Goal: Task Accomplishment & Management: Use online tool/utility

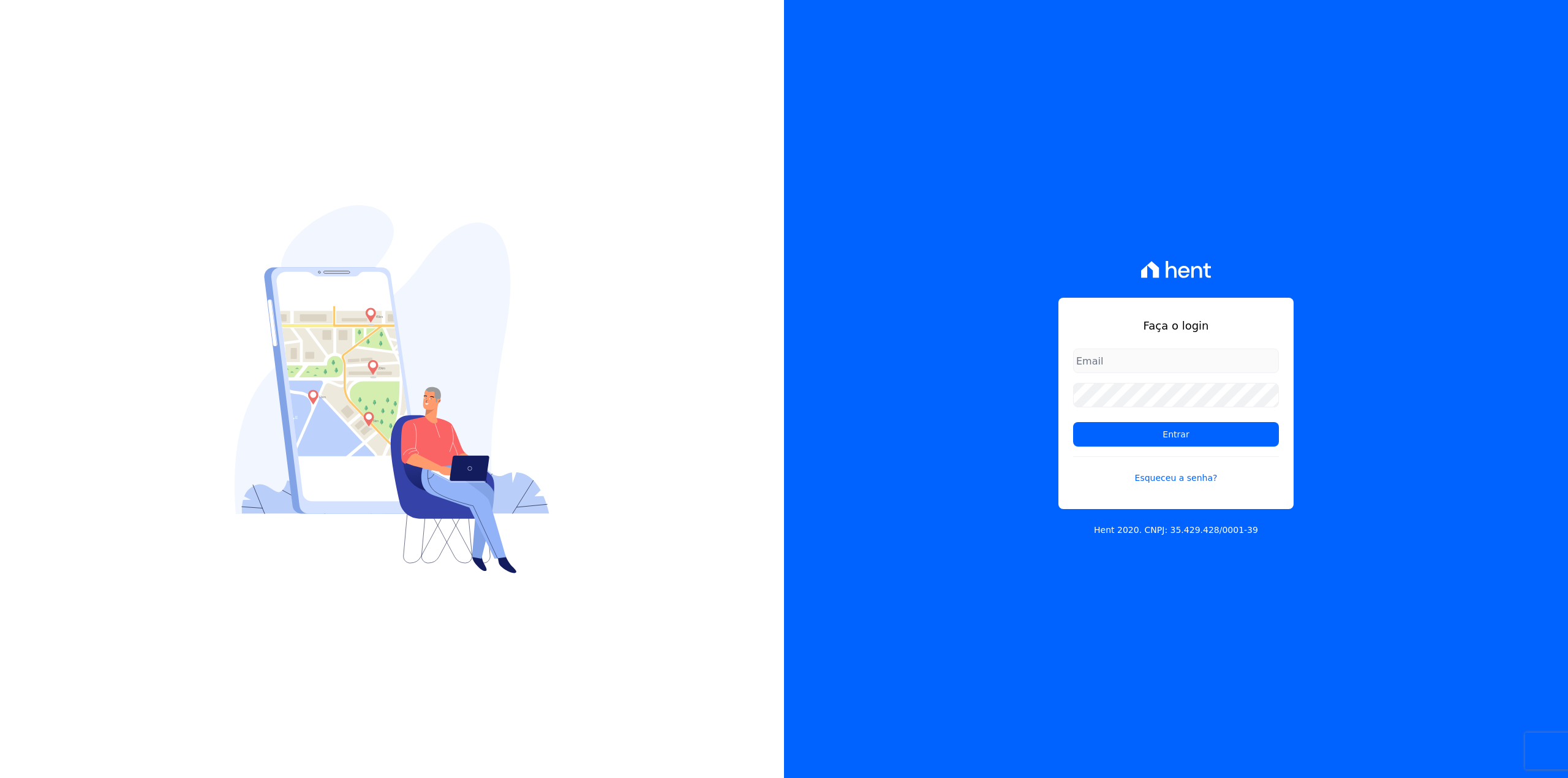
click at [1161, 372] on input "email" at bounding box center [1176, 361] width 206 height 25
type input "thiago@apiceincorporadora.com.br"
click at [1073, 422] on input "Entrar" at bounding box center [1176, 434] width 206 height 25
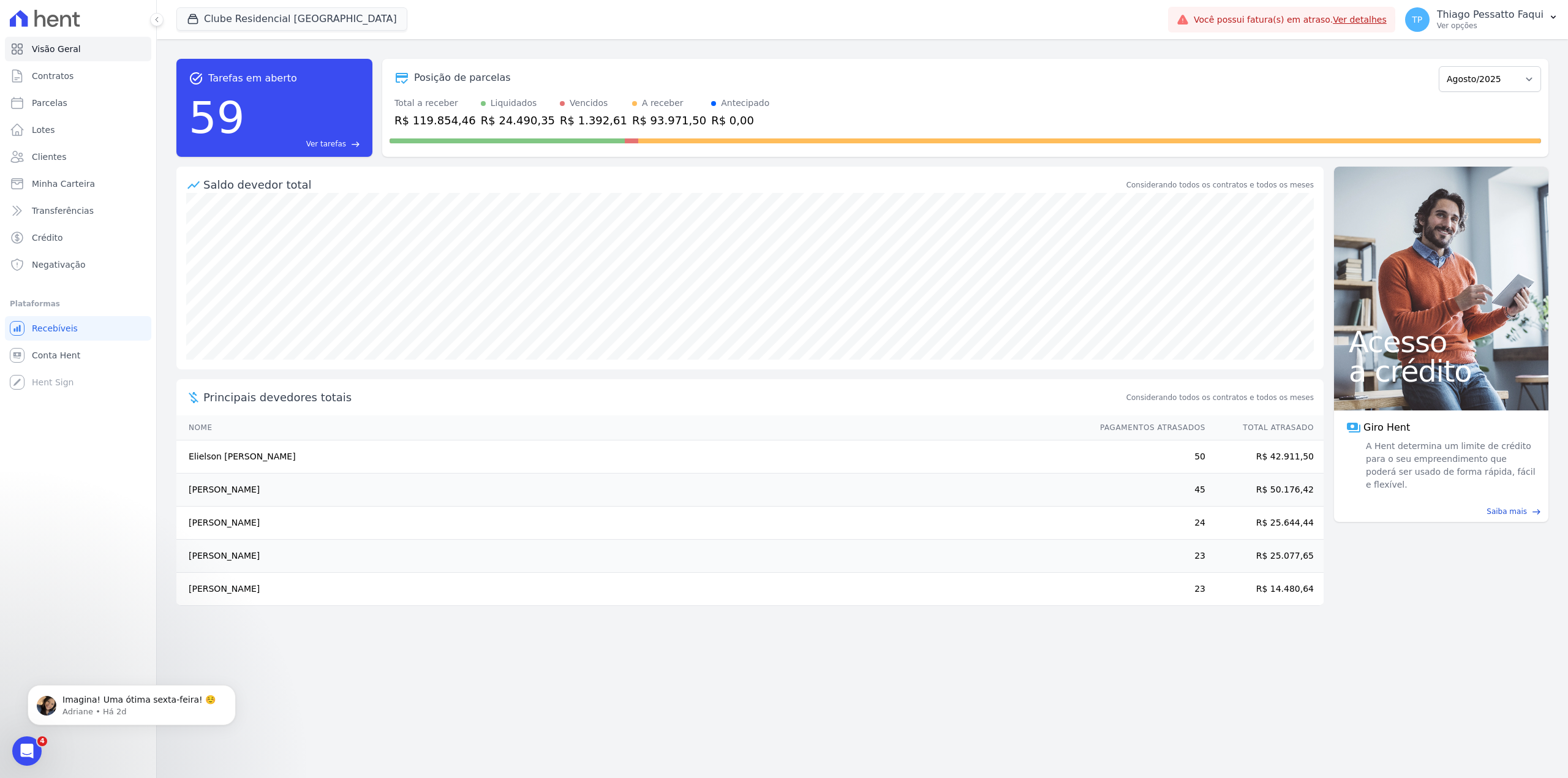
drag, startPoint x: 869, startPoint y: 701, endPoint x: 841, endPoint y: 675, distance: 38.2
click at [869, 701] on div "task_alt Tarefas em aberto 59 Ver tarefas east Posição de parcelas Novembro/202…" at bounding box center [862, 408] width 1411 height 739
click at [253, 16] on button "Clube Residencial [GEOGRAPHIC_DATA]" at bounding box center [291, 19] width 231 height 23
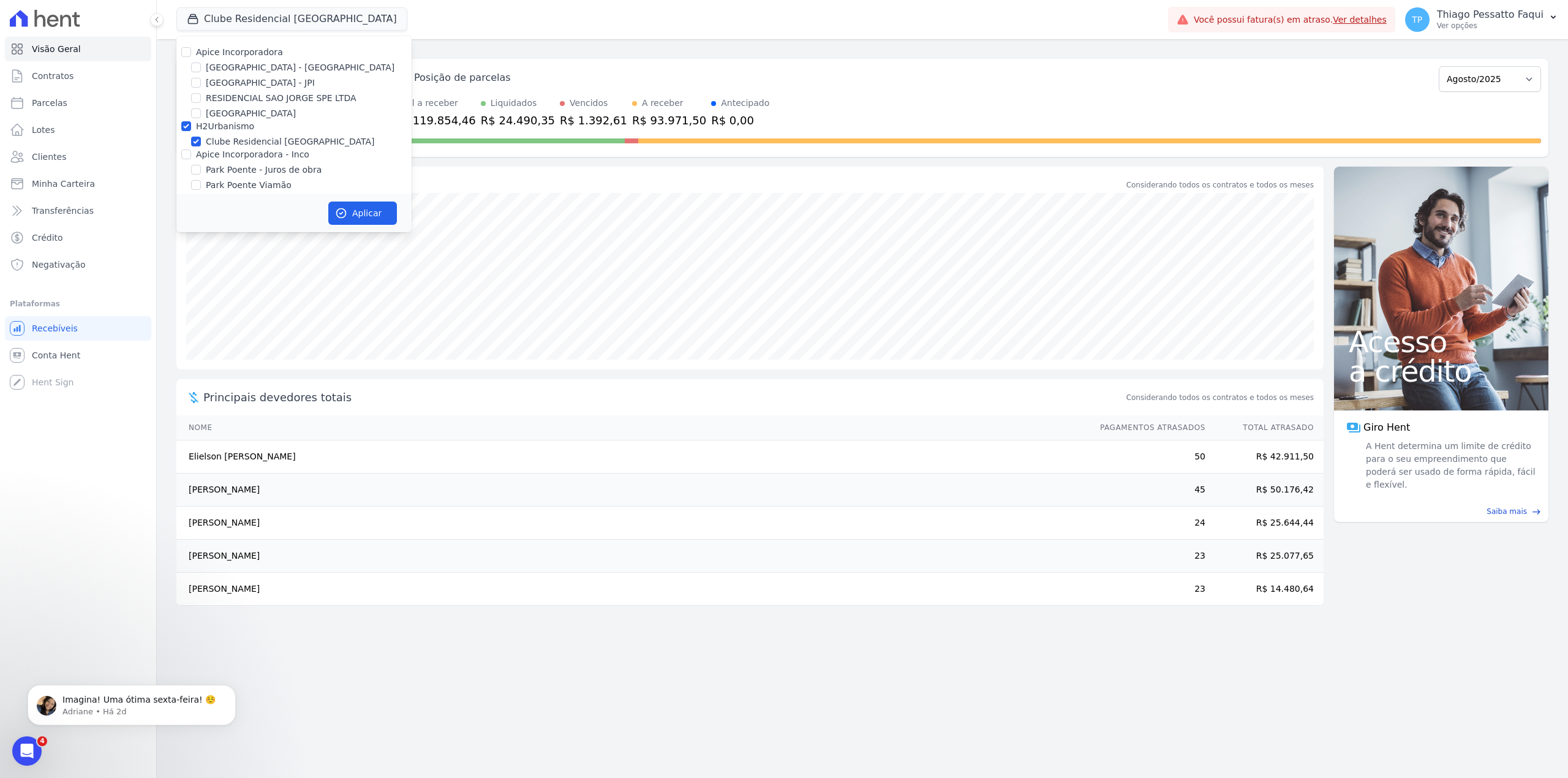
click at [230, 127] on label "H2Urbanismo" at bounding box center [225, 126] width 58 height 10
click at [191, 127] on input "H2Urbanismo" at bounding box center [186, 126] width 10 height 10
checkbox input "false"
click at [231, 158] on label "Apice Incorporadora - Inco" at bounding box center [253, 154] width 113 height 10
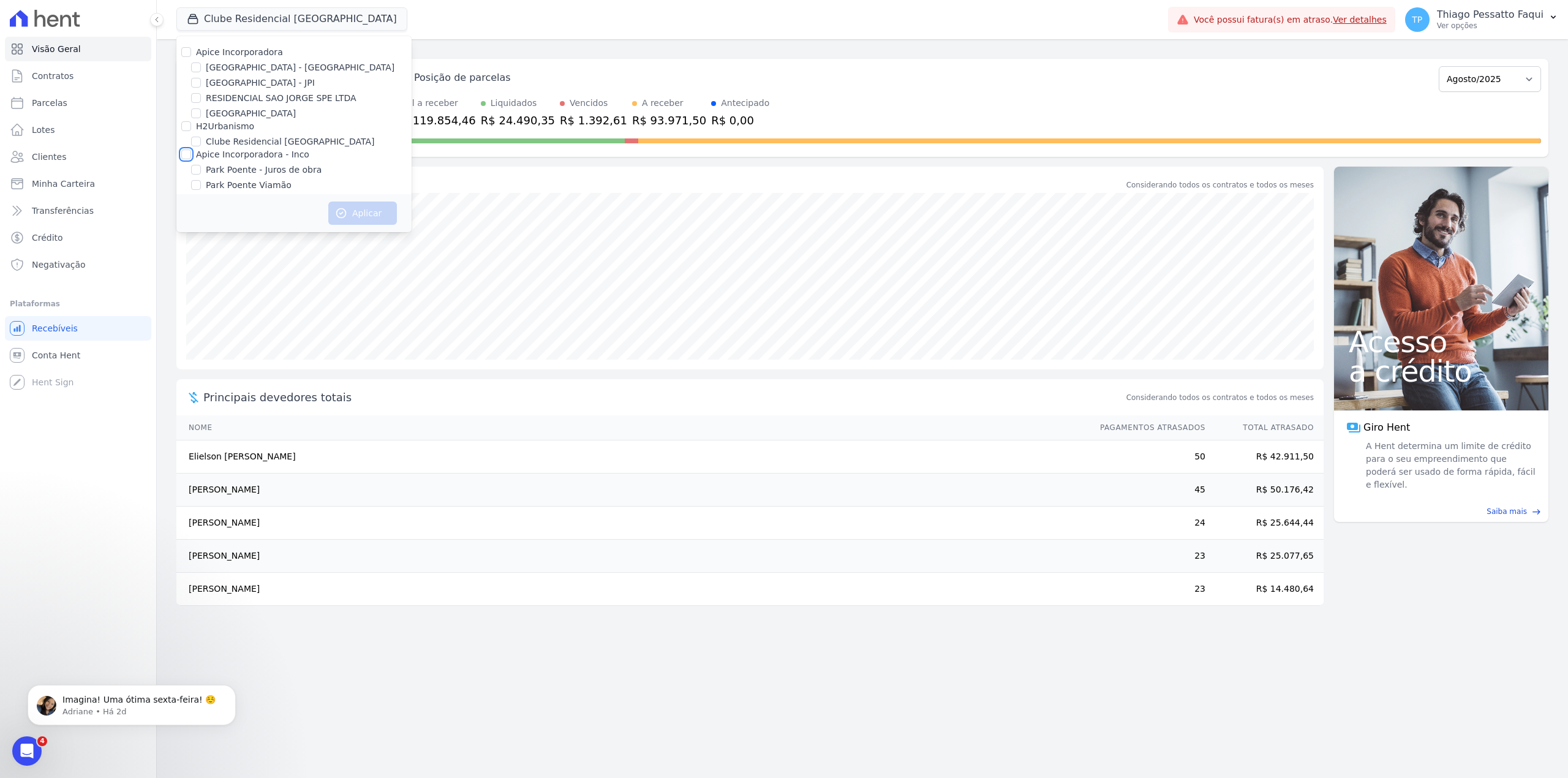
click at [191, 158] on input "Apice Incorporadora - Inco" at bounding box center [186, 154] width 10 height 10
checkbox input "true"
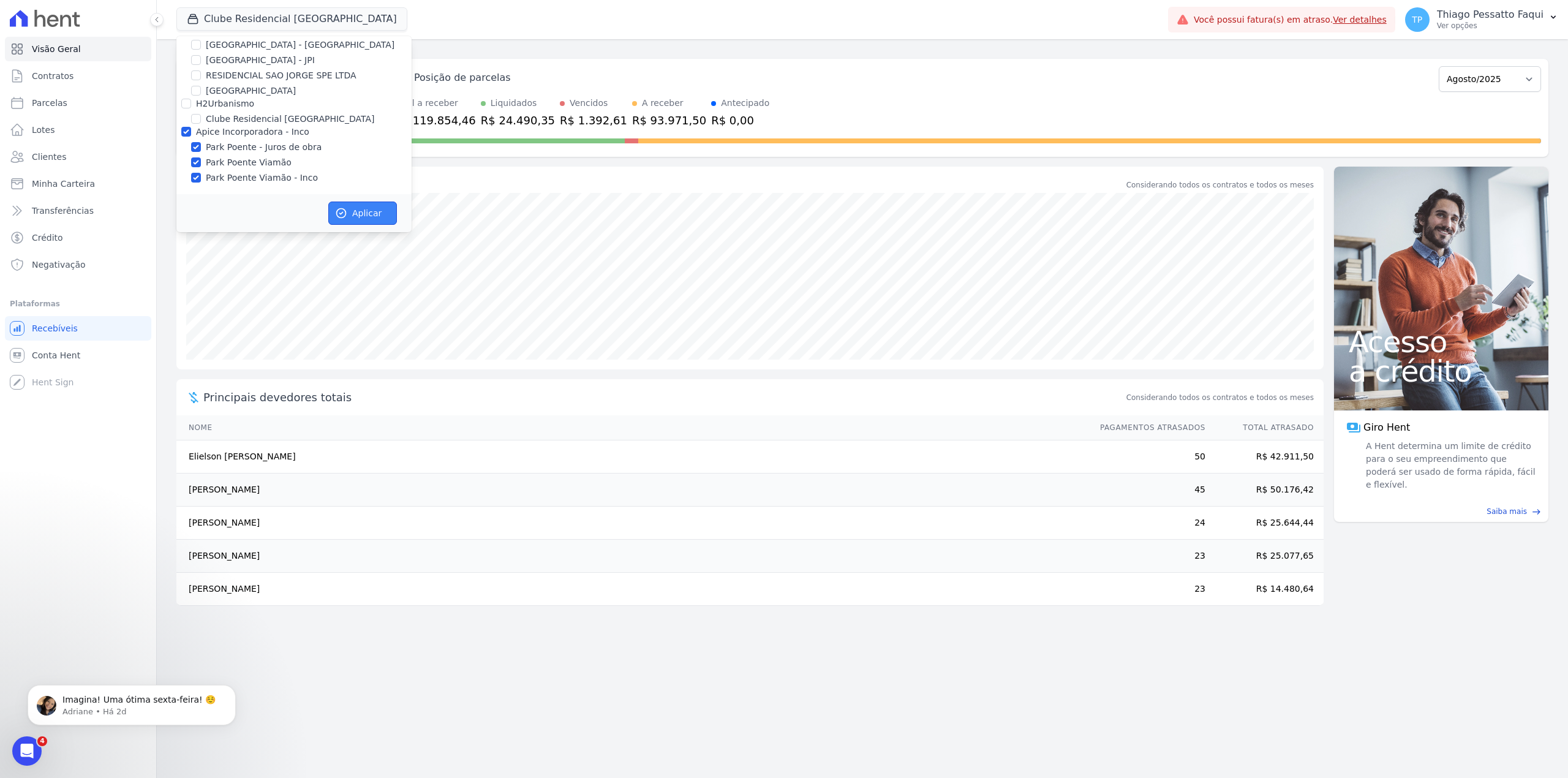
click at [357, 219] on button "Aplicar" at bounding box center [362, 213] width 68 height 23
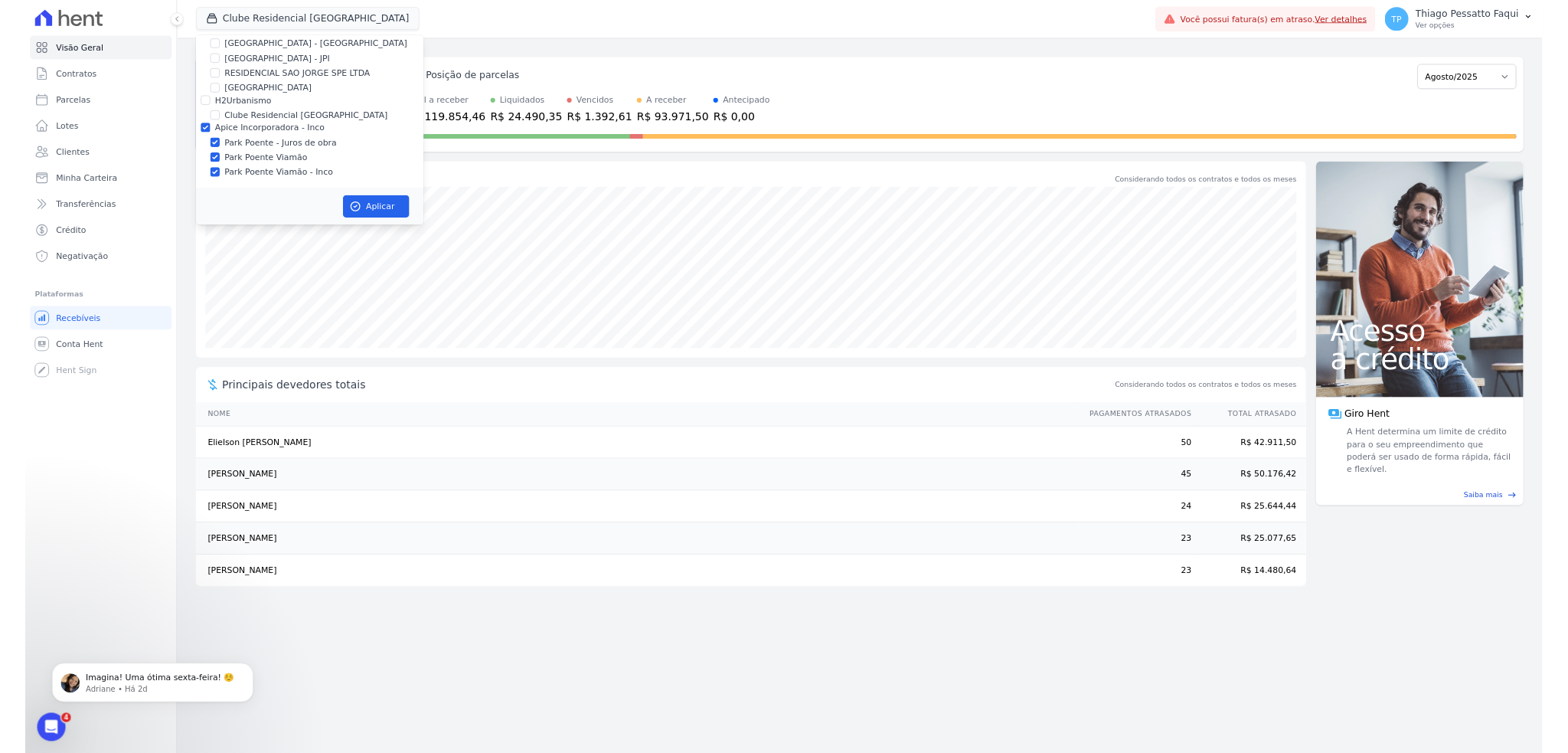
scroll to position [25, 0]
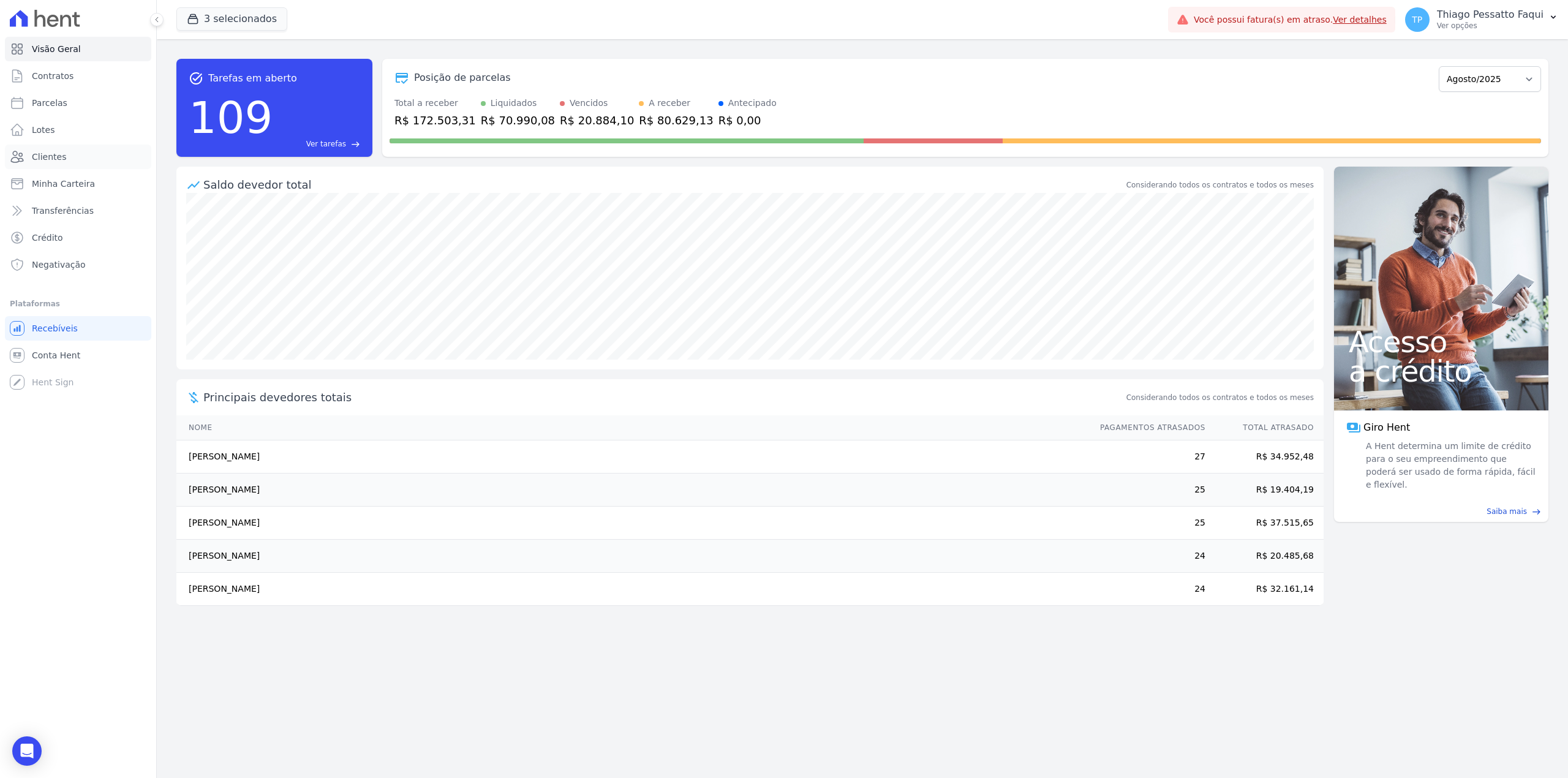
click at [59, 152] on span "Clientes" at bounding box center [49, 157] width 34 height 12
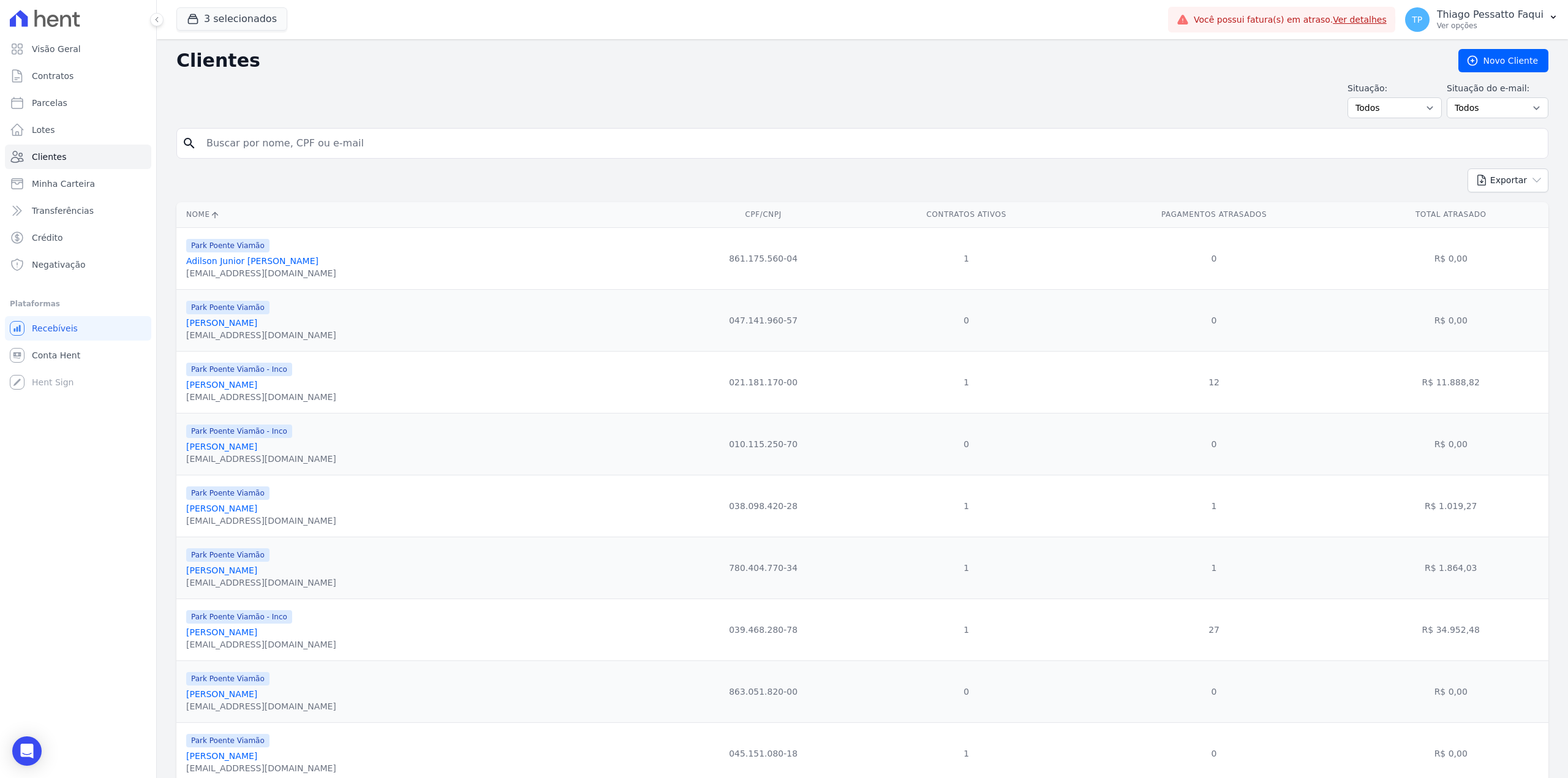
click at [391, 140] on input "search" at bounding box center [870, 144] width 1343 height 25
type input "[PERSON_NAME]"
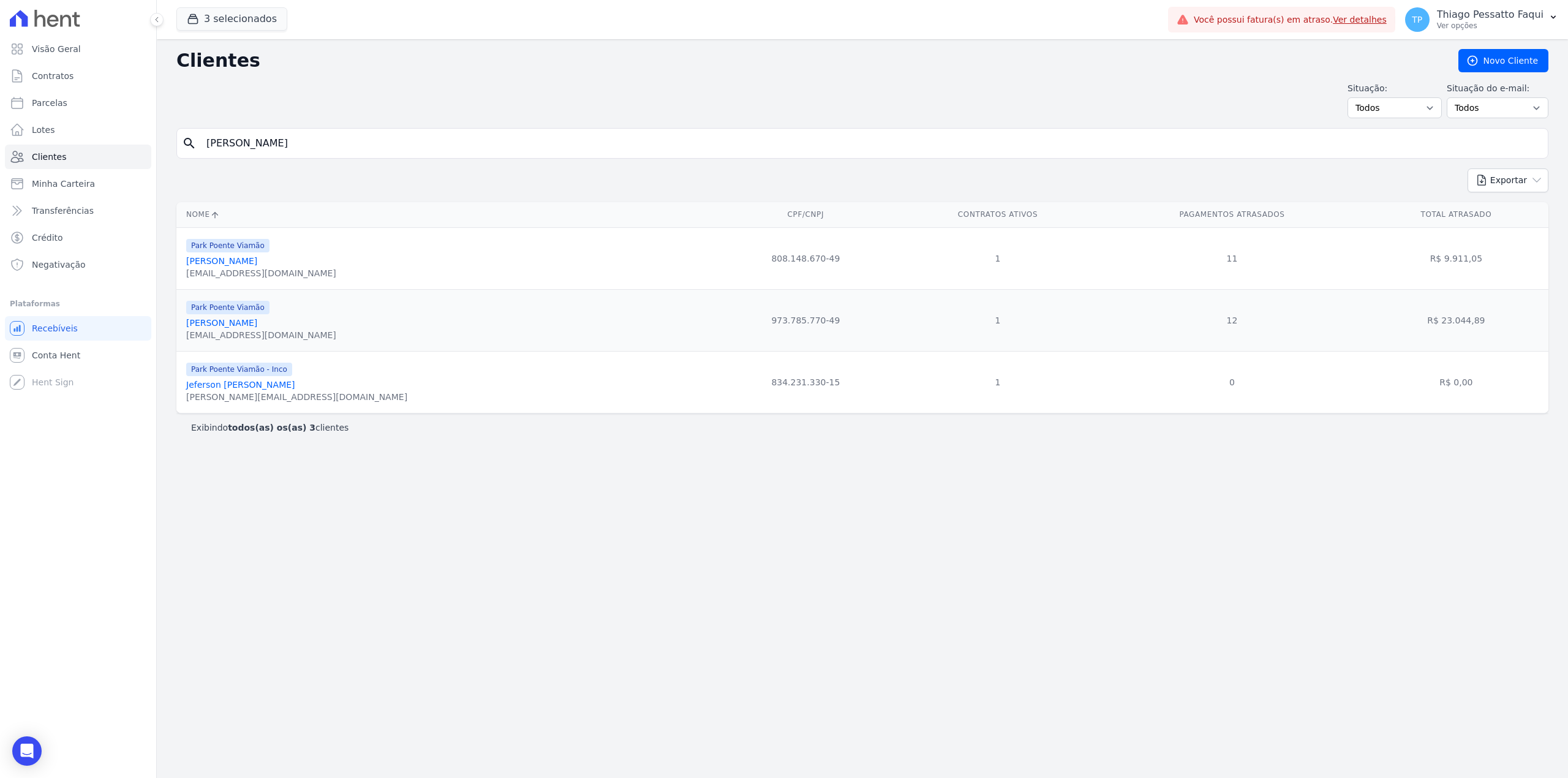
click at [323, 160] on form "search [PERSON_NAME]" at bounding box center [862, 148] width 1371 height 40
click at [314, 152] on input "[PERSON_NAME]" at bounding box center [870, 144] width 1343 height 25
type input "itieli"
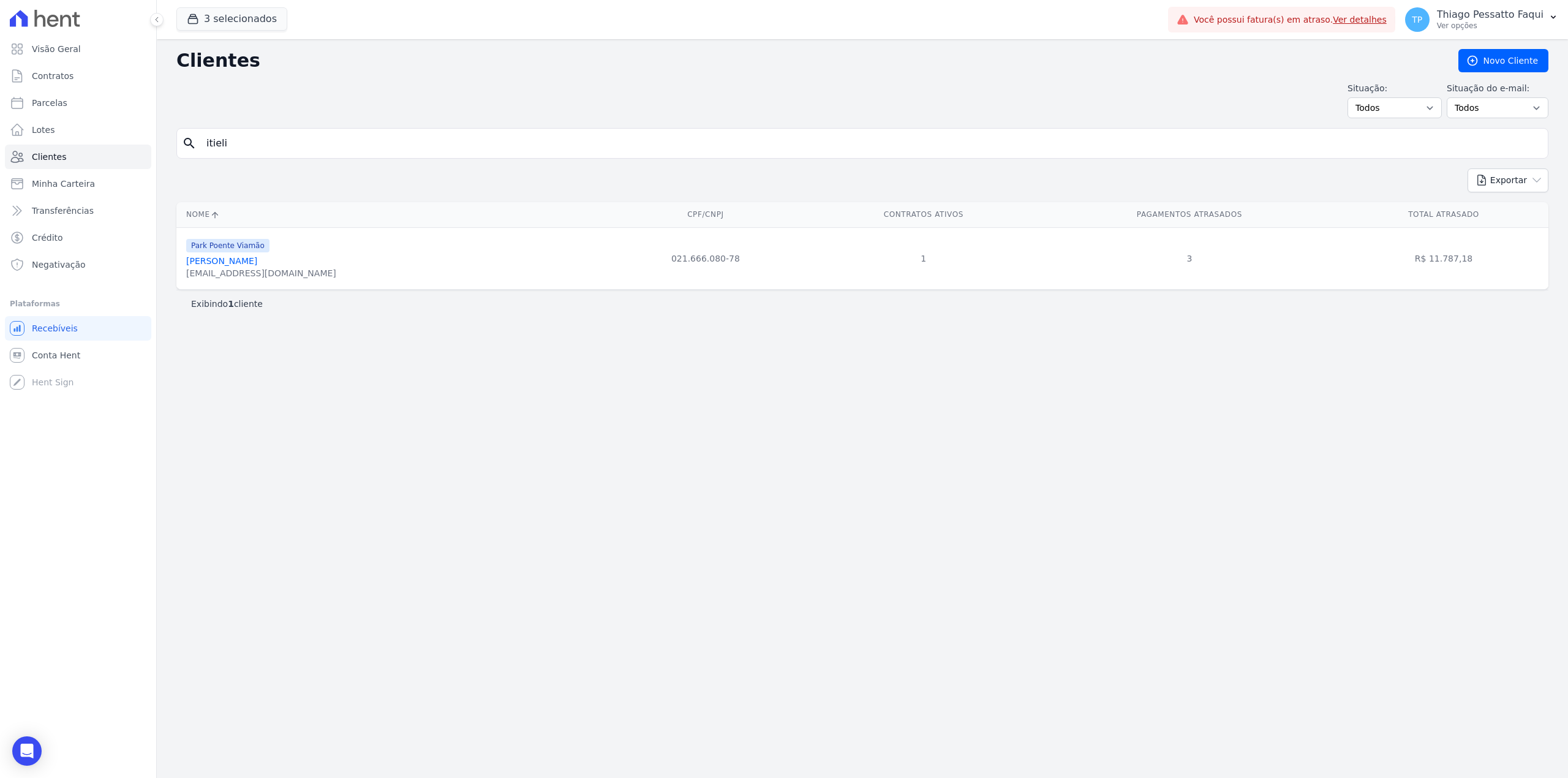
click at [344, 155] on input "itieli" at bounding box center [870, 144] width 1343 height 25
type input "hellen"
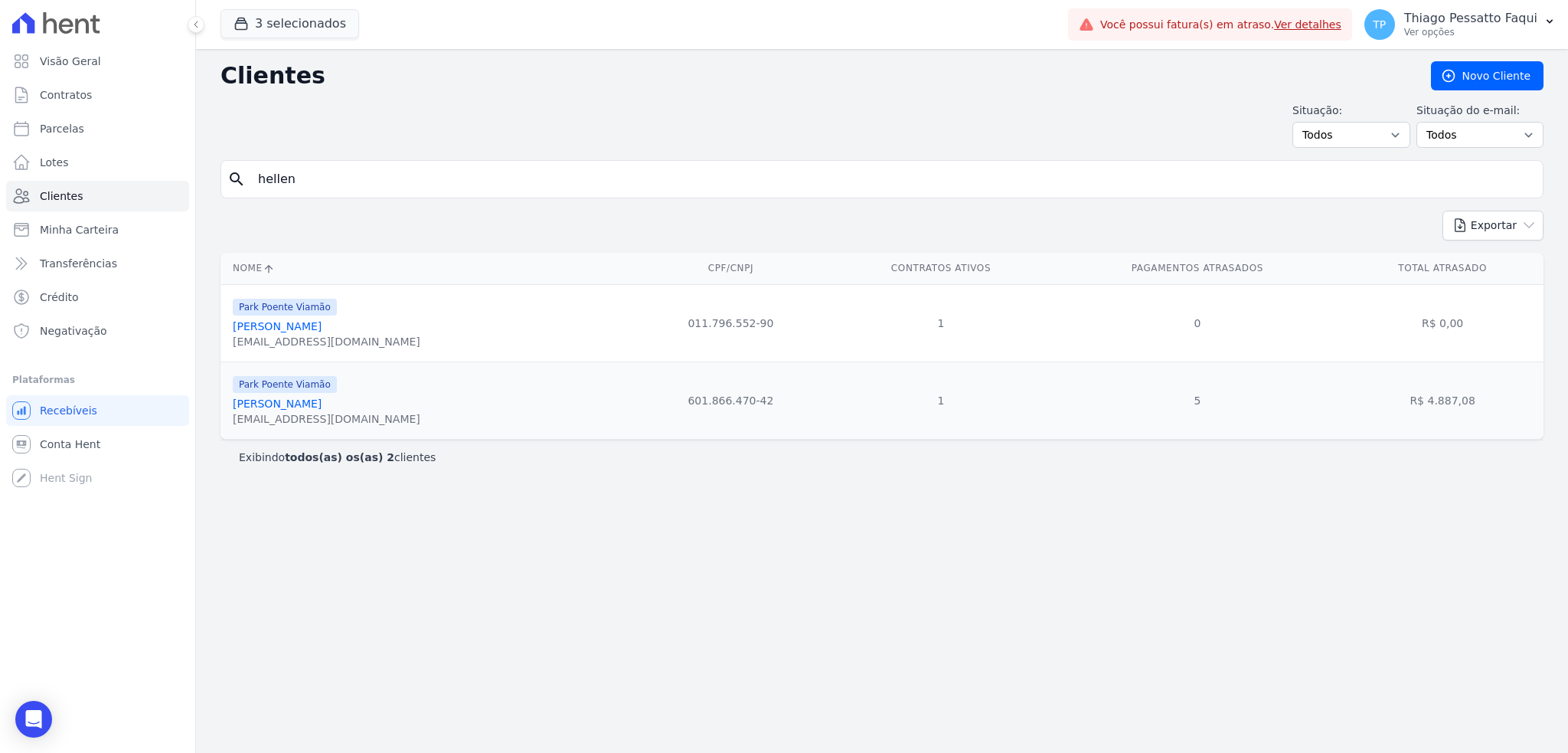
click at [324, 187] on input "hellen" at bounding box center [893, 180] width 1288 height 31
type input "litieli"
click at [322, 324] on link "[PERSON_NAME]" at bounding box center [277, 325] width 88 height 13
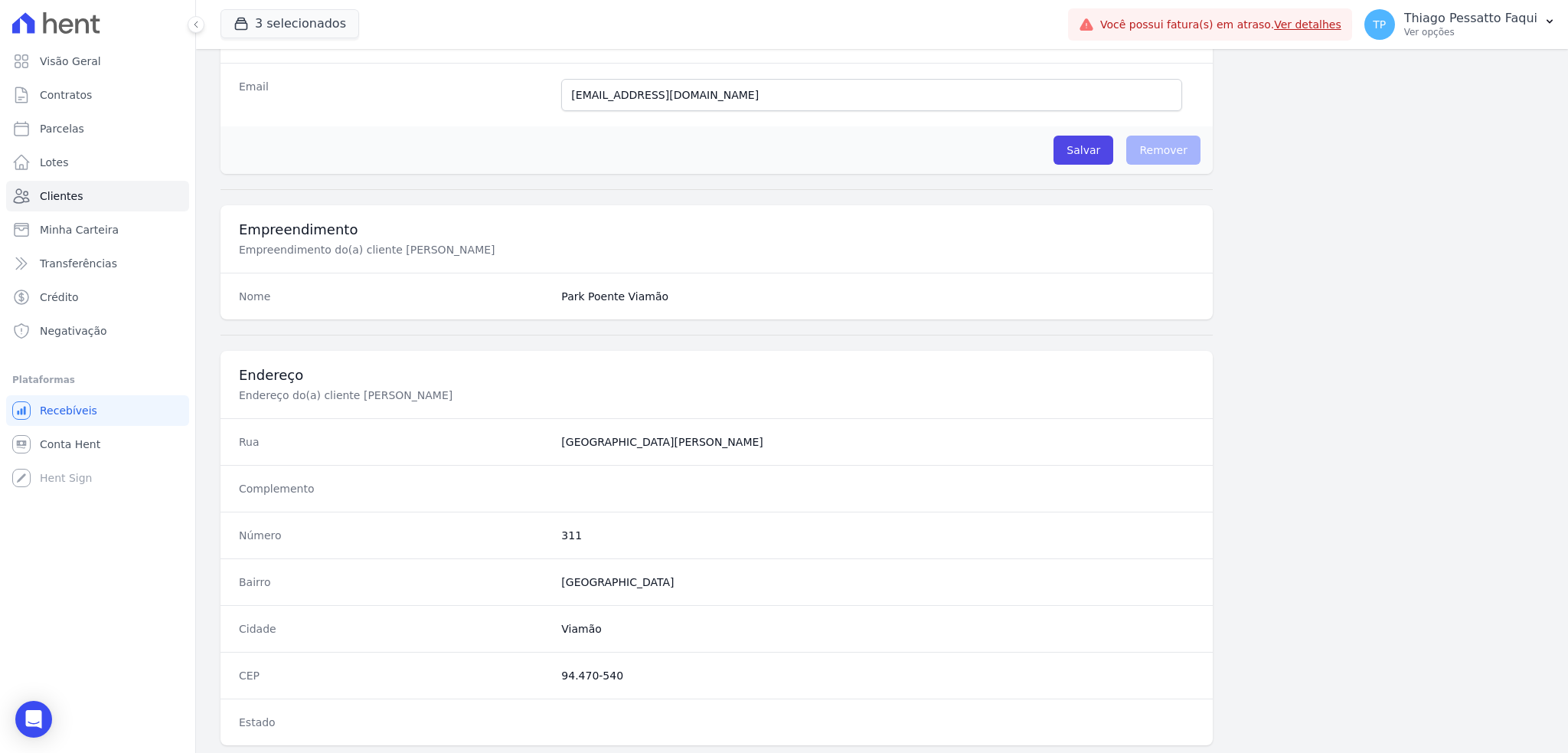
scroll to position [681, 0]
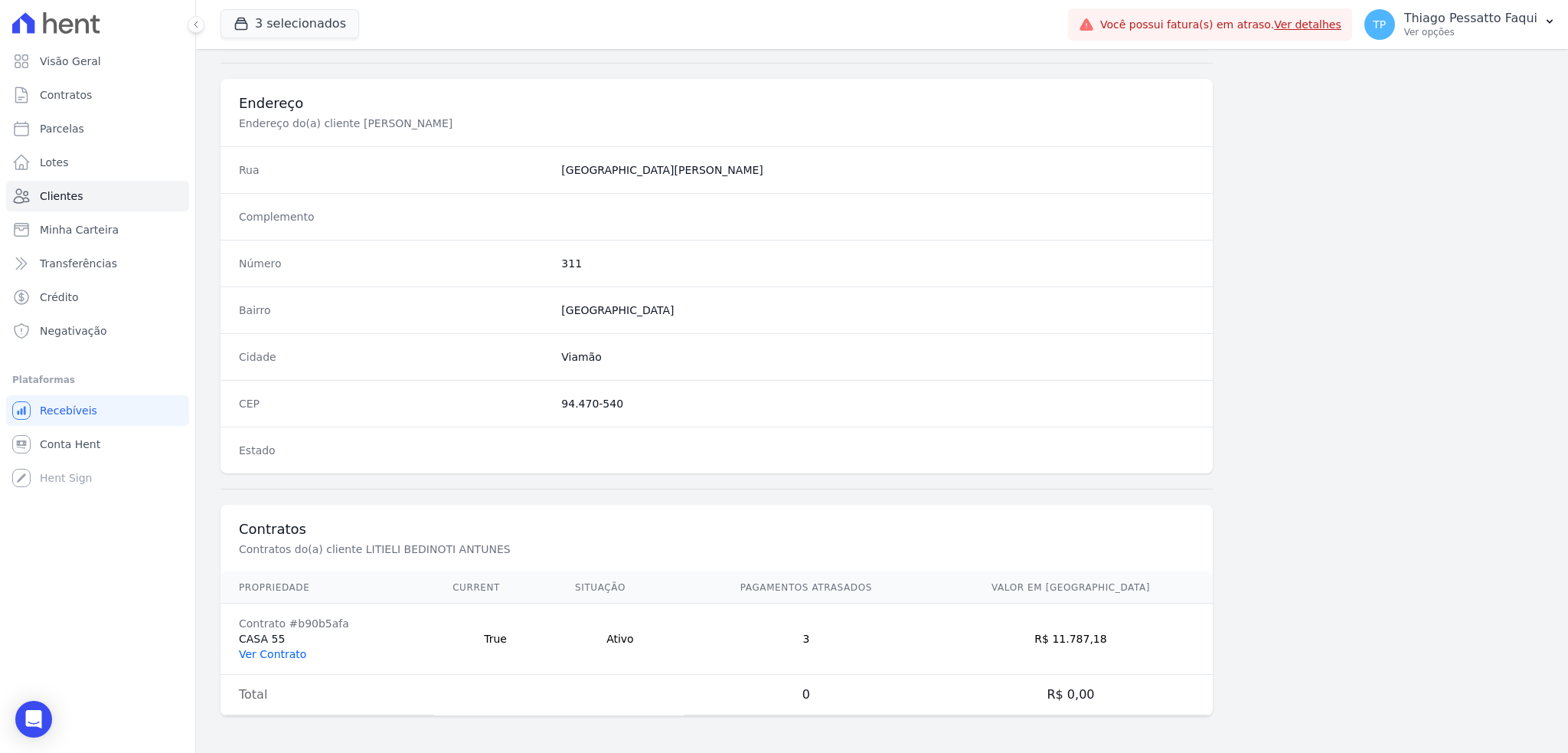
click at [285, 656] on link "Ver Contrato" at bounding box center [272, 654] width 67 height 13
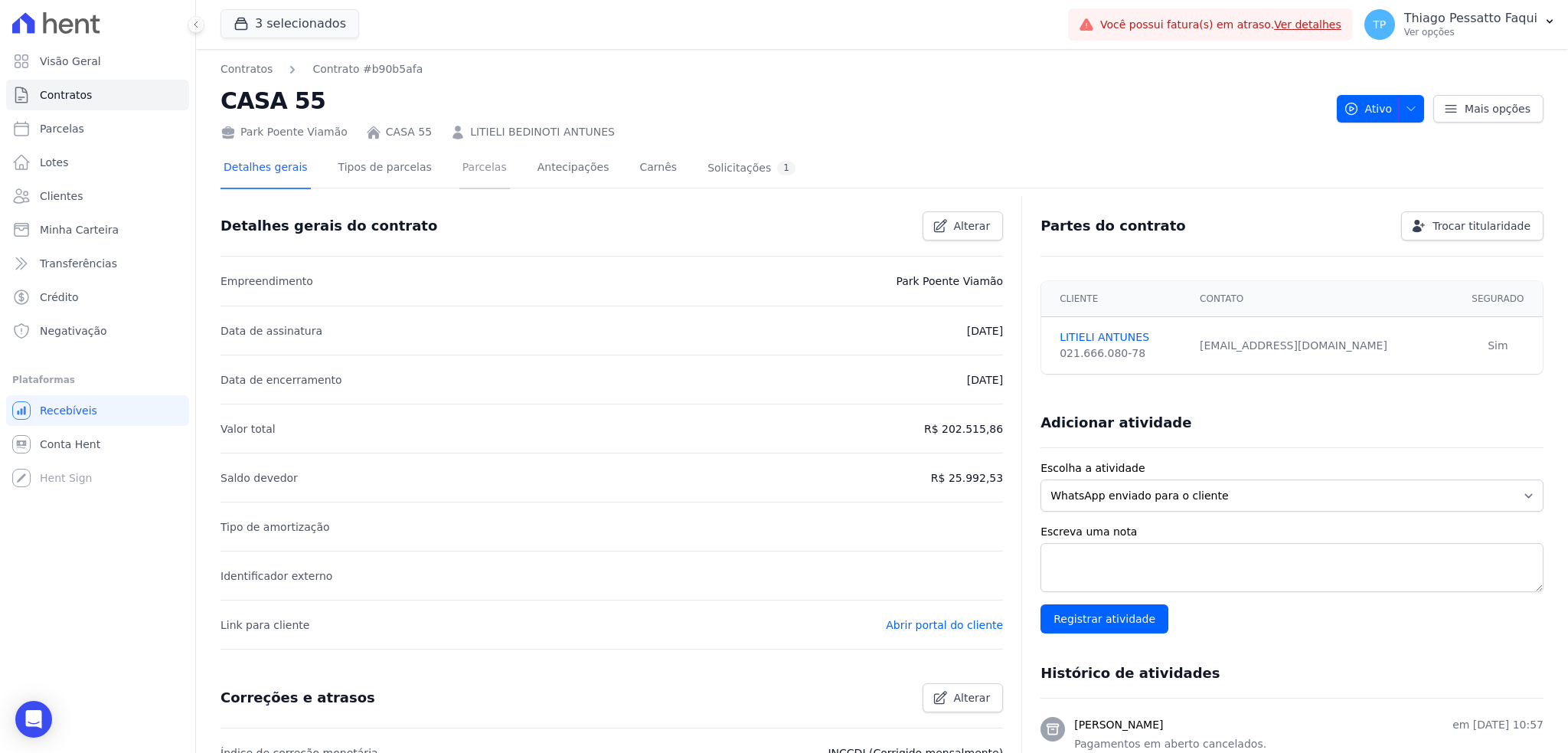
click at [483, 172] on link "Parcelas" at bounding box center [485, 169] width 51 height 41
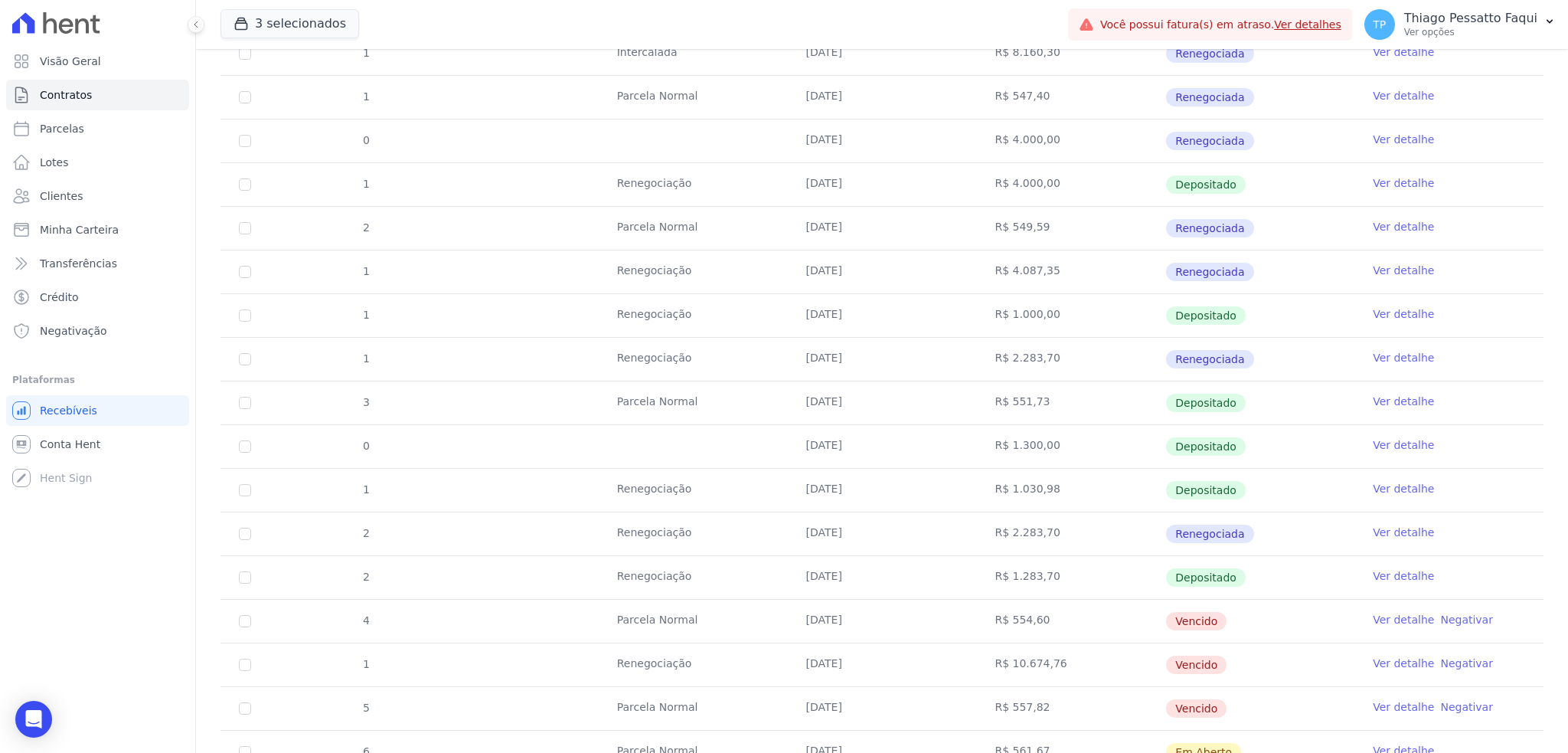
scroll to position [510, 0]
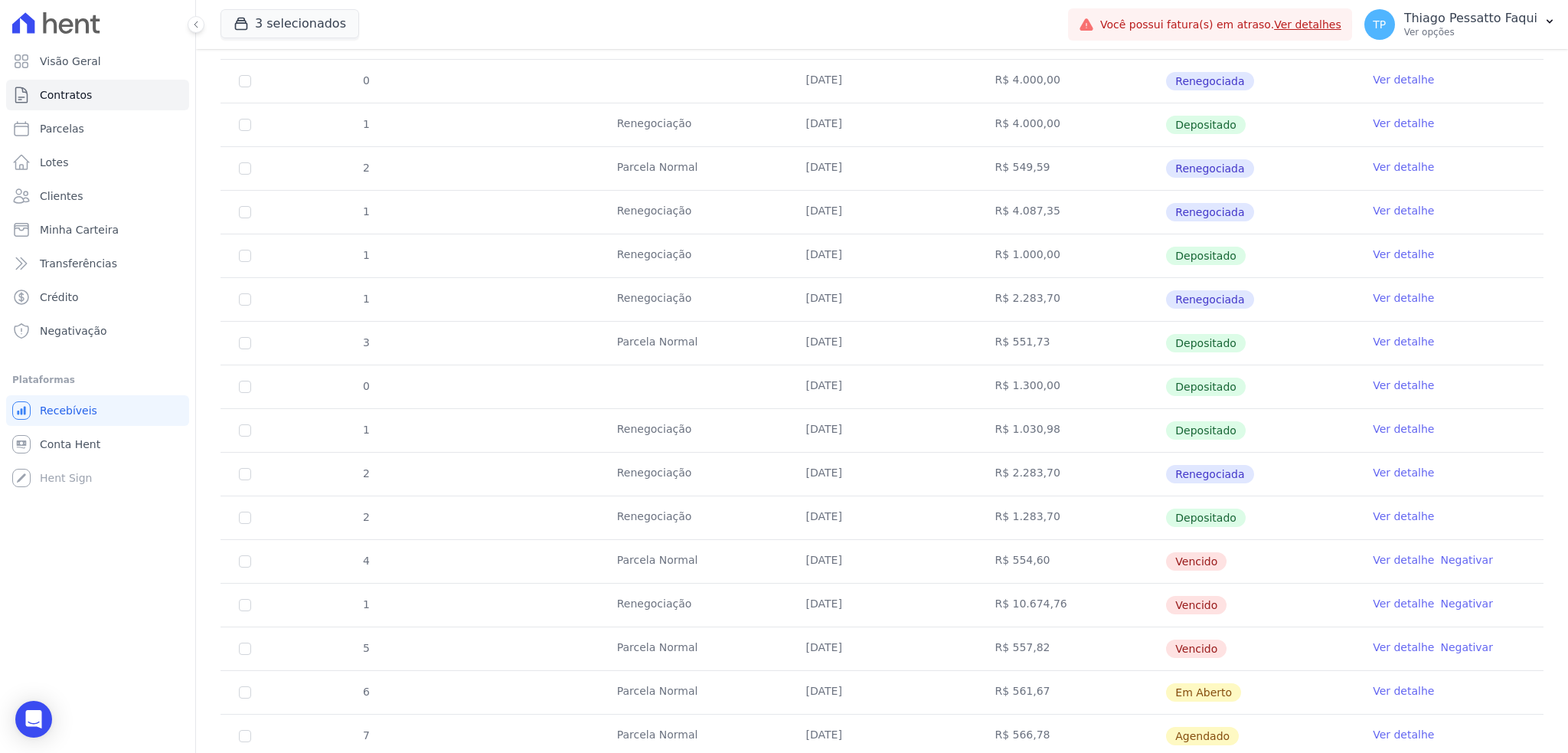
click at [1031, 605] on td "R$ 10.674,76" at bounding box center [1071, 605] width 189 height 43
drag, startPoint x: 621, startPoint y: 564, endPoint x: 620, endPoint y: 593, distance: 29.0
click at [620, 593] on tbody "16 [GEOGRAPHIC_DATA] [DATE] R$ 735,45 Renegociada Ver detalhe 17 [GEOGRAPHIC_DA…" at bounding box center [882, 387] width 1323 height 1003
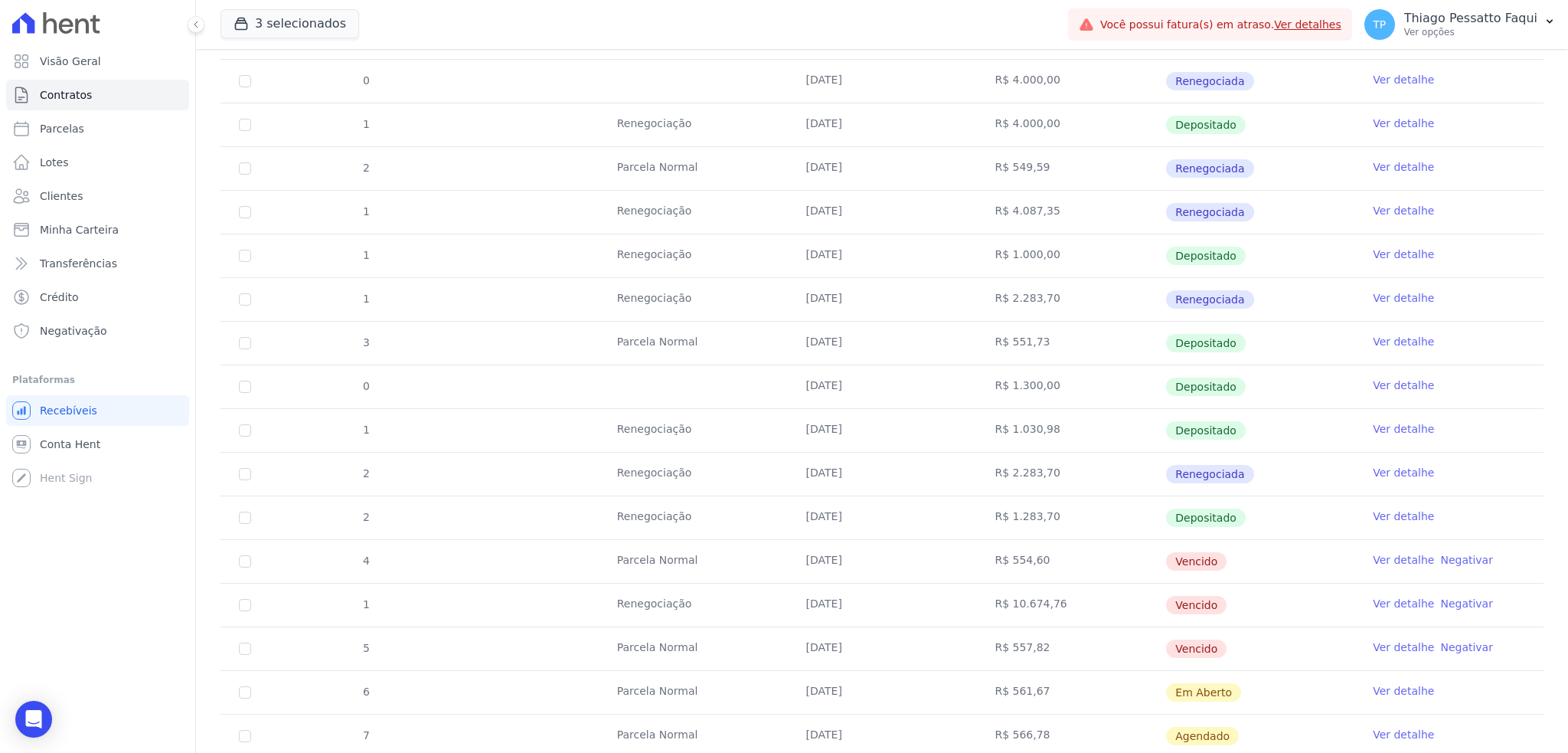
click at [620, 593] on td "Renegociação" at bounding box center [693, 605] width 189 height 43
click at [620, 595] on td "Renegociação" at bounding box center [693, 605] width 189 height 43
click at [628, 631] on td "Parcela Normal" at bounding box center [693, 649] width 189 height 43
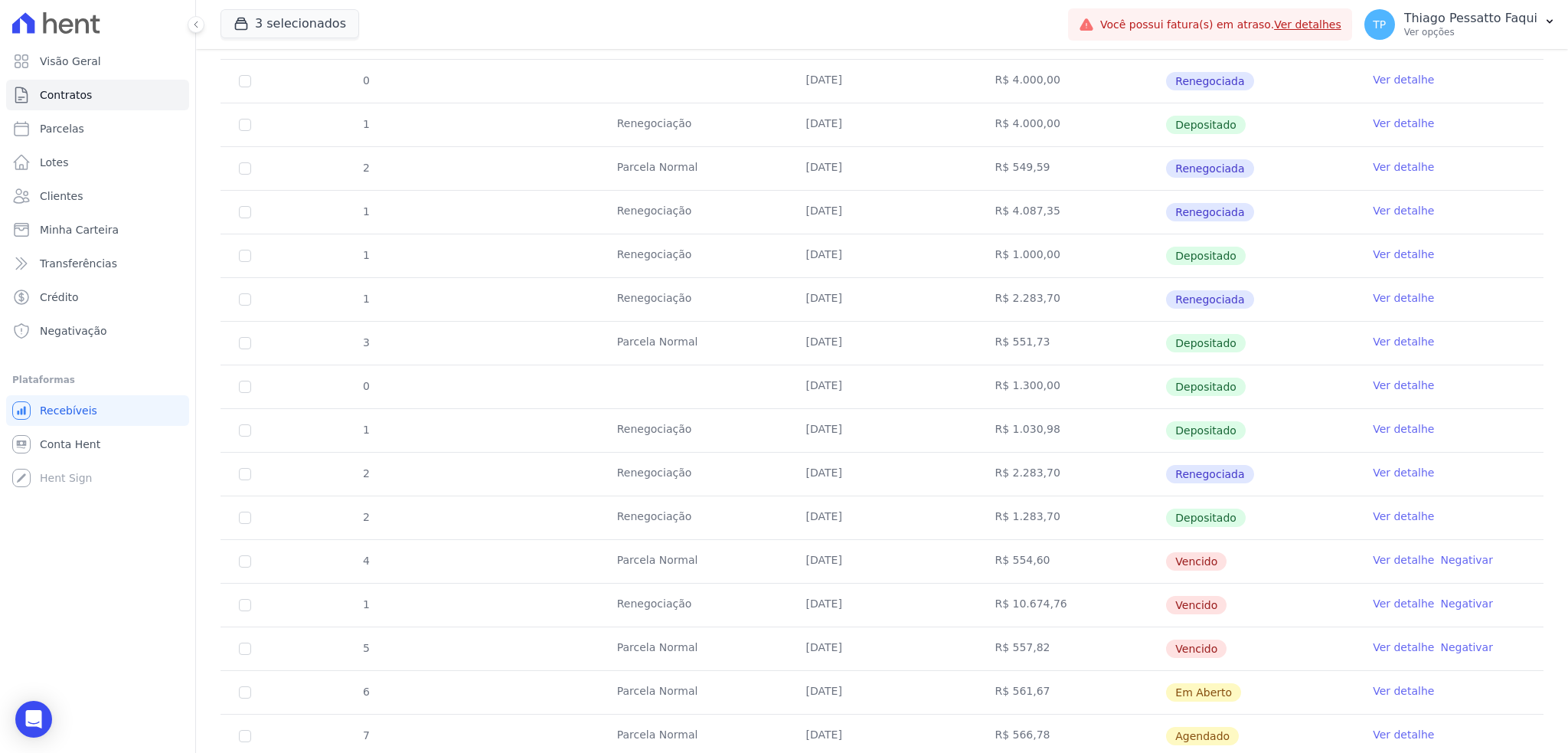
click at [640, 566] on td "Parcela Normal" at bounding box center [693, 562] width 189 height 43
click at [652, 648] on td "Parcela Normal" at bounding box center [693, 649] width 189 height 43
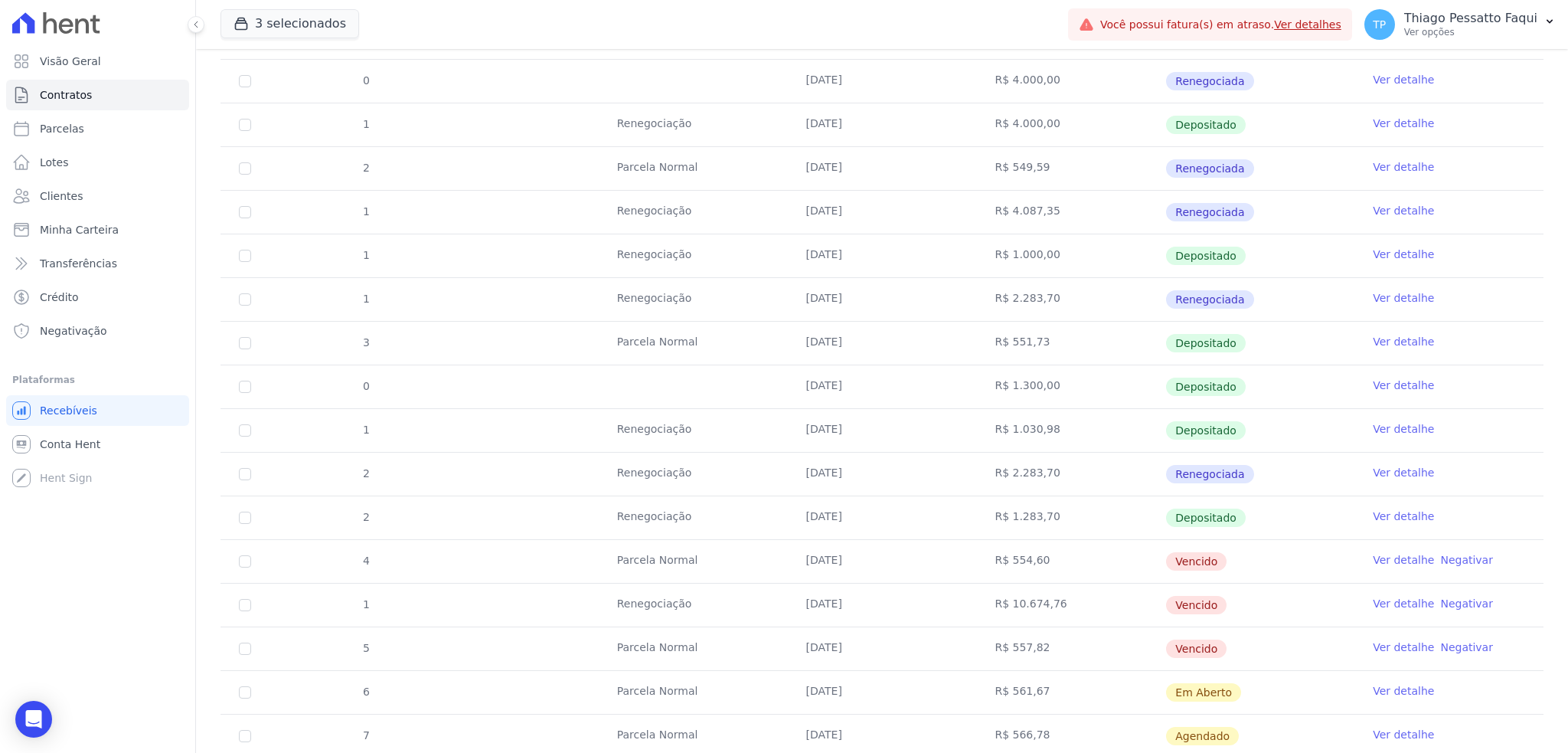
click at [652, 648] on td "Parcela Normal" at bounding box center [693, 649] width 189 height 43
click at [672, 604] on td "Renegociação" at bounding box center [693, 605] width 189 height 43
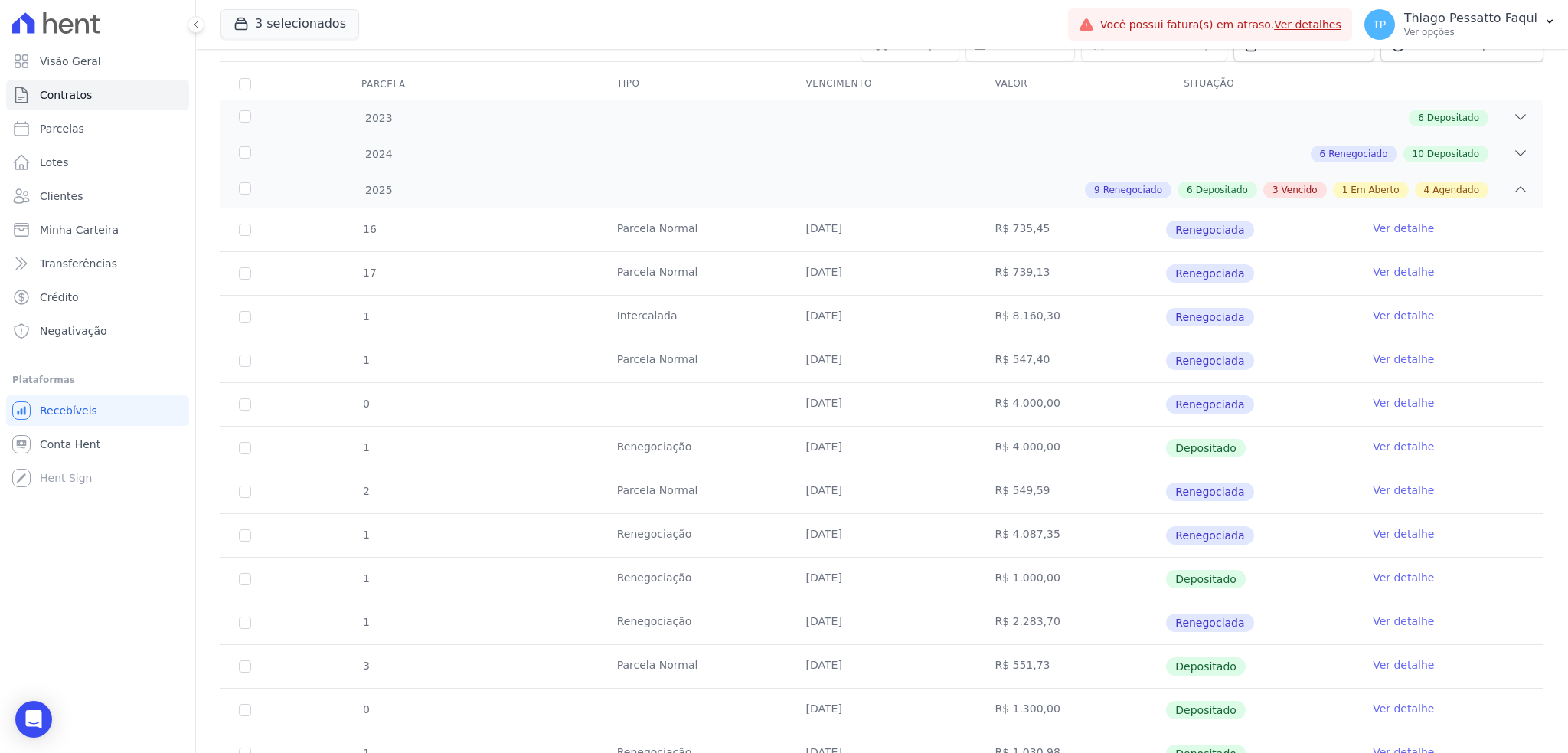
scroll to position [0, 0]
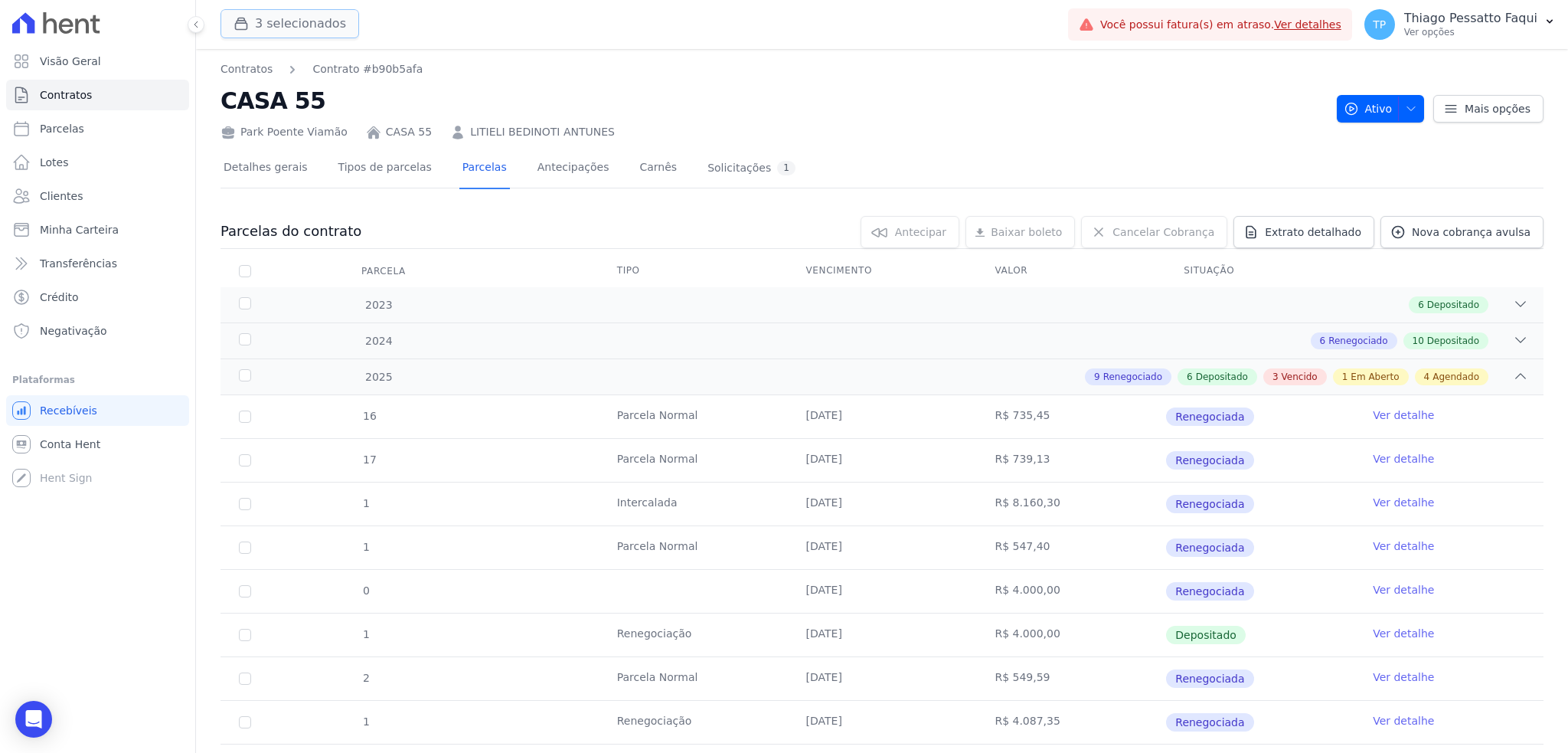
click at [264, 30] on button "3 selecionados" at bounding box center [290, 23] width 139 height 29
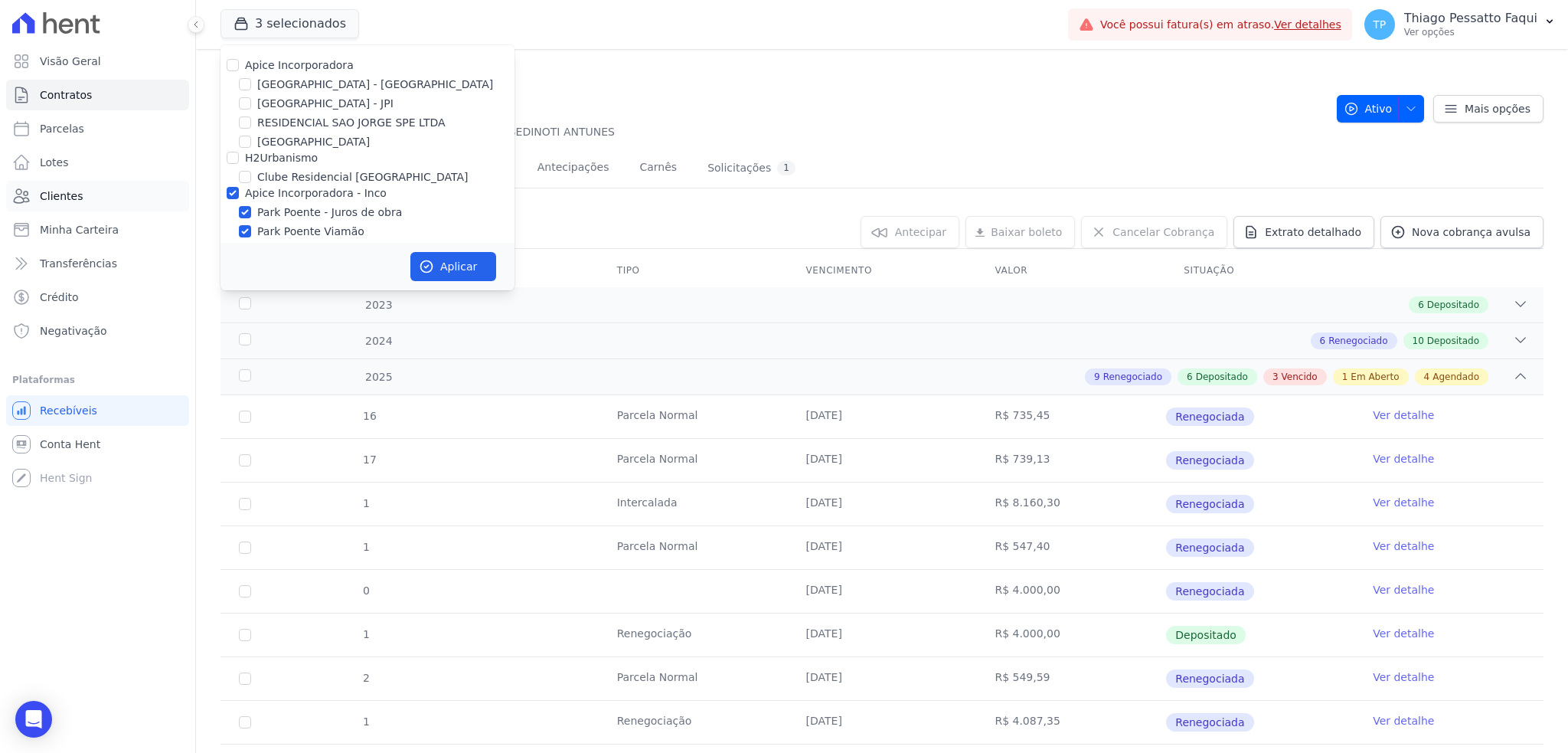
click at [84, 202] on link "Clientes" at bounding box center [97, 196] width 183 height 31
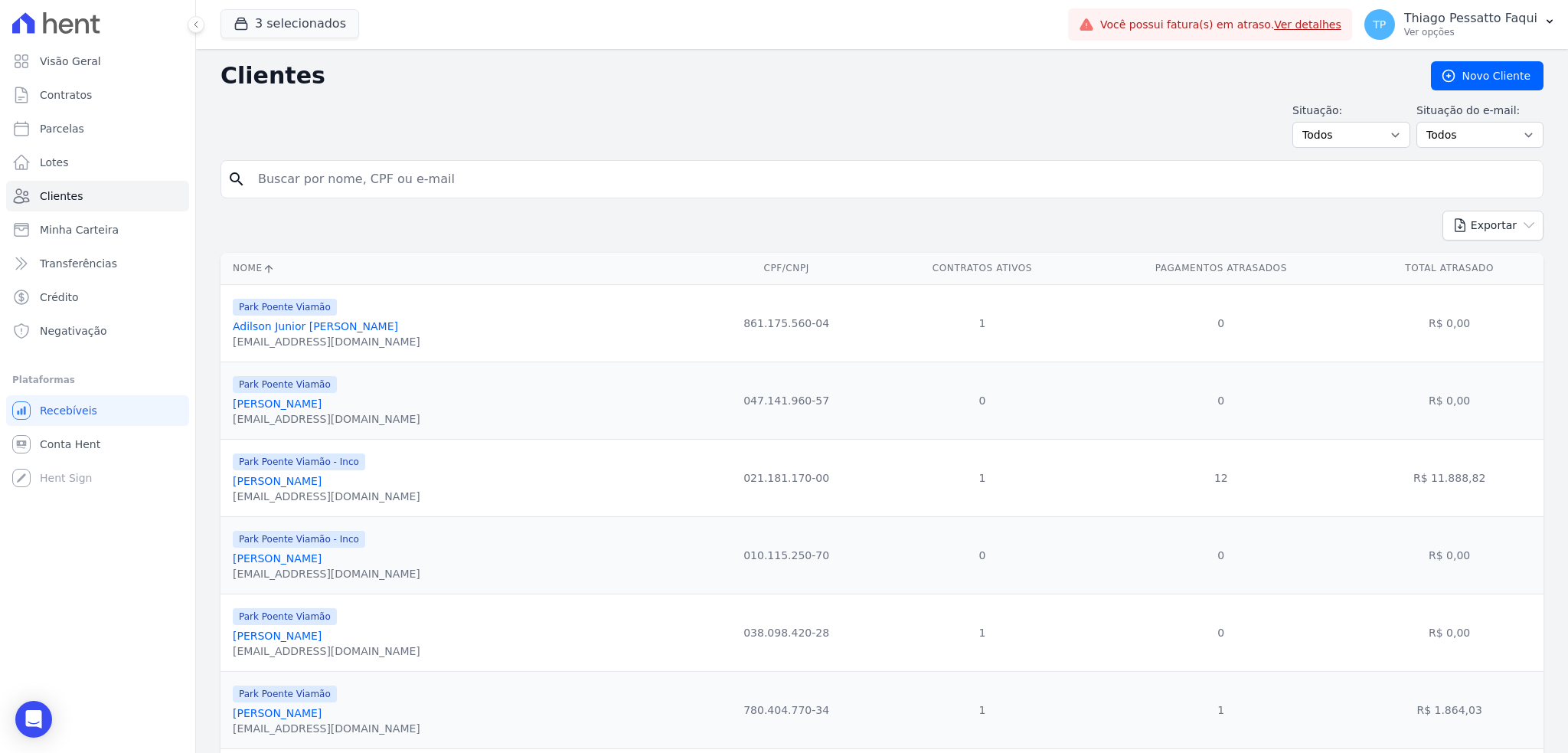
click at [301, 187] on input "search" at bounding box center [893, 180] width 1288 height 31
type input "hellen"
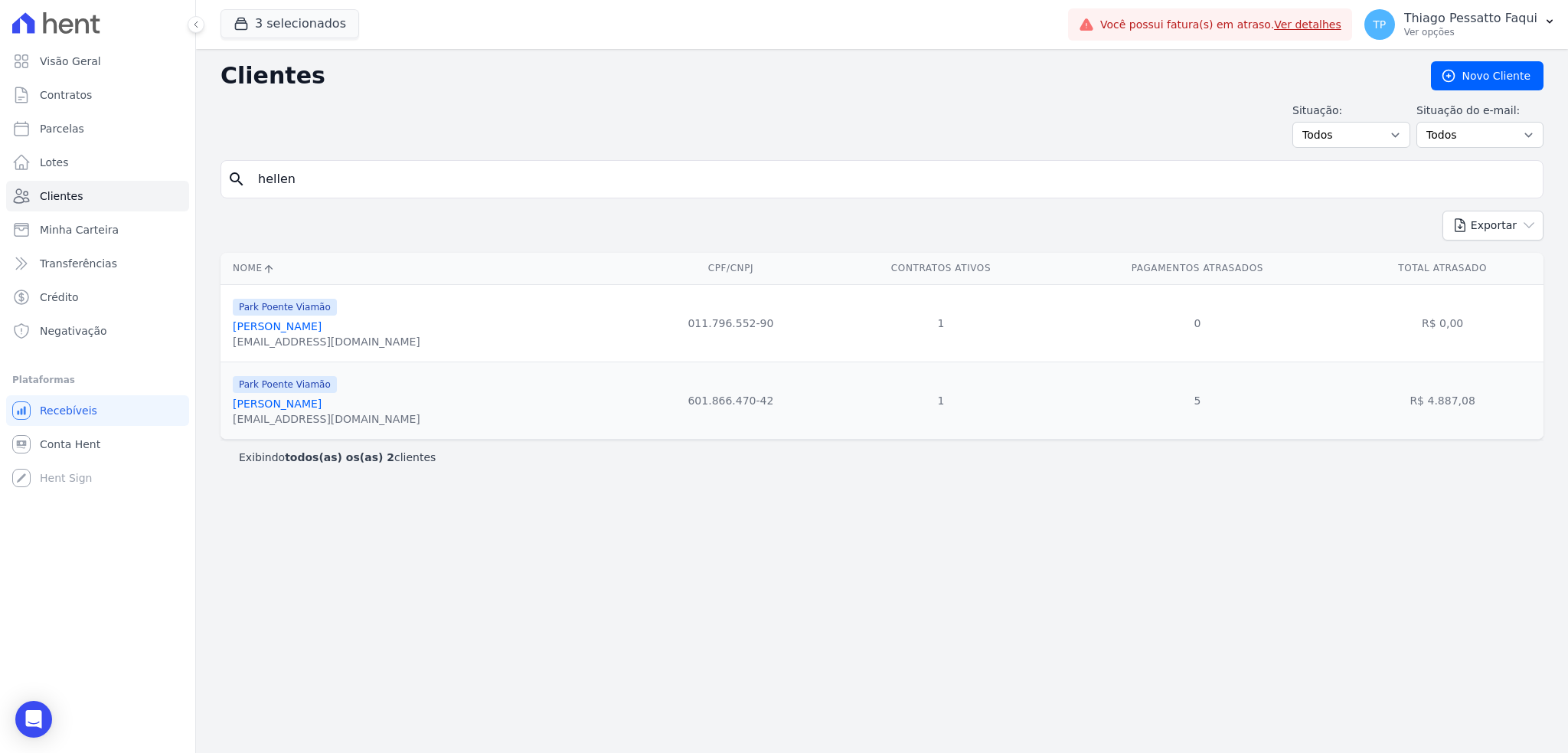
click at [322, 407] on link "[PERSON_NAME]" at bounding box center [277, 403] width 88 height 13
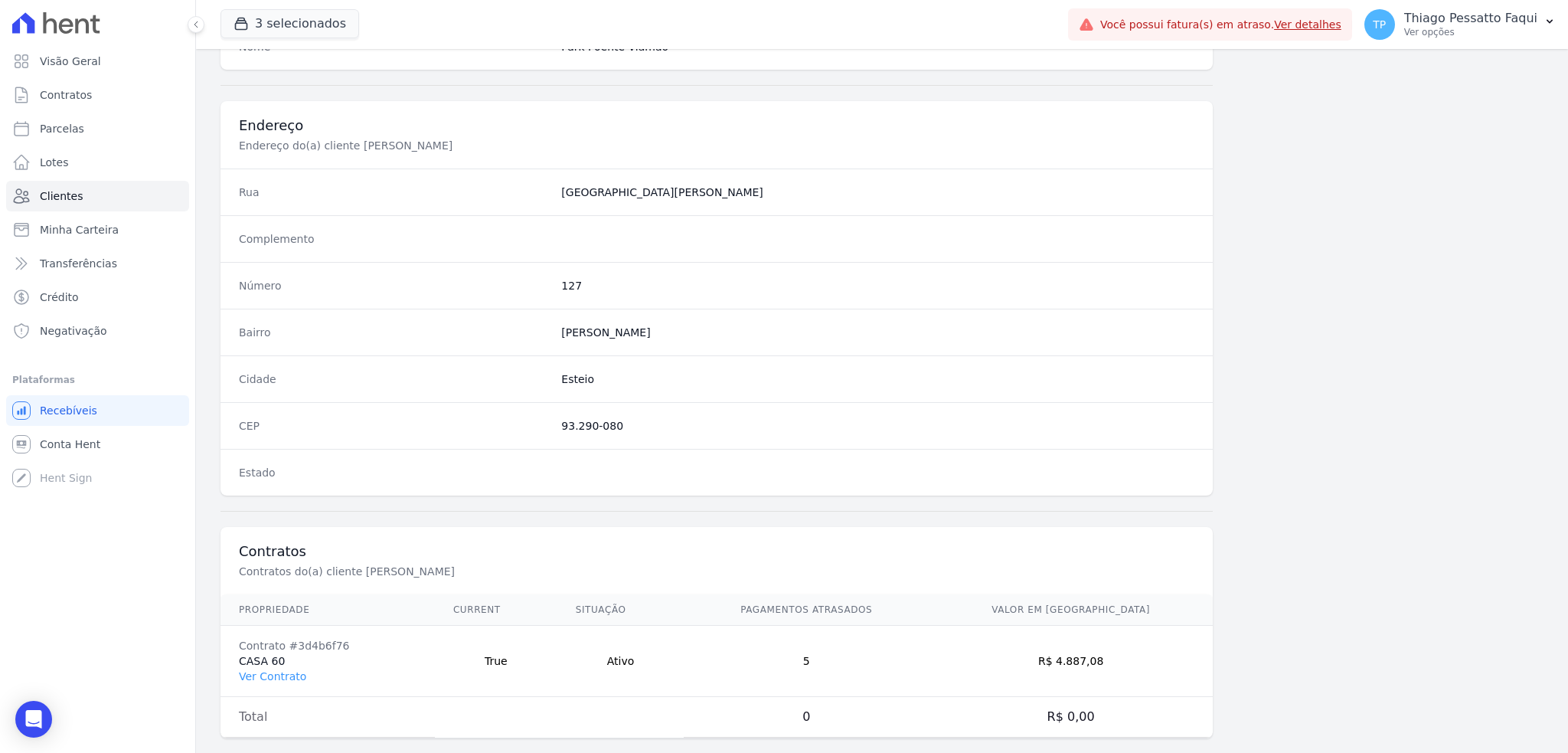
scroll to position [681, 0]
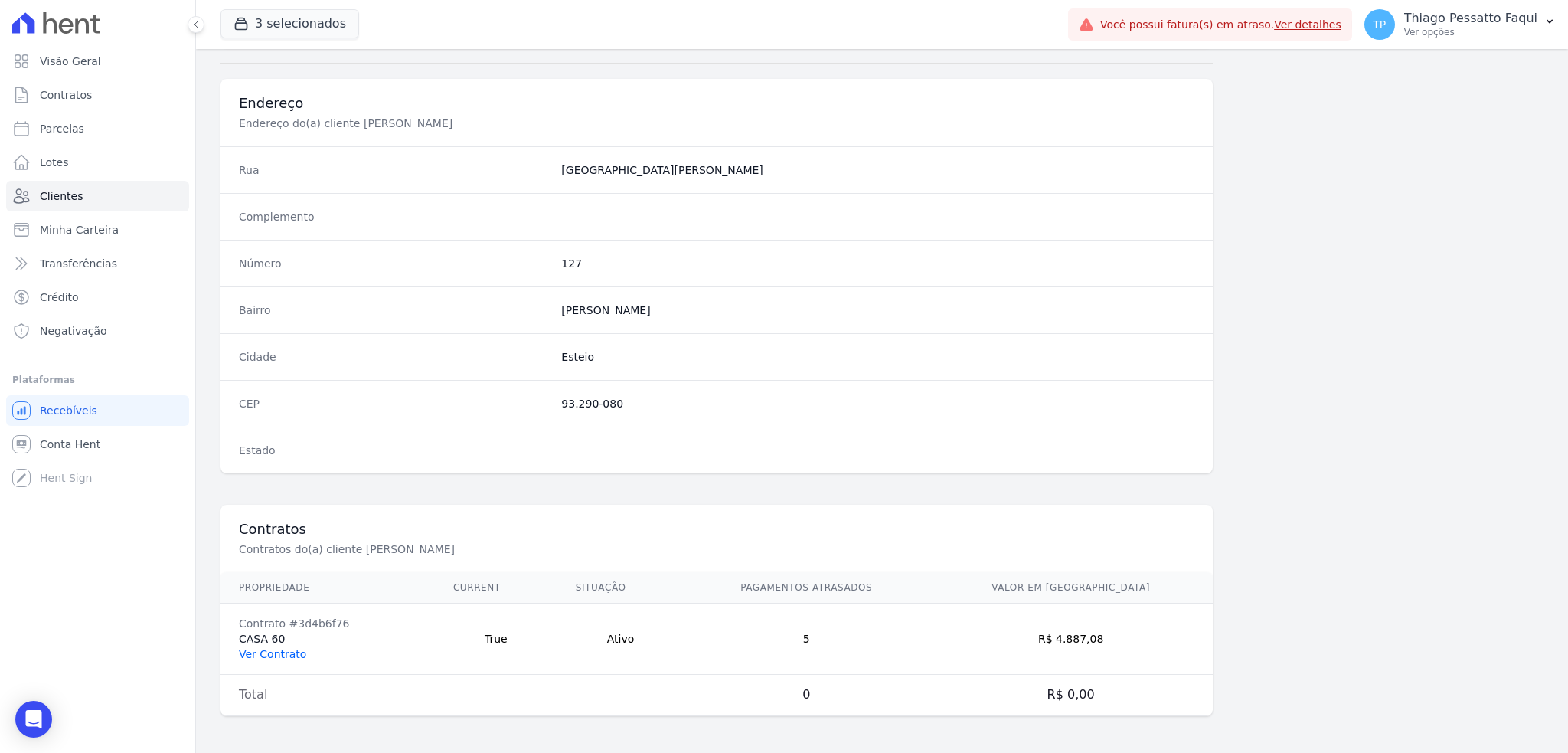
click at [282, 656] on link "Ver Contrato" at bounding box center [272, 654] width 67 height 13
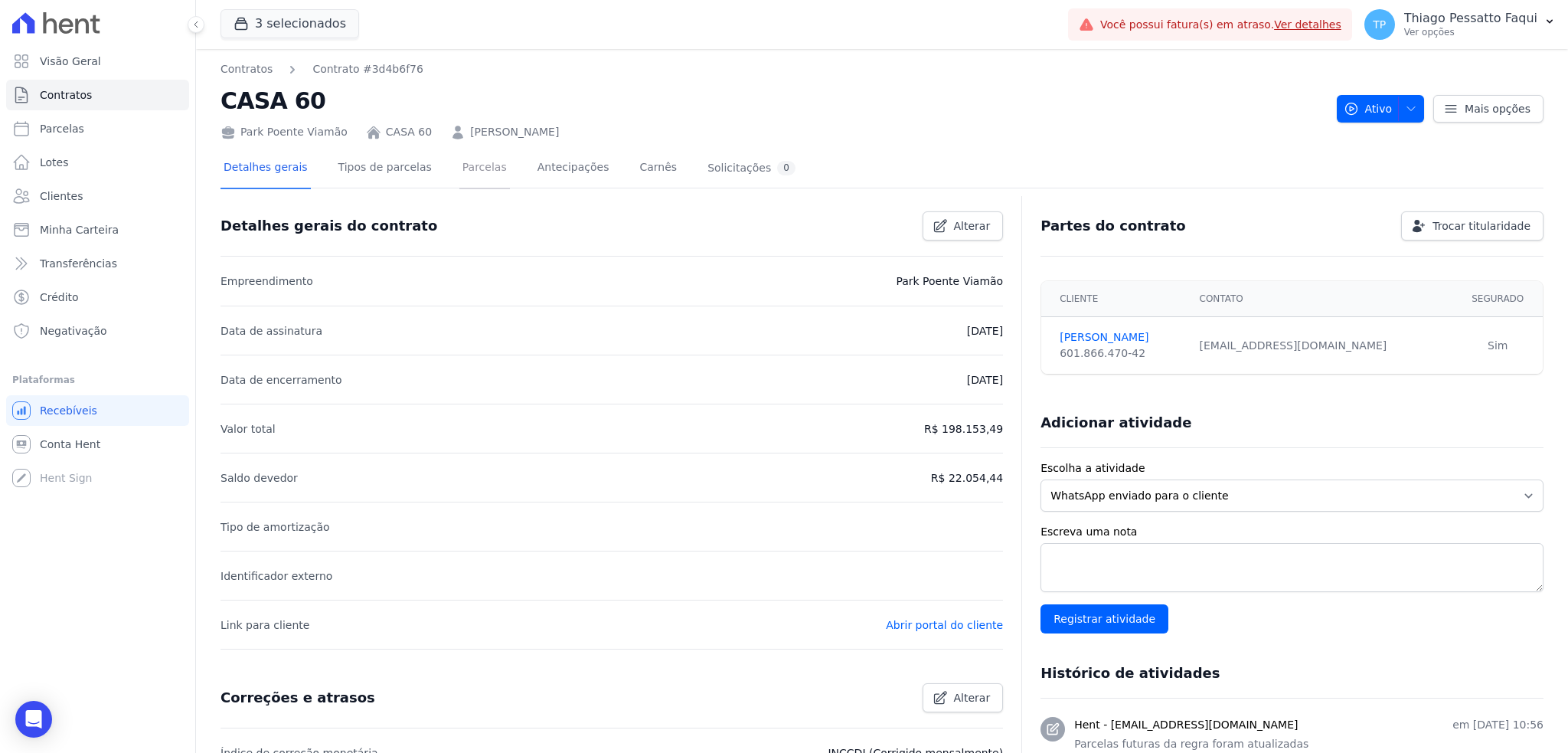
click at [470, 172] on link "Parcelas" at bounding box center [485, 169] width 51 height 41
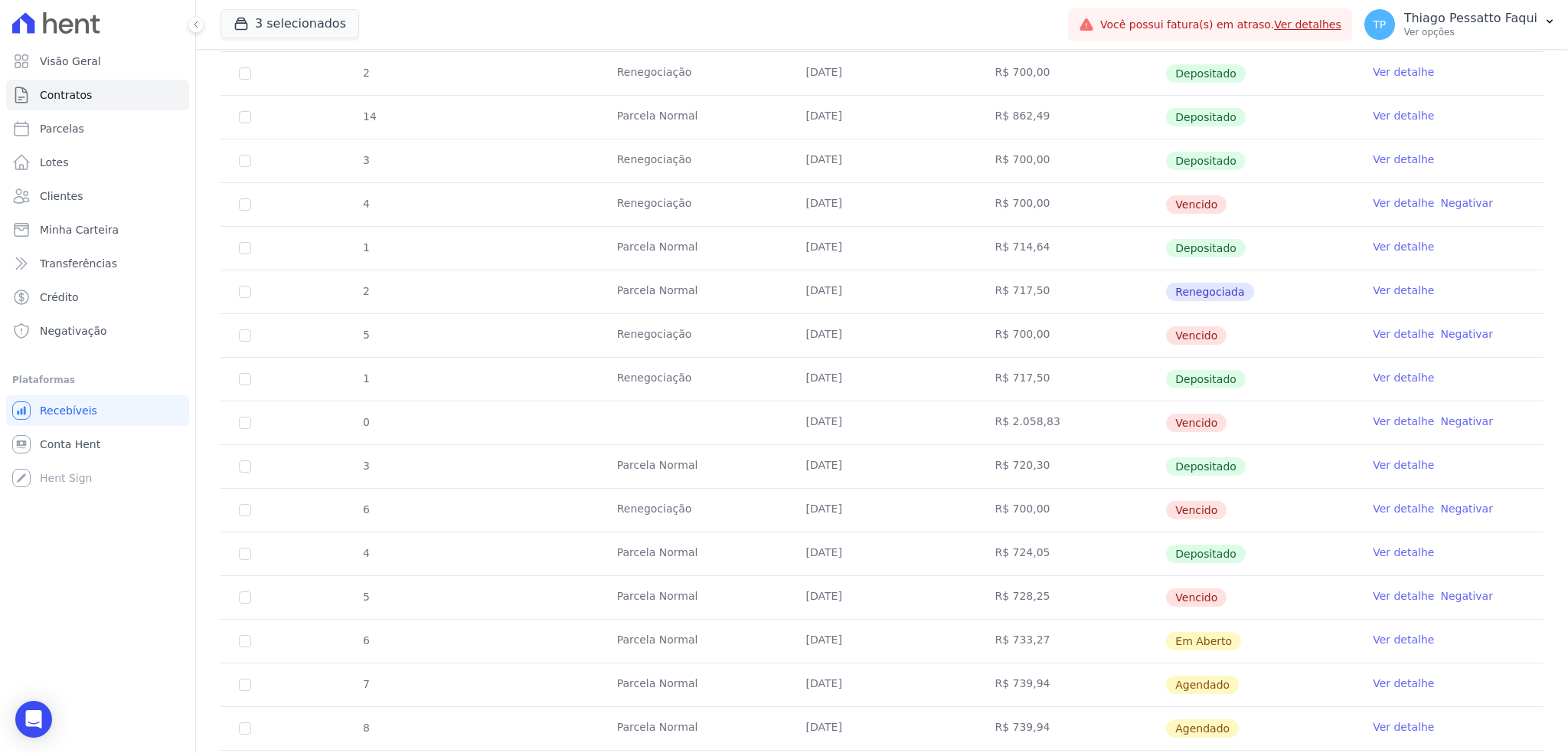
scroll to position [625, 0]
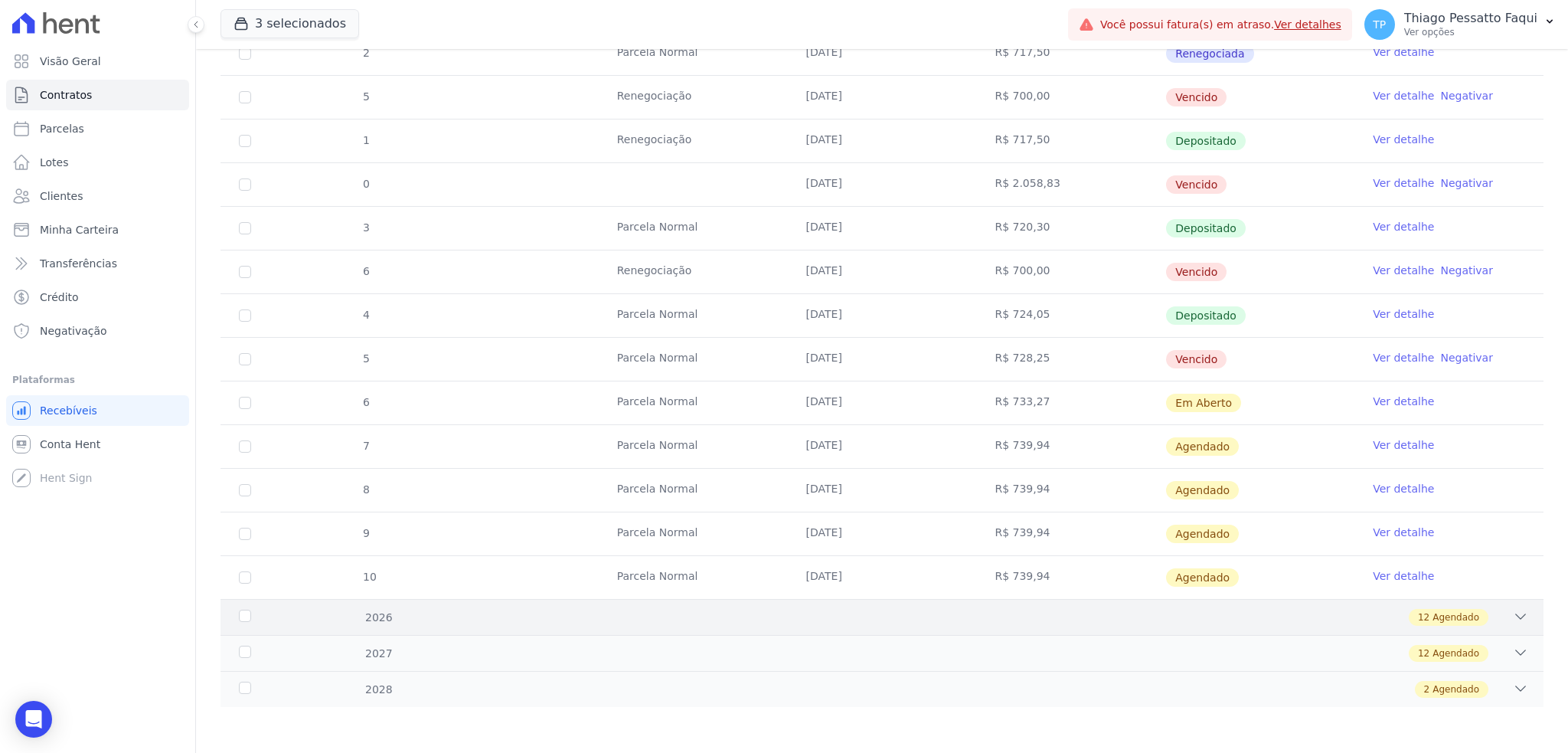
click at [937, 620] on div "12 Agendado" at bounding box center [947, 617] width 1162 height 17
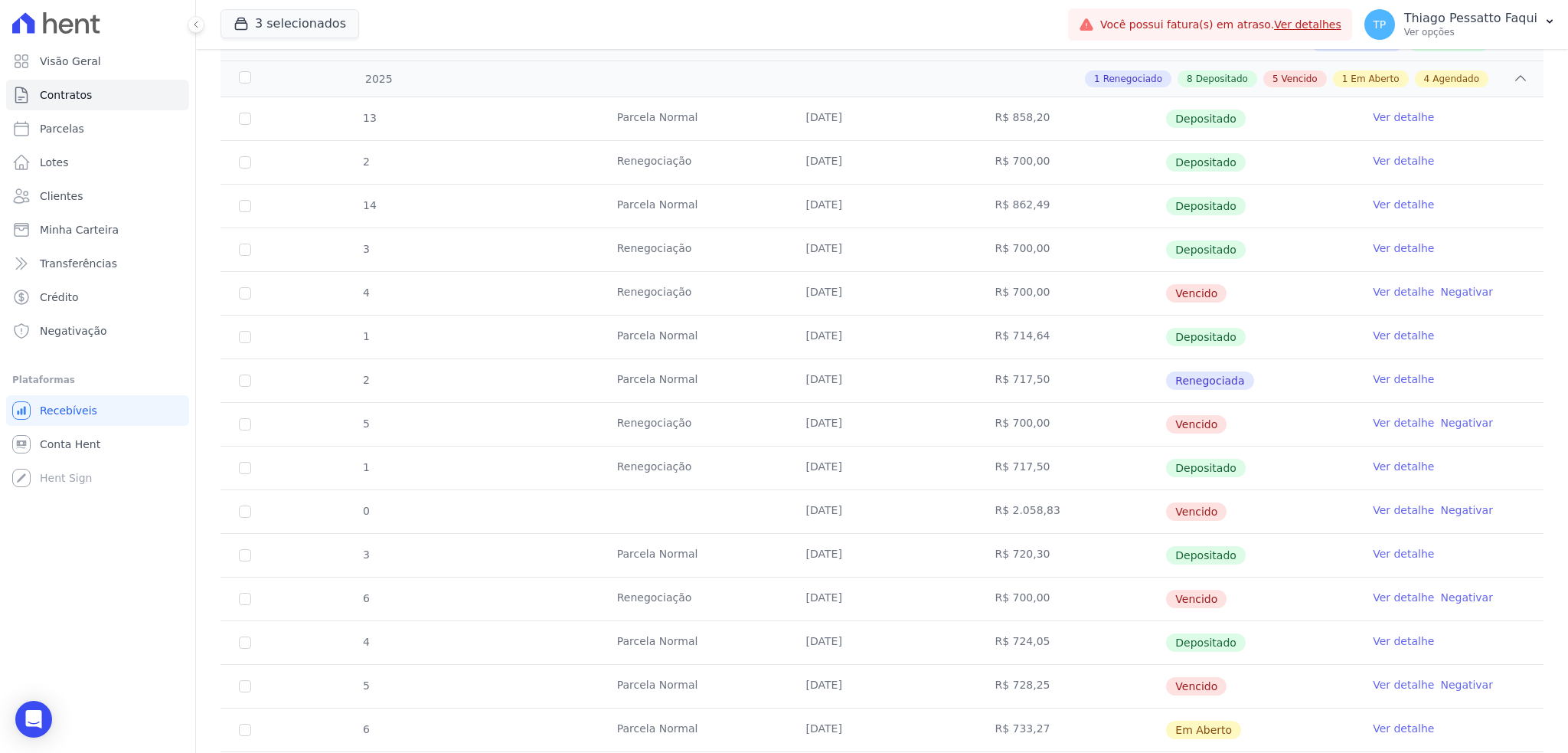
scroll to position [199, 0]
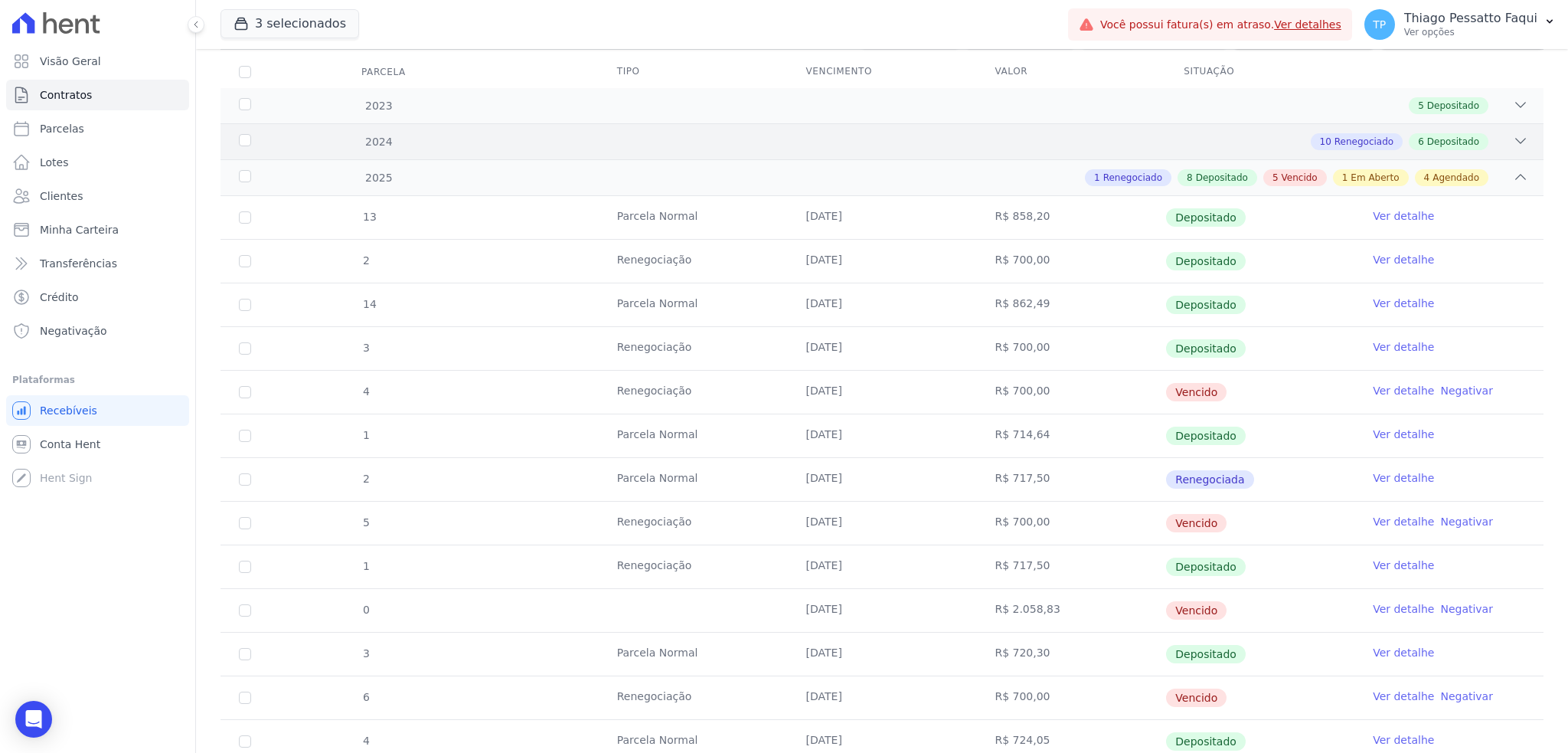
click at [936, 135] on div "10 Renegociado 6 Depositado" at bounding box center [947, 141] width 1162 height 17
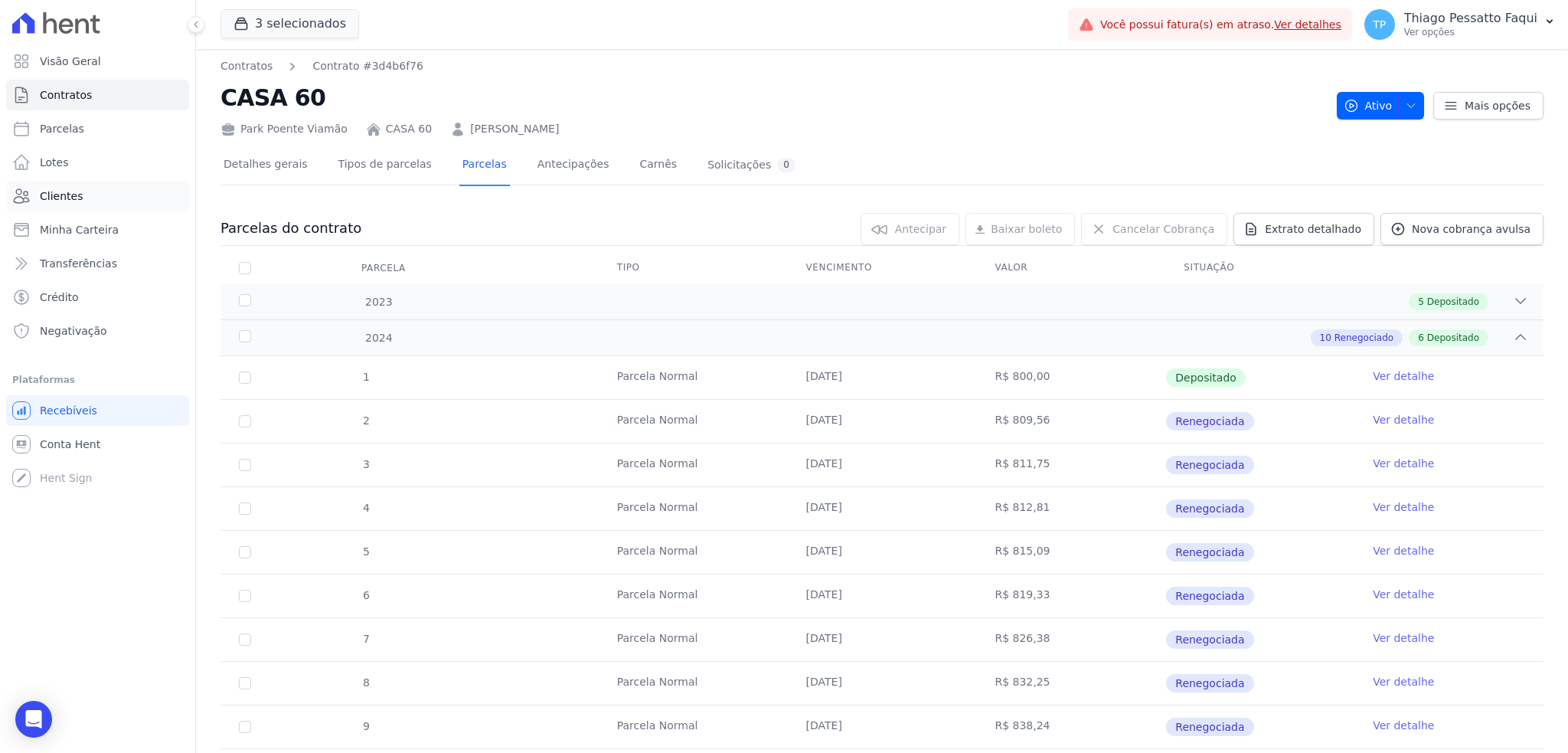
scroll to position [0, 0]
click at [34, 202] on link "Clientes" at bounding box center [97, 196] width 183 height 31
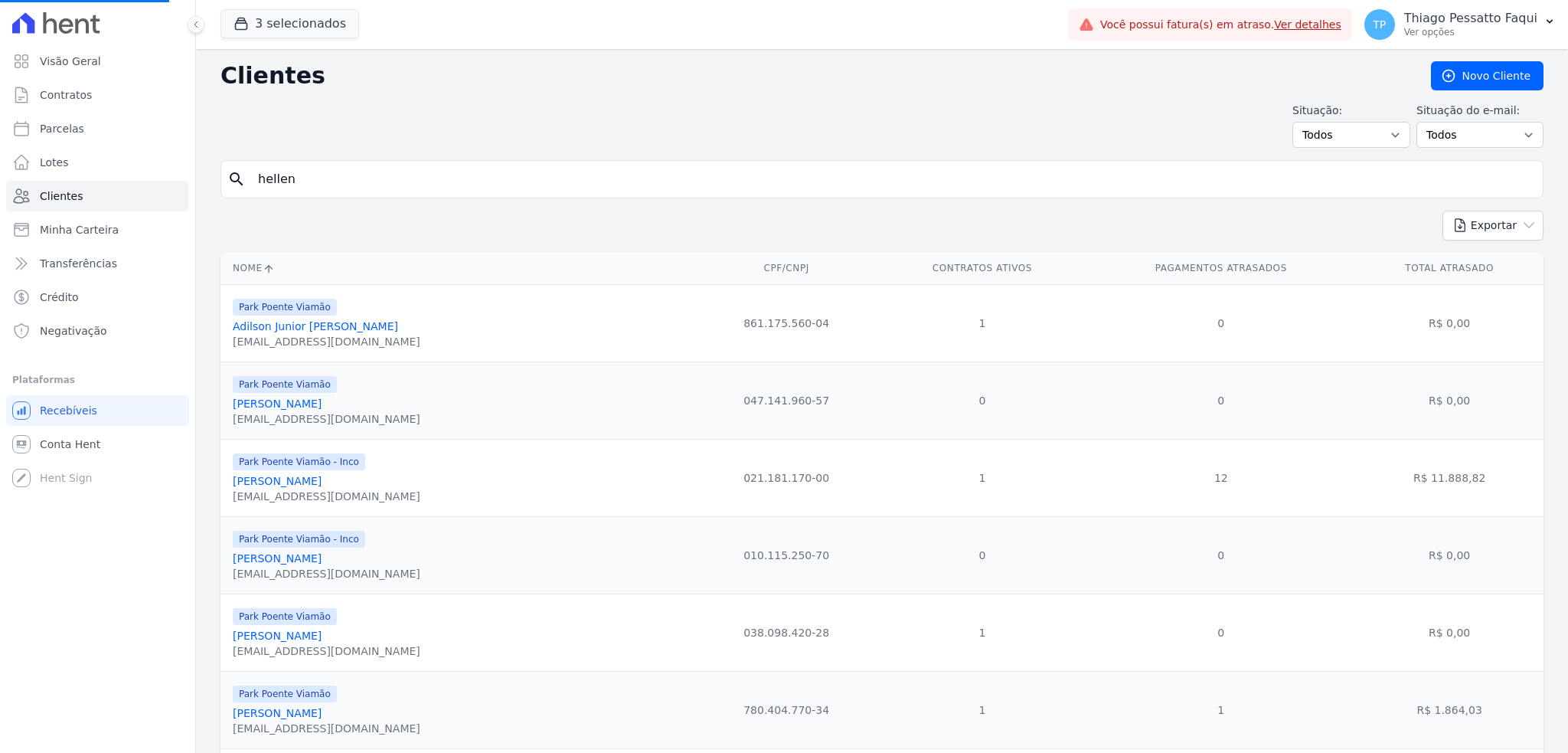
click at [310, 179] on input "hellen" at bounding box center [893, 180] width 1288 height 31
click at [310, 179] on input "search" at bounding box center [893, 180] width 1288 height 31
type input "mariana"
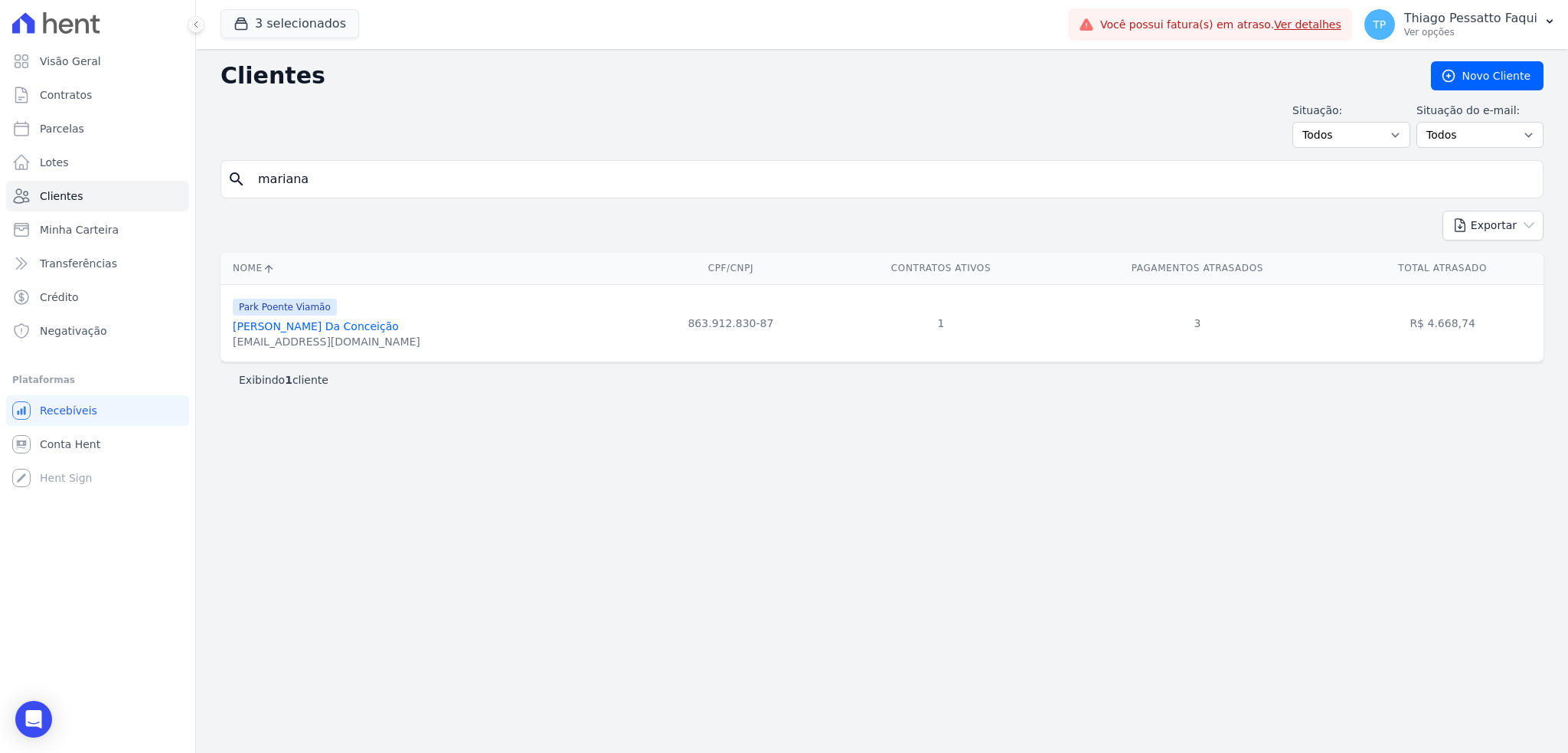
click at [298, 330] on link "[PERSON_NAME] Da Conceição" at bounding box center [316, 325] width 166 height 13
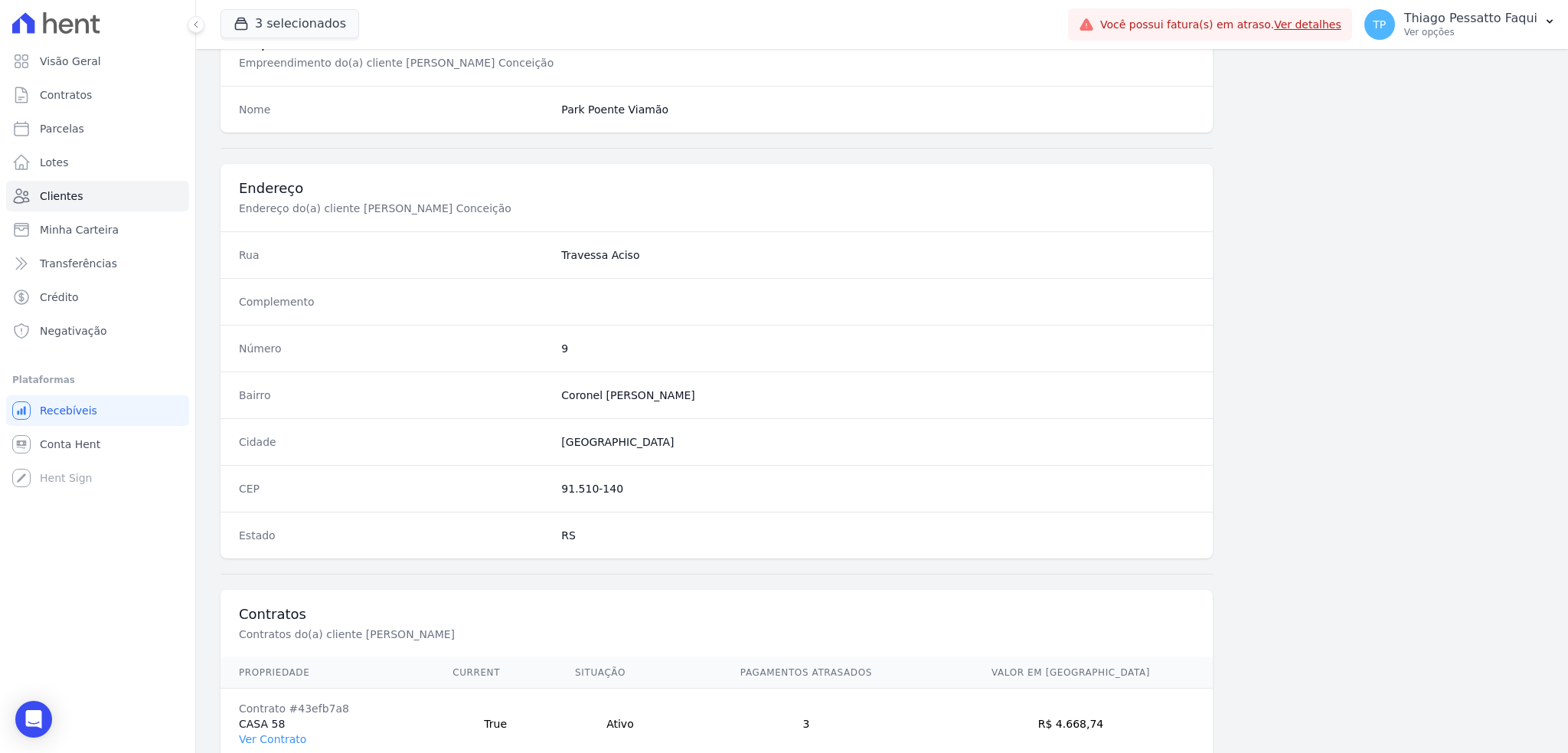
scroll to position [681, 0]
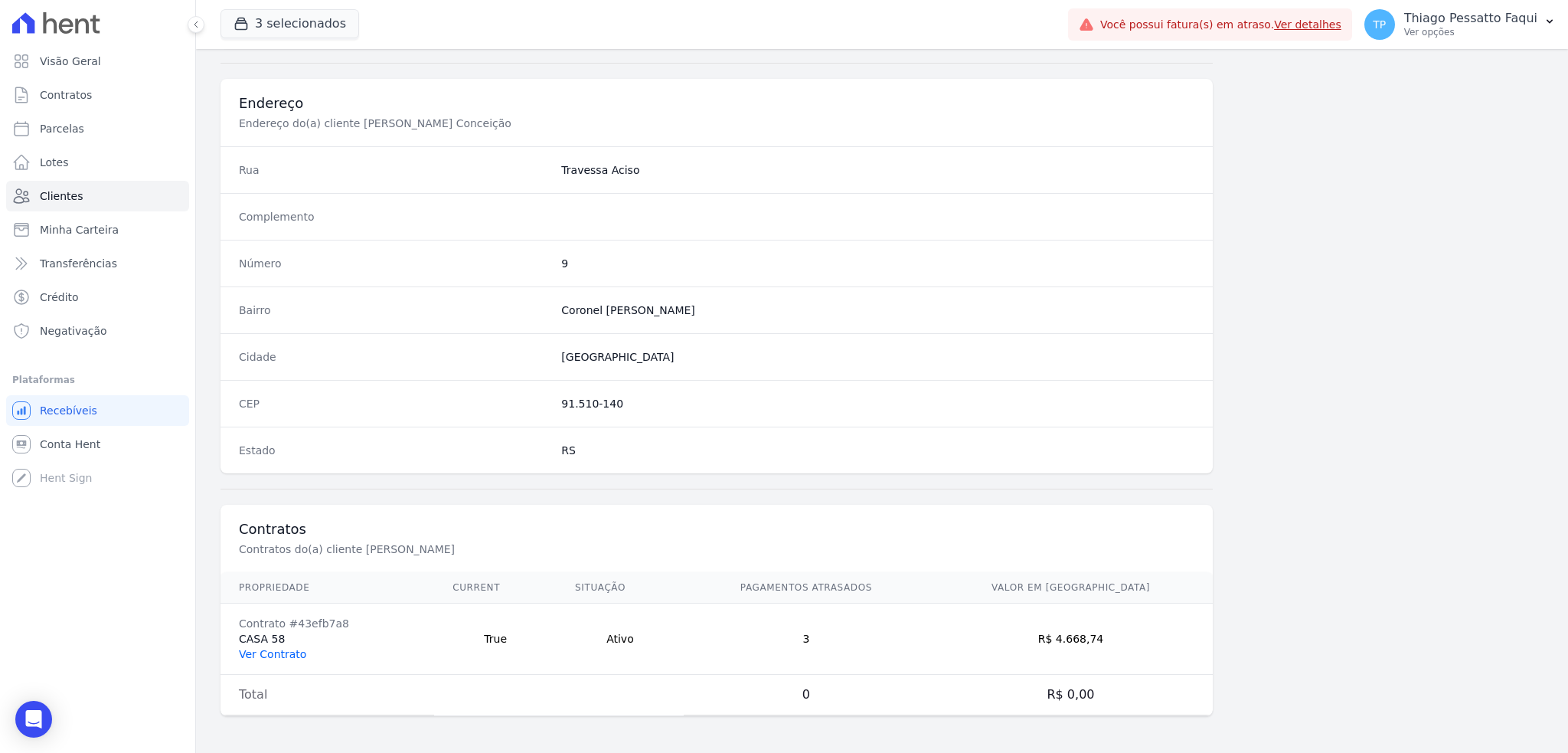
click at [287, 656] on link "Ver Contrato" at bounding box center [272, 654] width 67 height 13
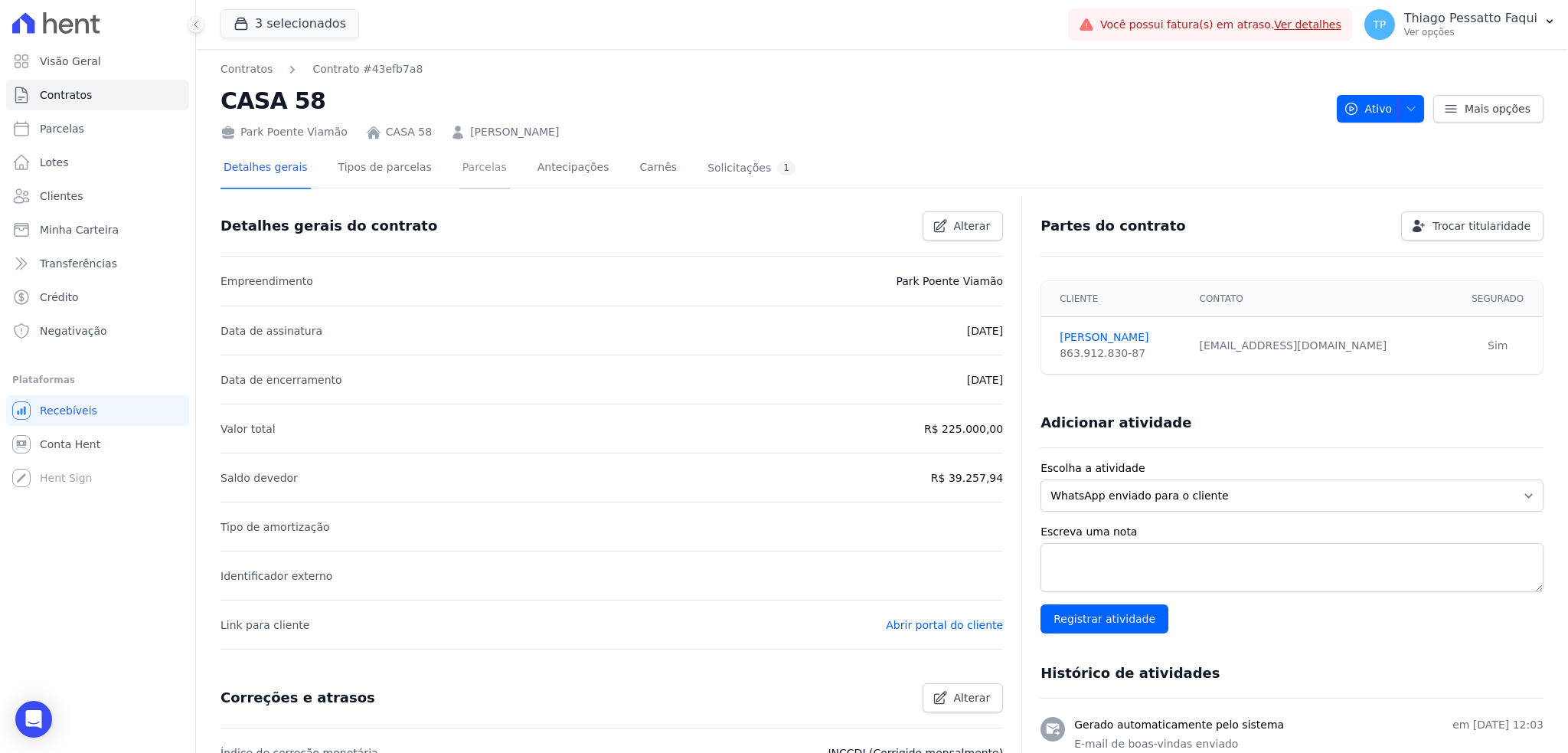
click at [474, 172] on link "Parcelas" at bounding box center [485, 169] width 51 height 41
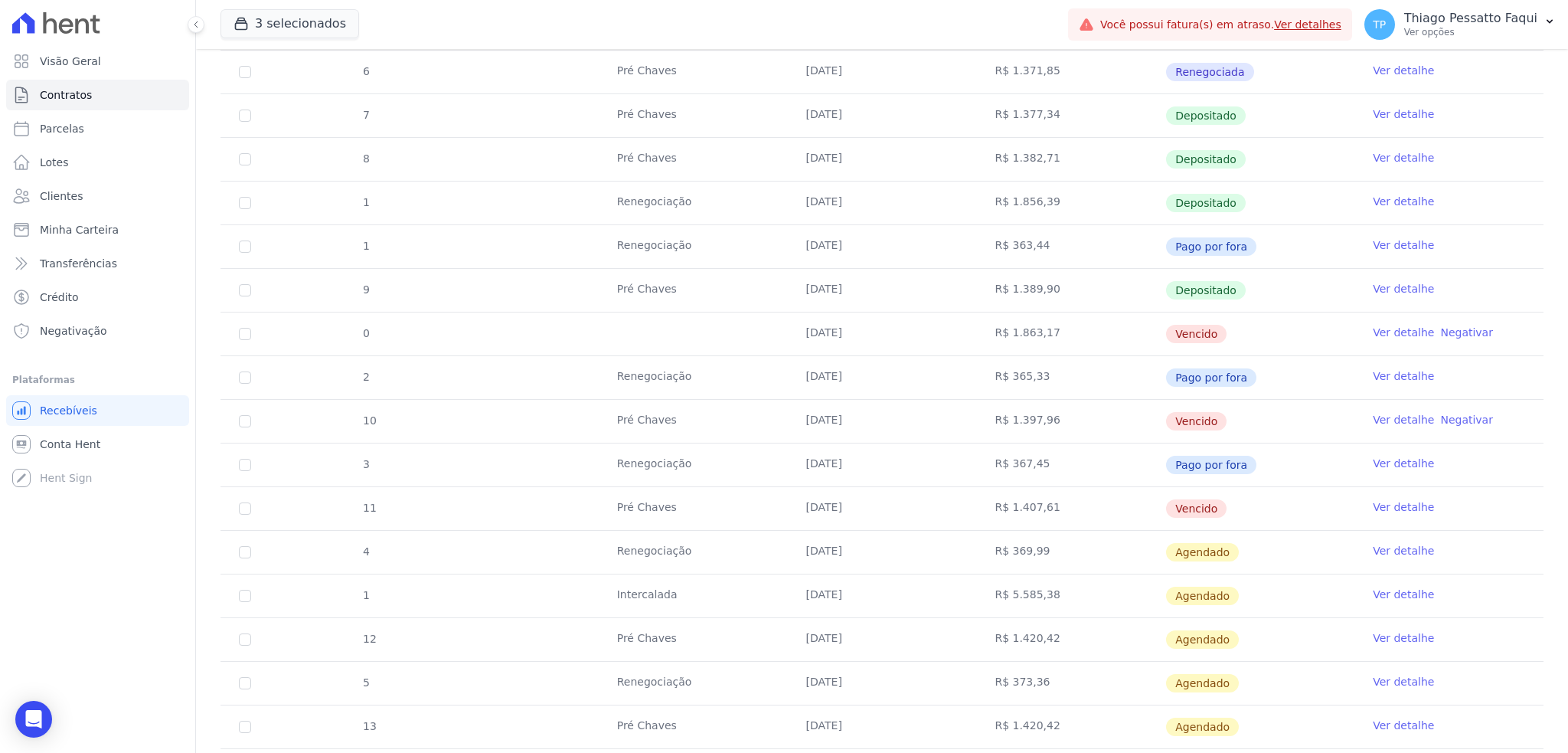
scroll to position [510, 0]
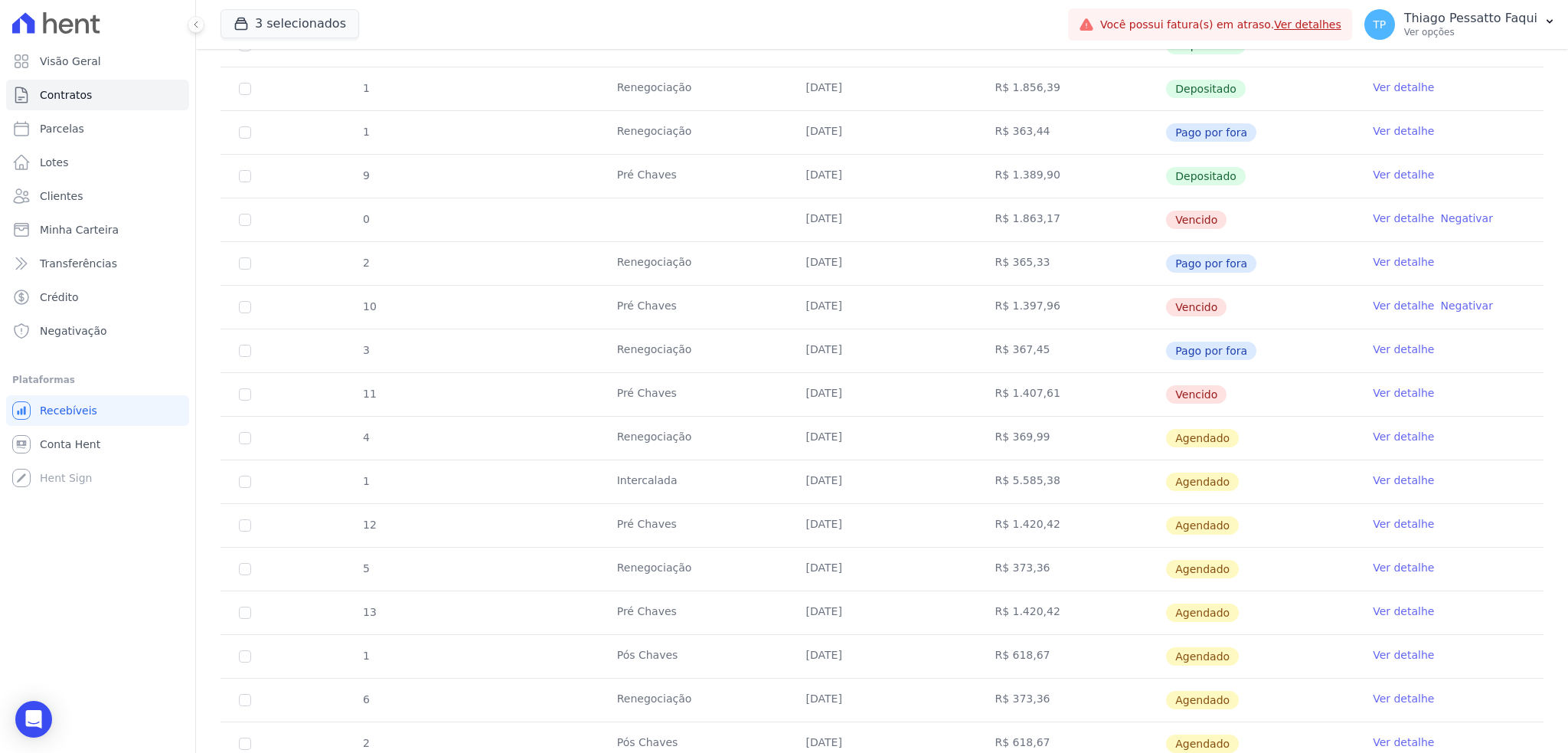
click at [812, 208] on td "[DATE]" at bounding box center [882, 220] width 189 height 43
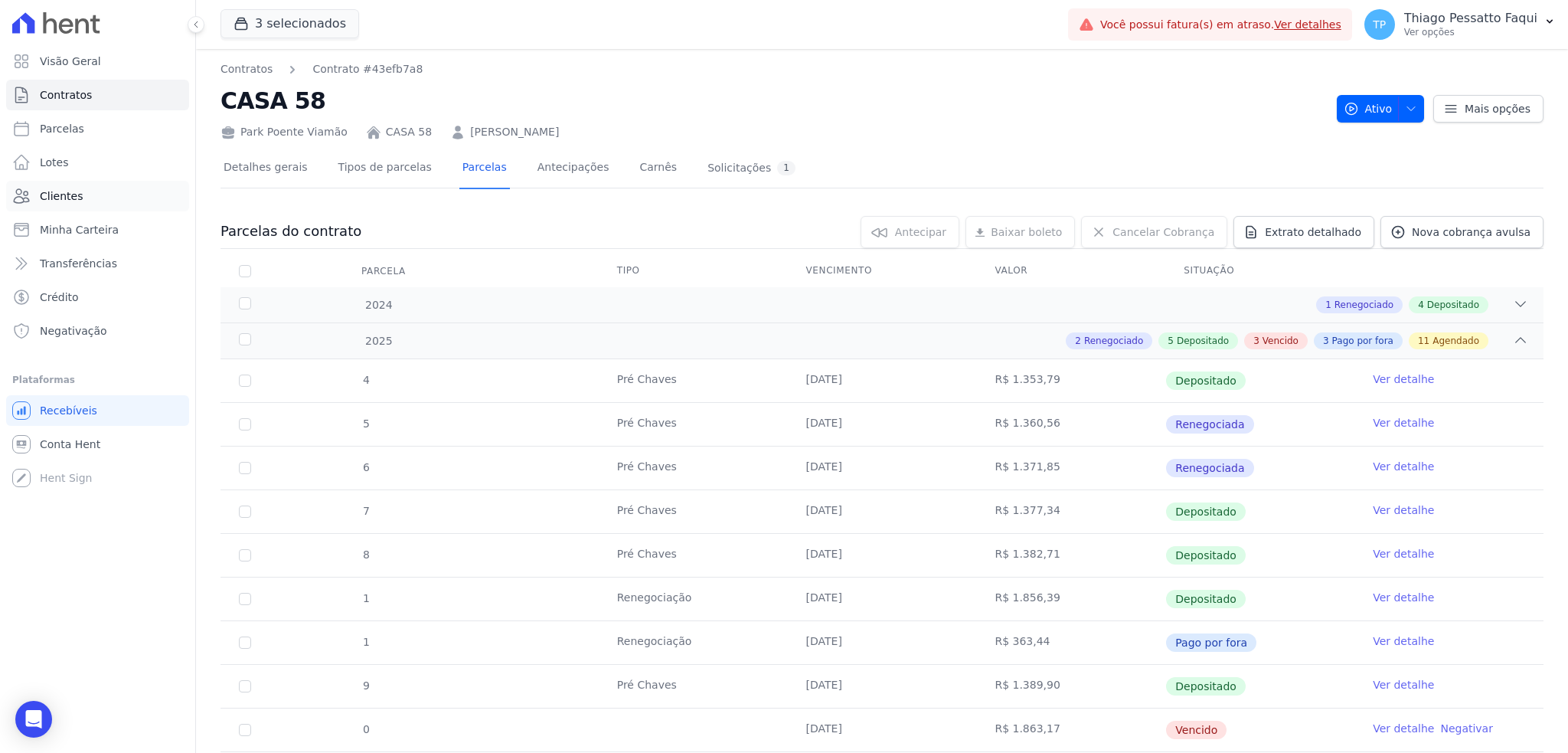
click at [71, 199] on span "Clientes" at bounding box center [61, 196] width 43 height 16
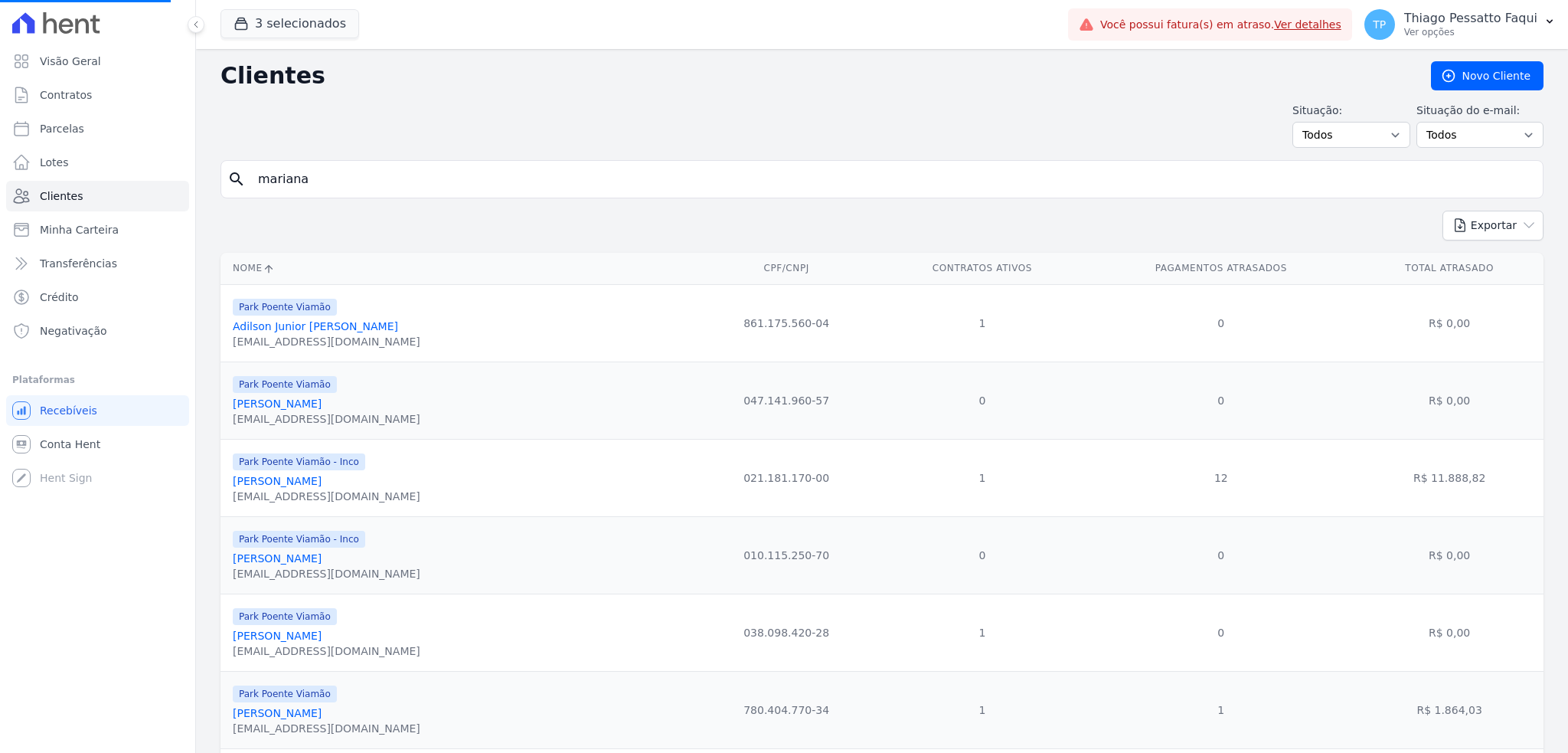
click at [312, 190] on input "mariana" at bounding box center [893, 180] width 1288 height 31
click at [299, 23] on button "3 selecionados" at bounding box center [290, 23] width 139 height 29
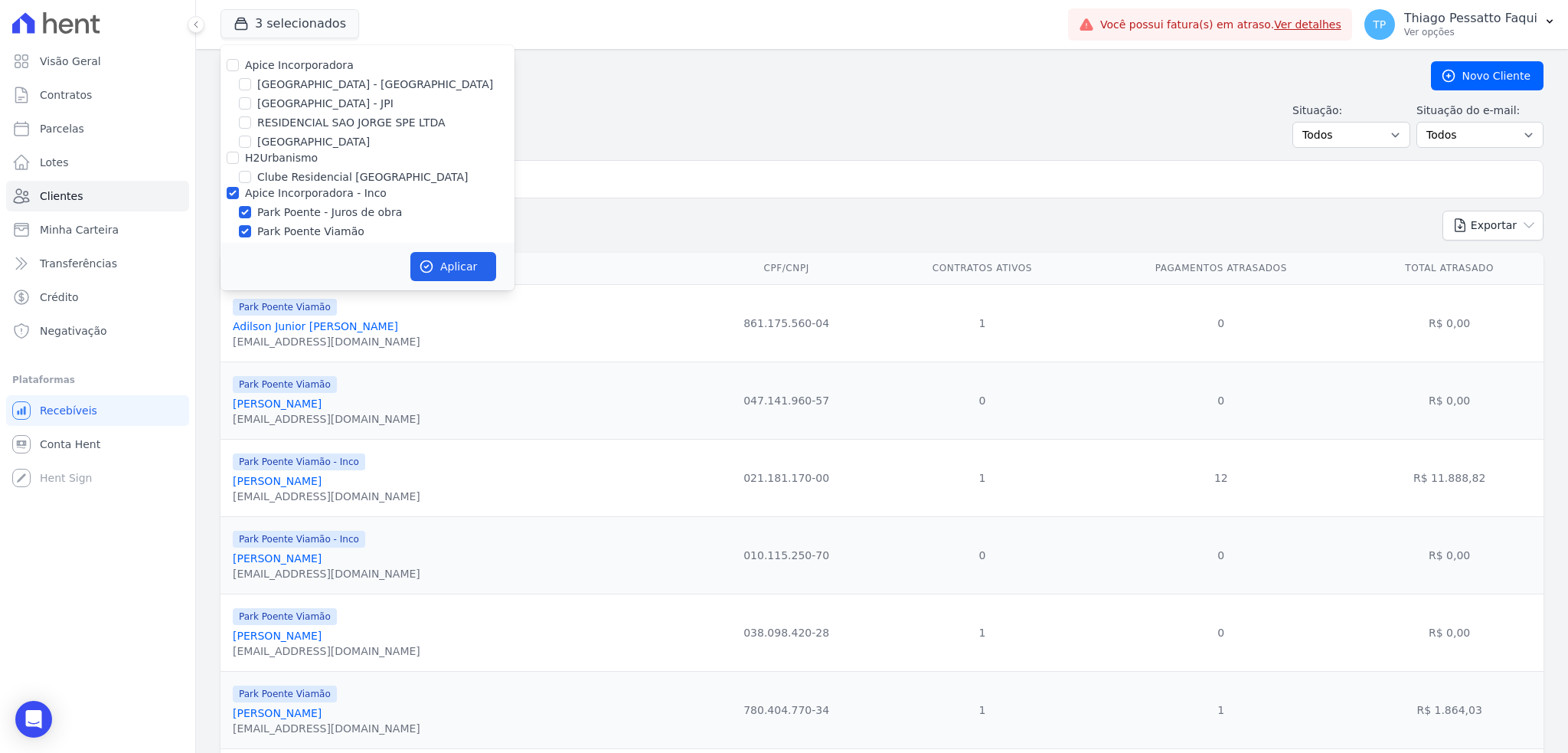
click at [266, 62] on label "Apice Incorporadora" at bounding box center [299, 65] width 109 height 13
click at [239, 62] on input "Apice Incorporadora" at bounding box center [232, 65] width 13 height 13
checkbox input "true"
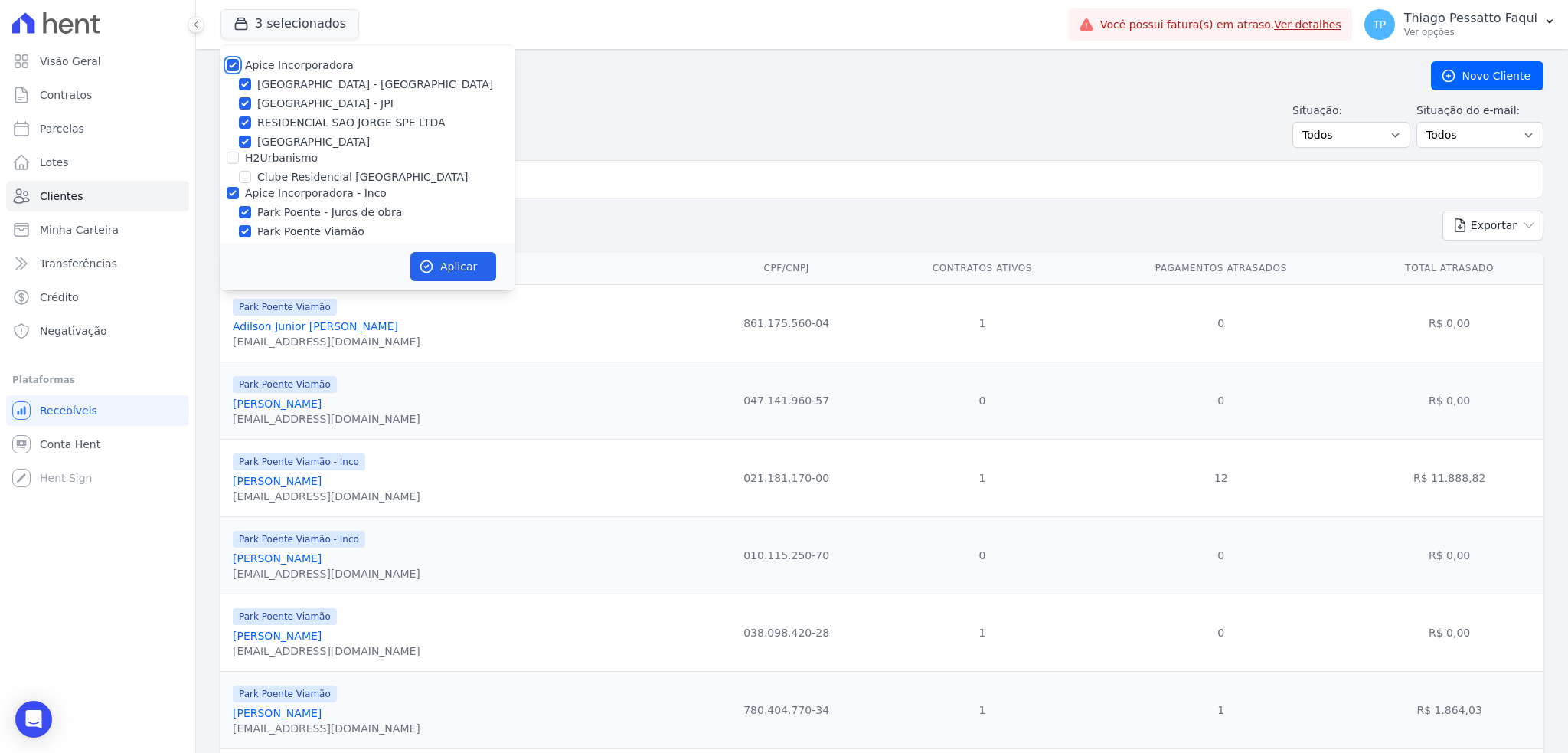
checkbox input "true"
click at [467, 268] on button "Aplicar" at bounding box center [453, 266] width 85 height 29
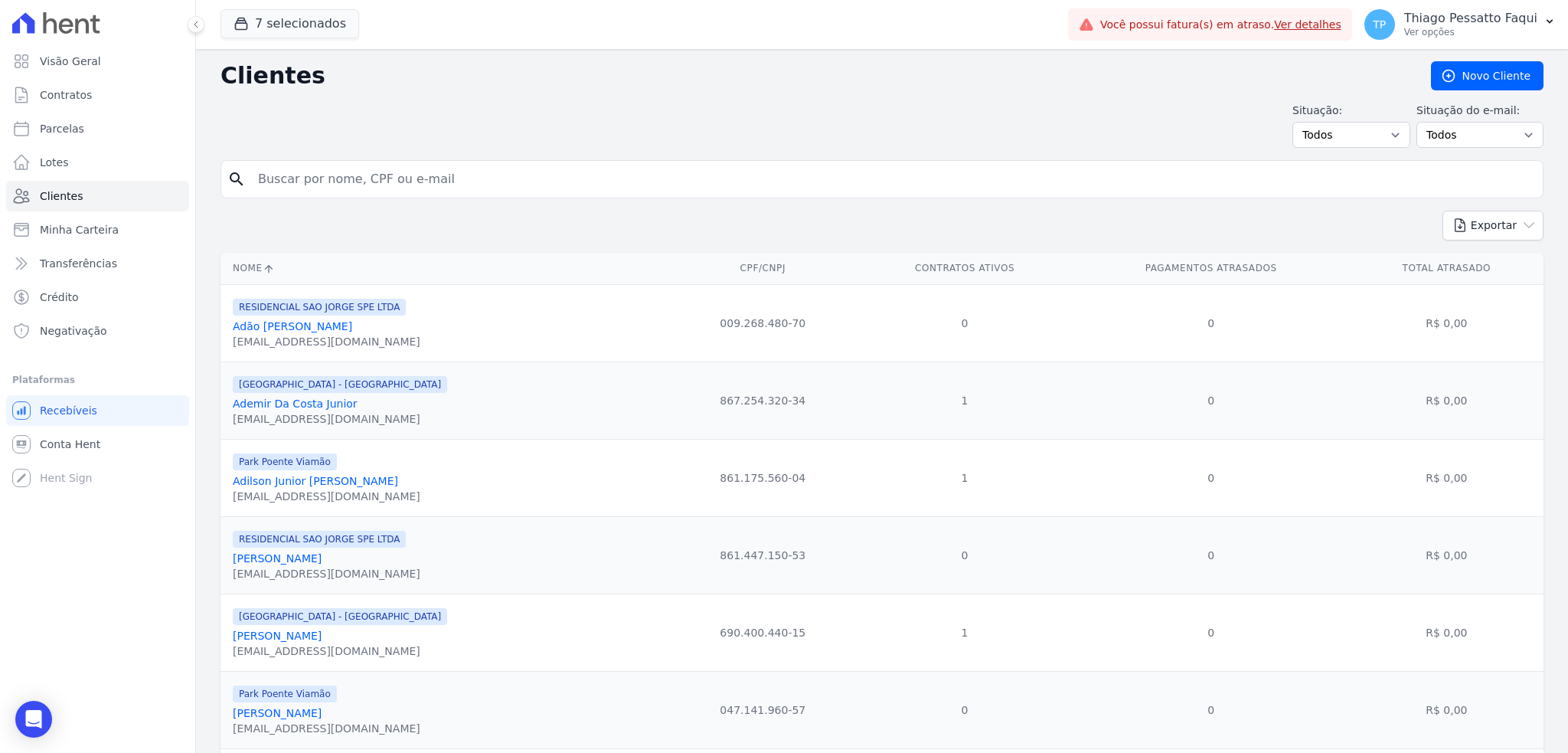
click at [621, 173] on input "search" at bounding box center [893, 180] width 1288 height 31
type input "[PERSON_NAME]"
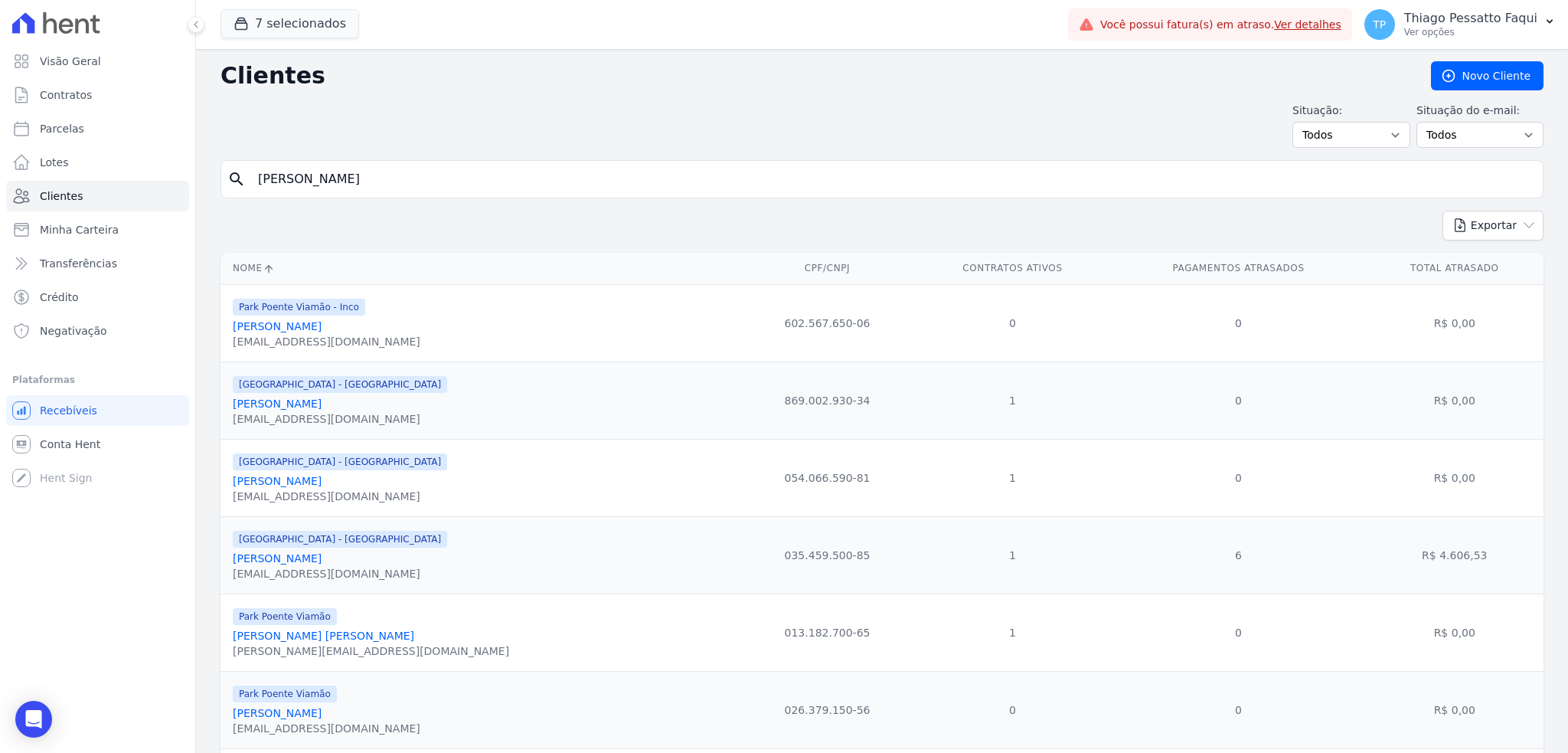
click at [322, 168] on input "[PERSON_NAME]" at bounding box center [893, 180] width 1288 height 31
type input "francieli"
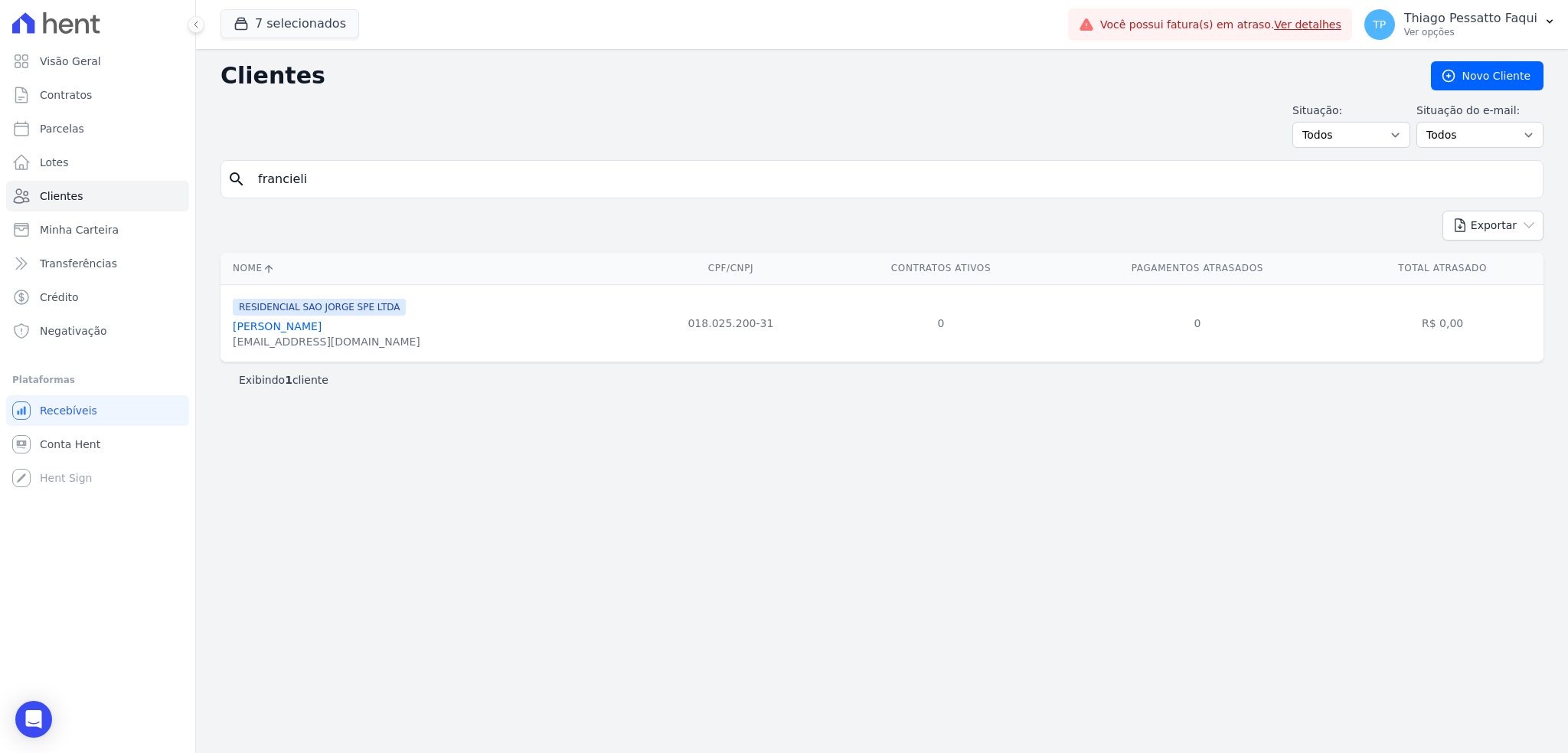
click at [429, 178] on input "francieli" at bounding box center [893, 180] width 1288 height 31
type input "franciele"
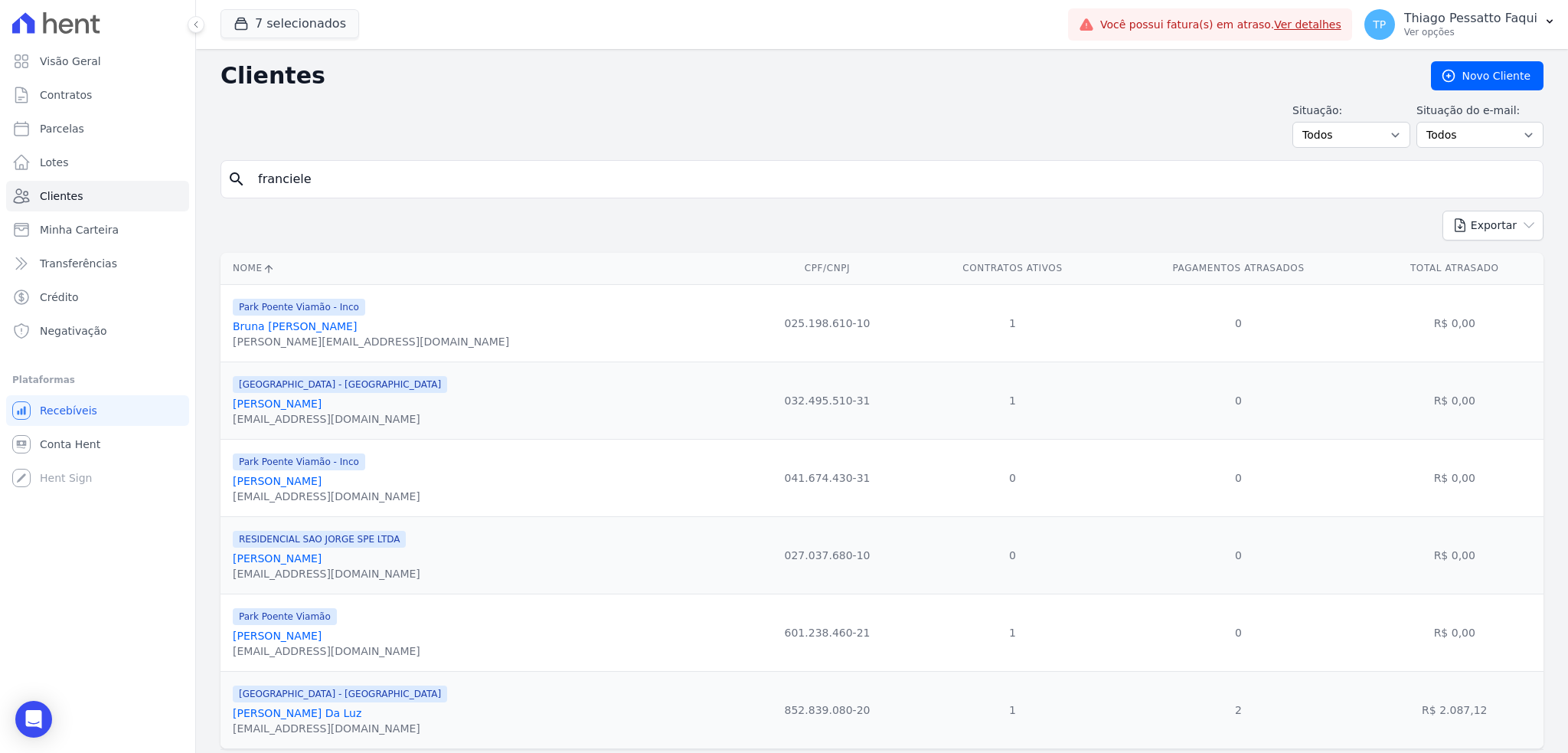
click at [329, 176] on input "franciele" at bounding box center [893, 180] width 1288 height 31
type input "[PERSON_NAME]"
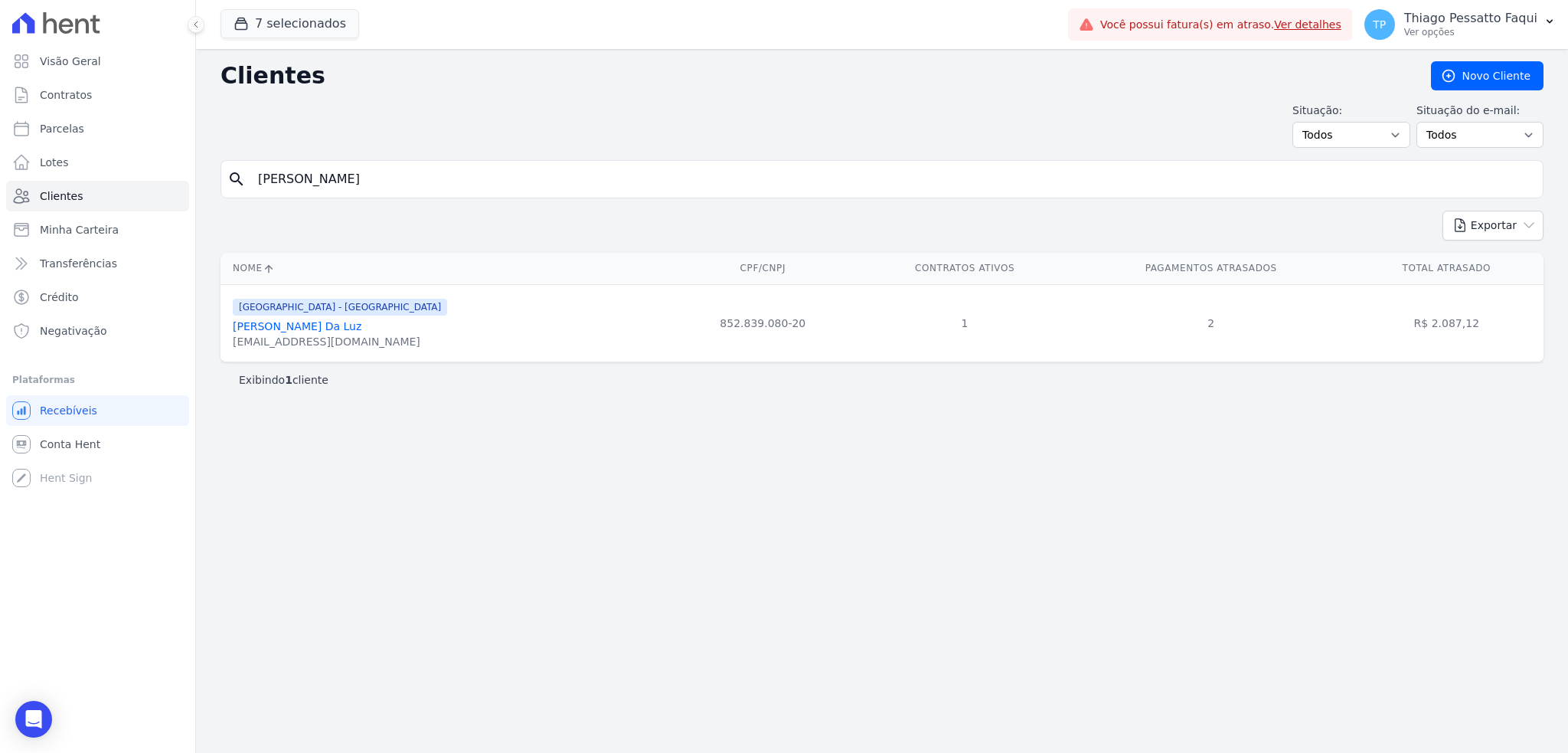
click at [320, 332] on link "[PERSON_NAME] Da Luz" at bounding box center [297, 325] width 128 height 13
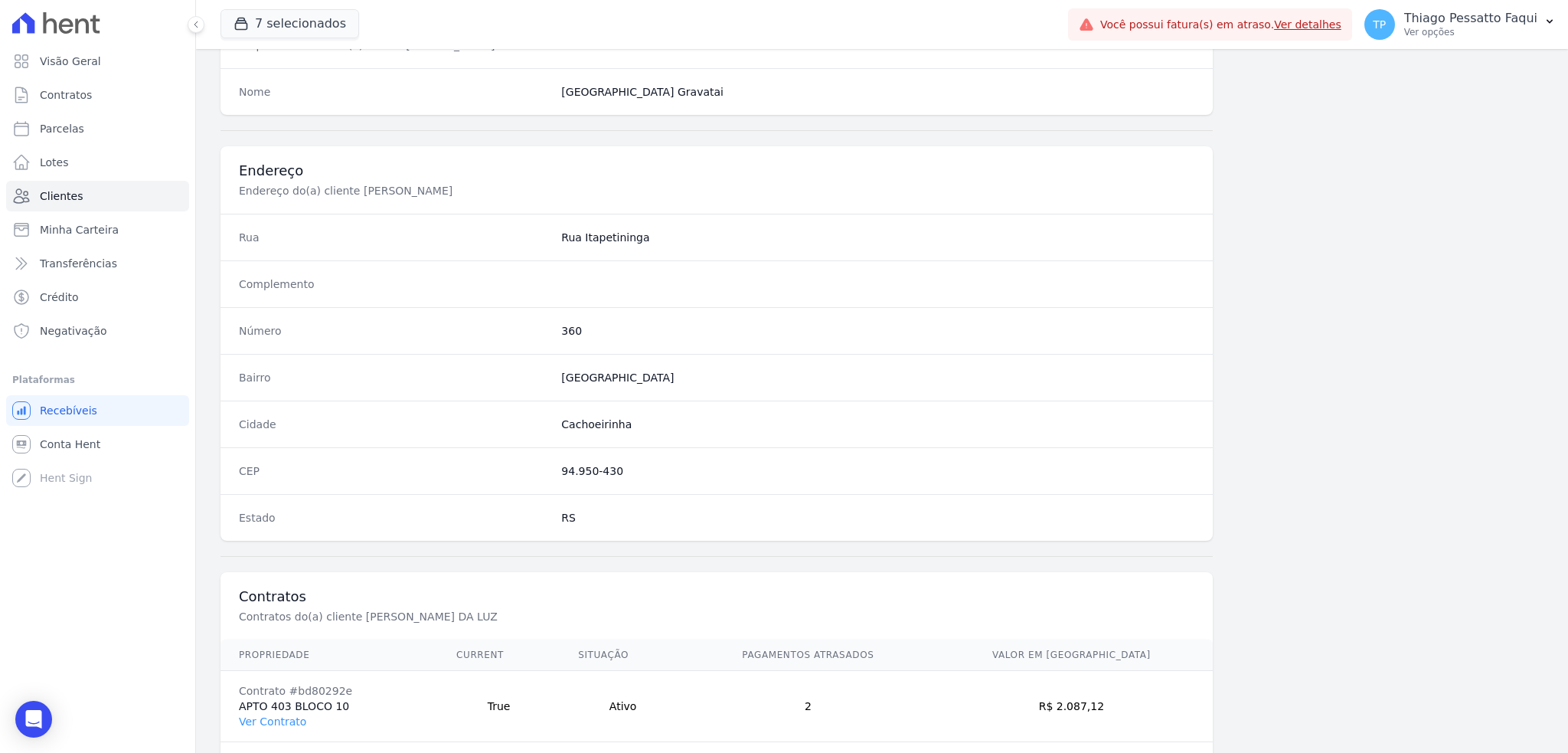
scroll to position [681, 0]
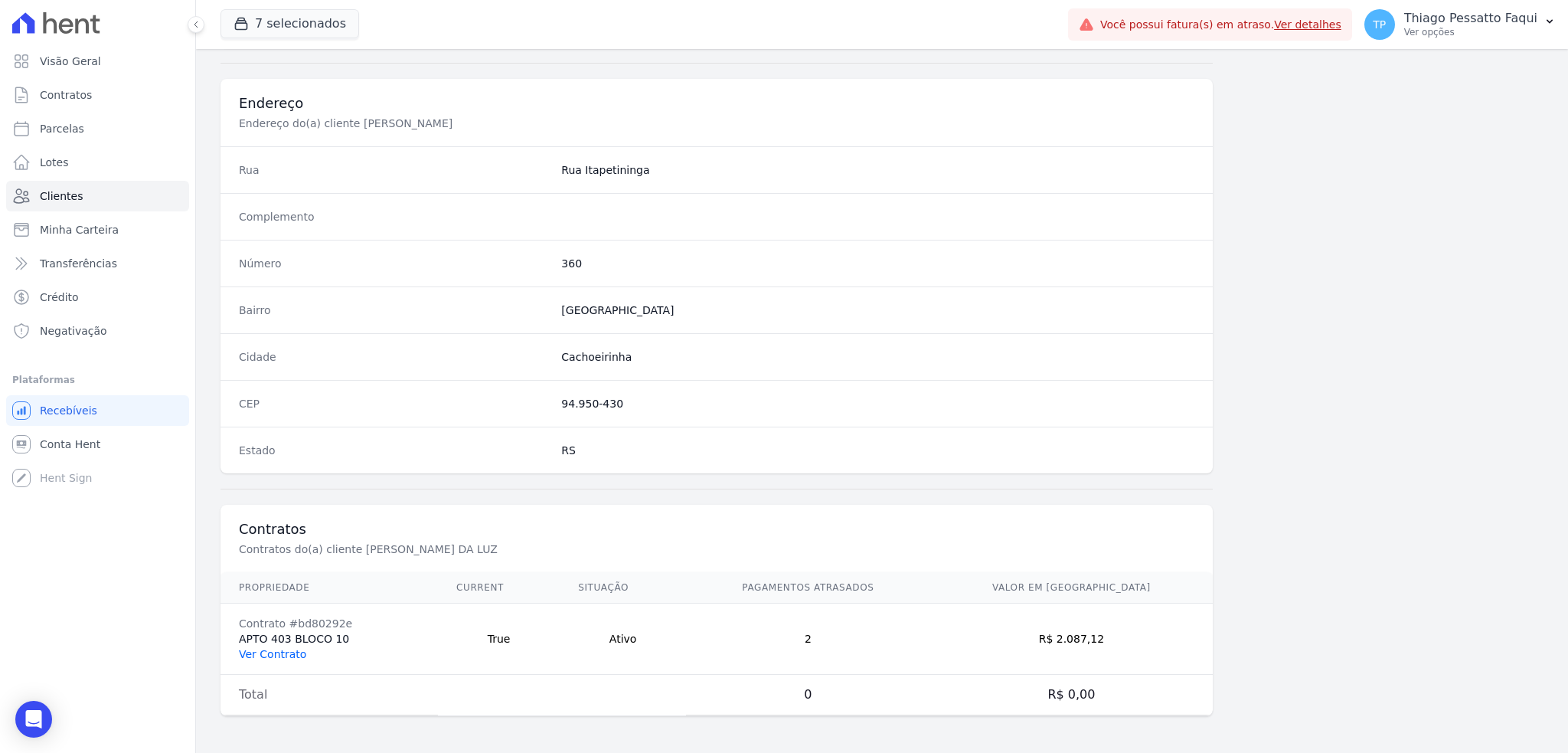
click at [291, 653] on link "Ver Contrato" at bounding box center [272, 654] width 67 height 13
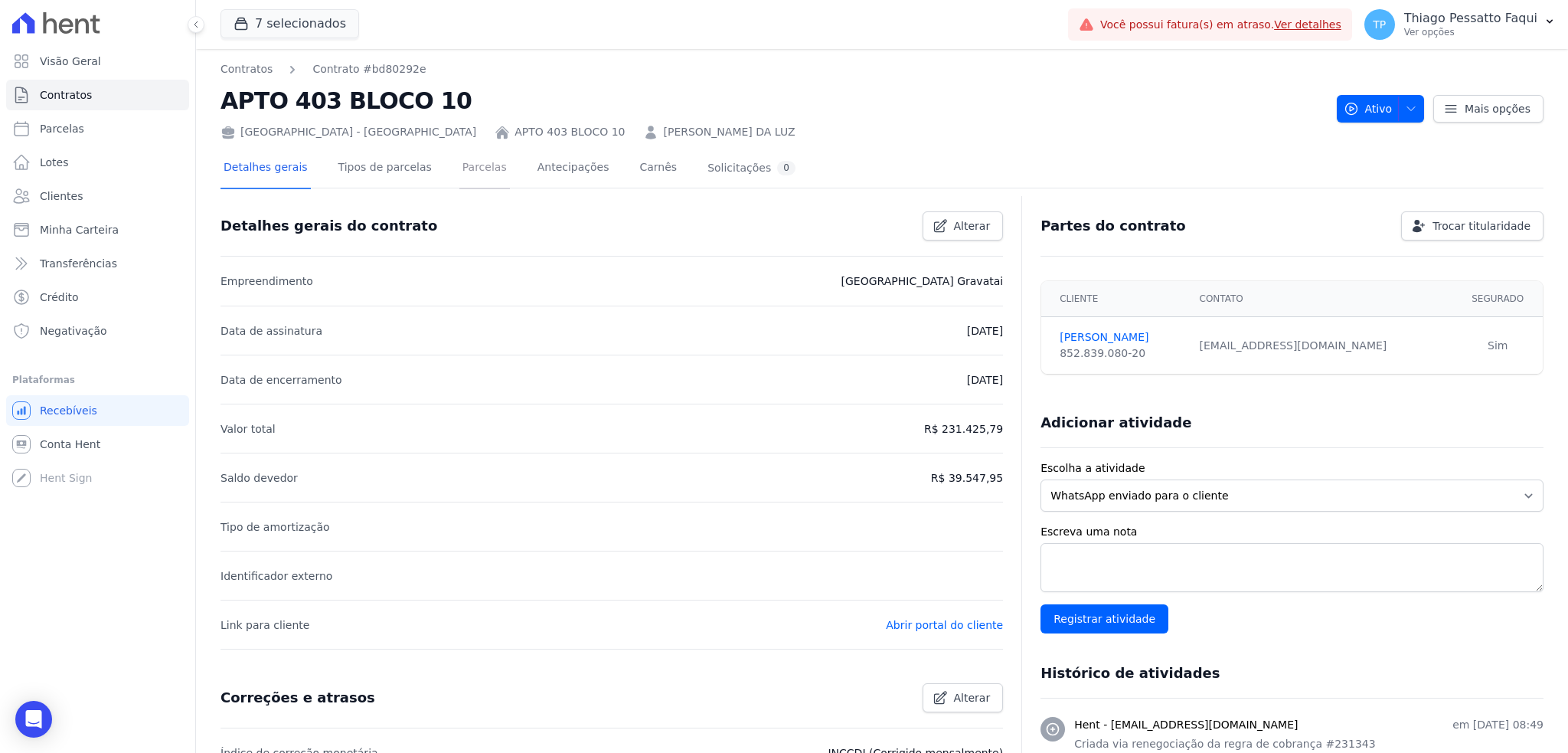
click at [471, 171] on link "Parcelas" at bounding box center [485, 169] width 51 height 41
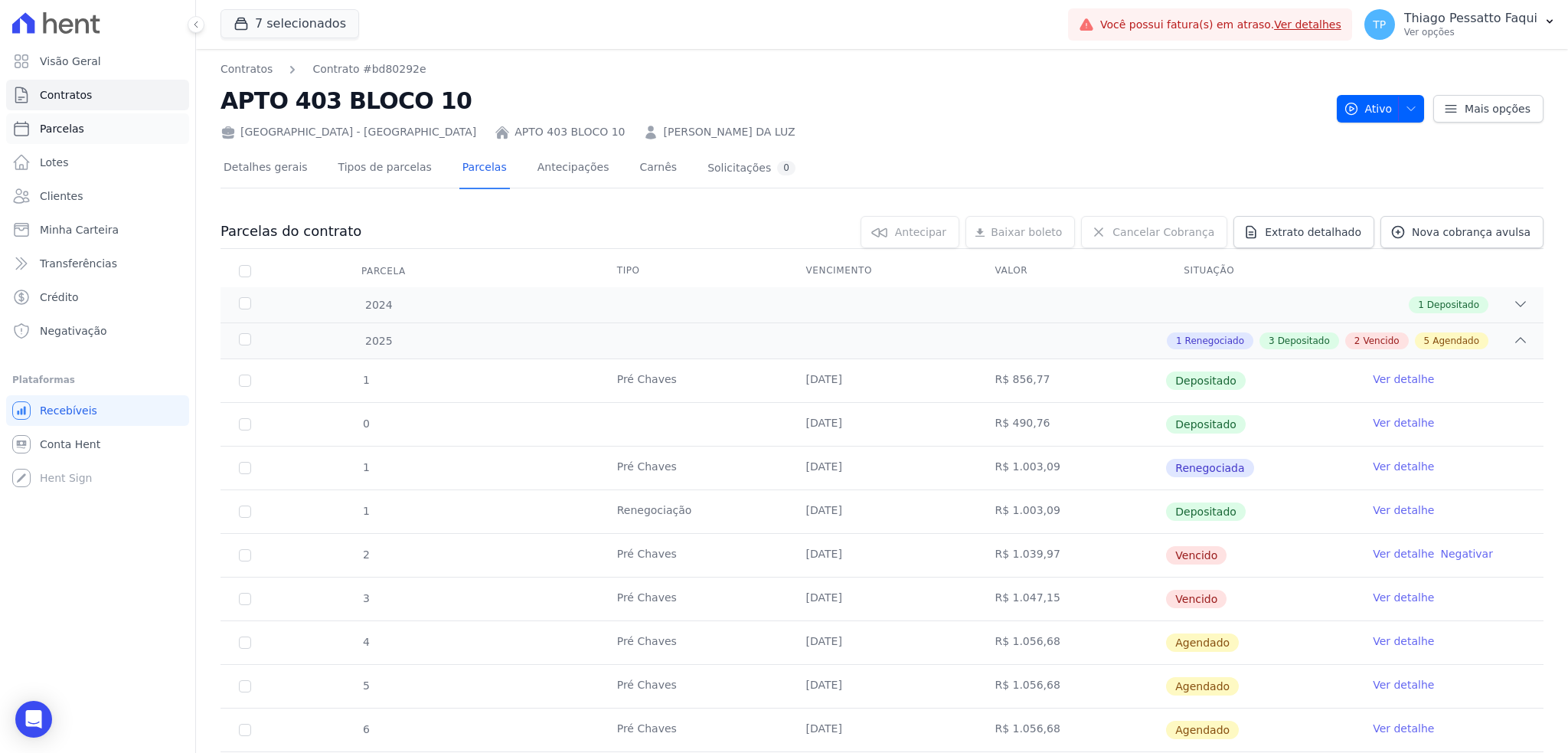
click at [92, 139] on link "Parcelas" at bounding box center [97, 129] width 183 height 31
select select
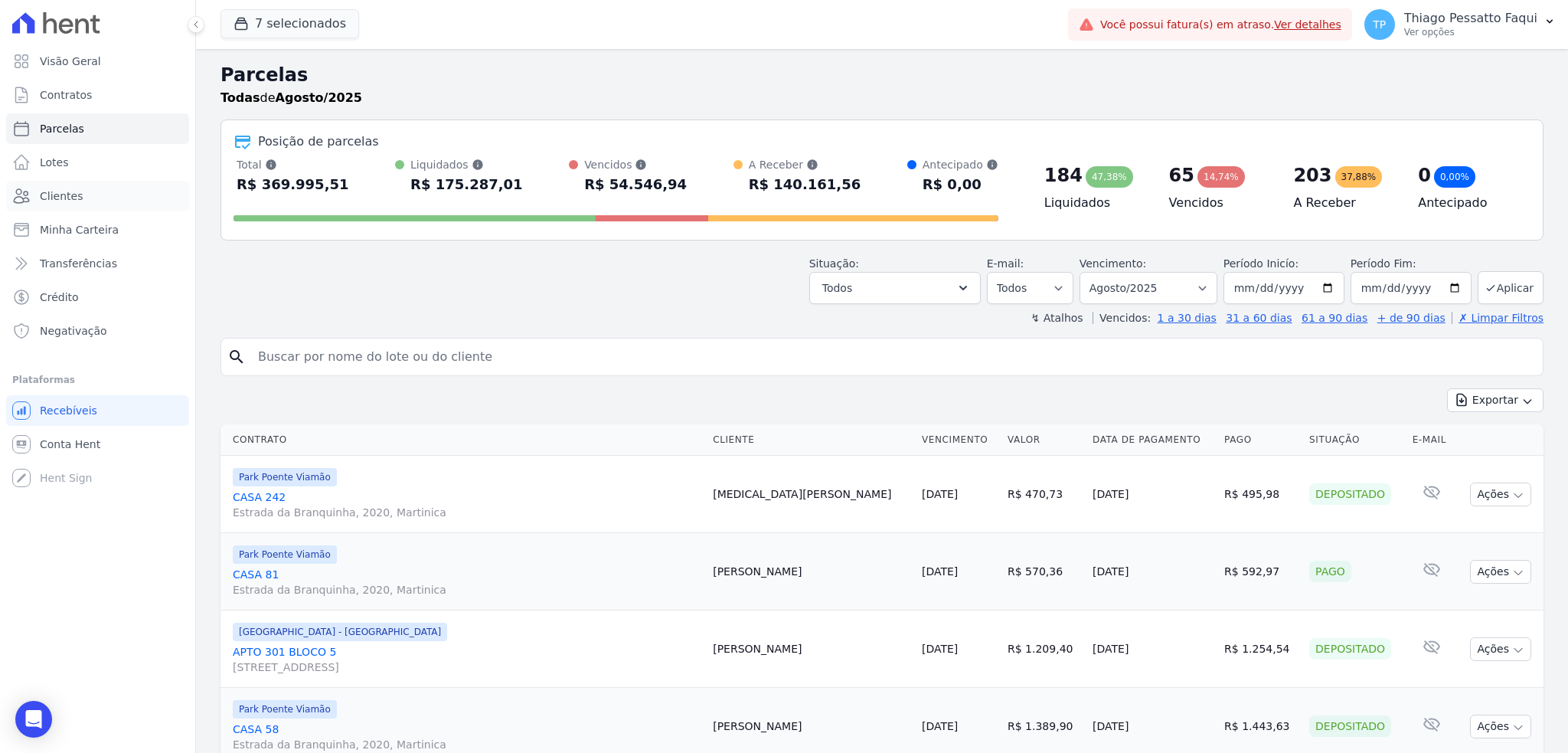
click at [72, 198] on span "Clientes" at bounding box center [61, 196] width 43 height 16
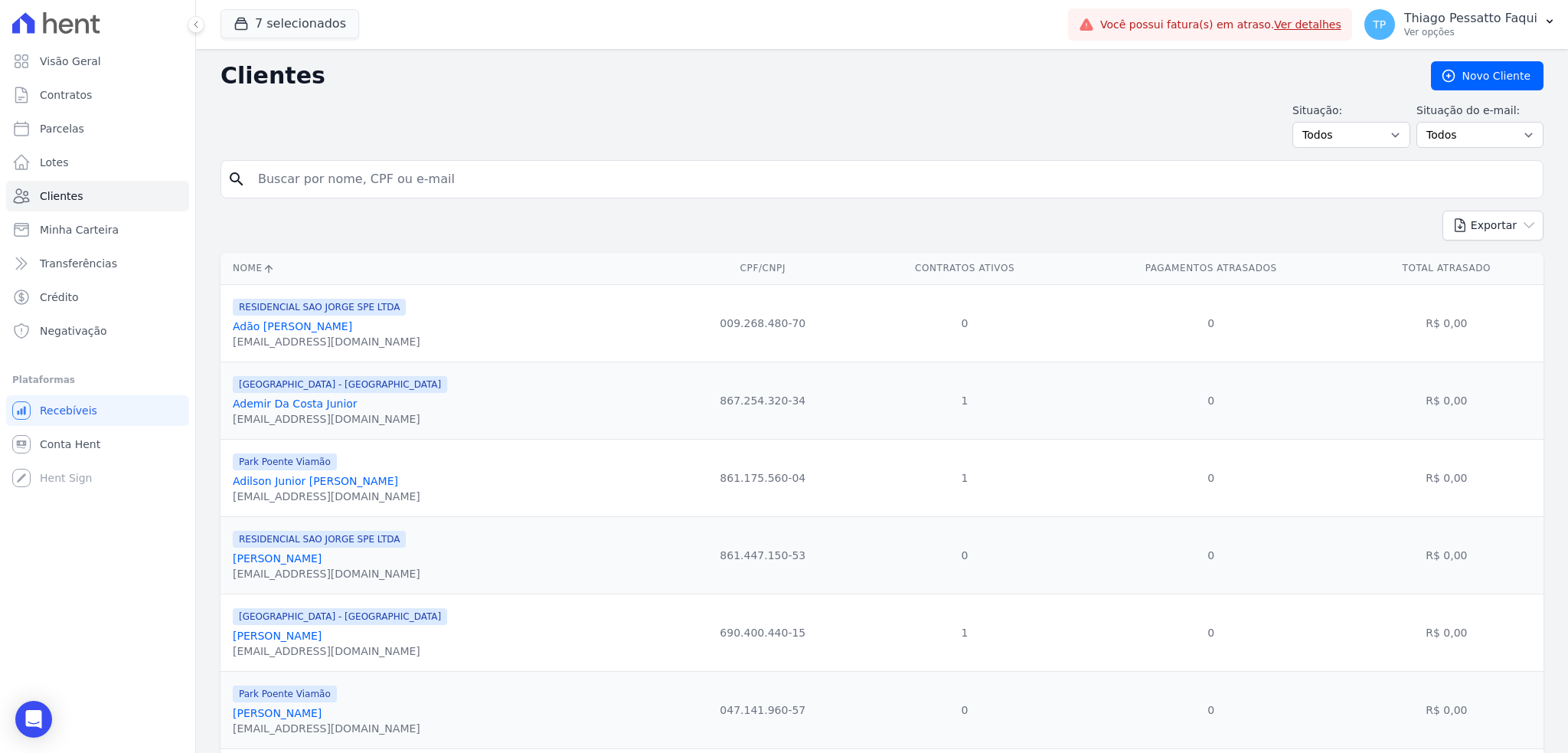
click at [313, 188] on input "search" at bounding box center [893, 180] width 1288 height 31
type input "[PERSON_NAME]"
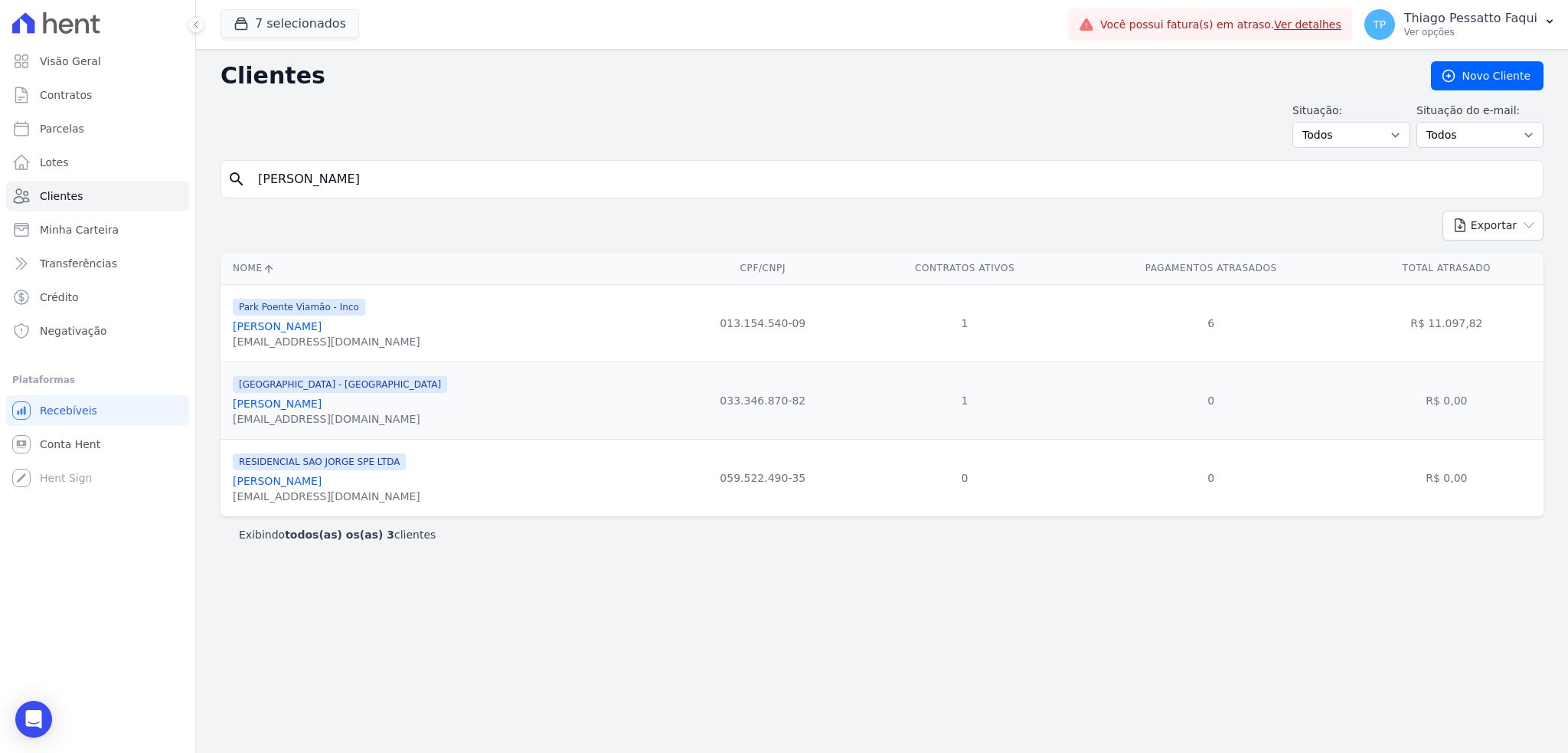
click at [301, 325] on link "[PERSON_NAME]" at bounding box center [277, 325] width 88 height 13
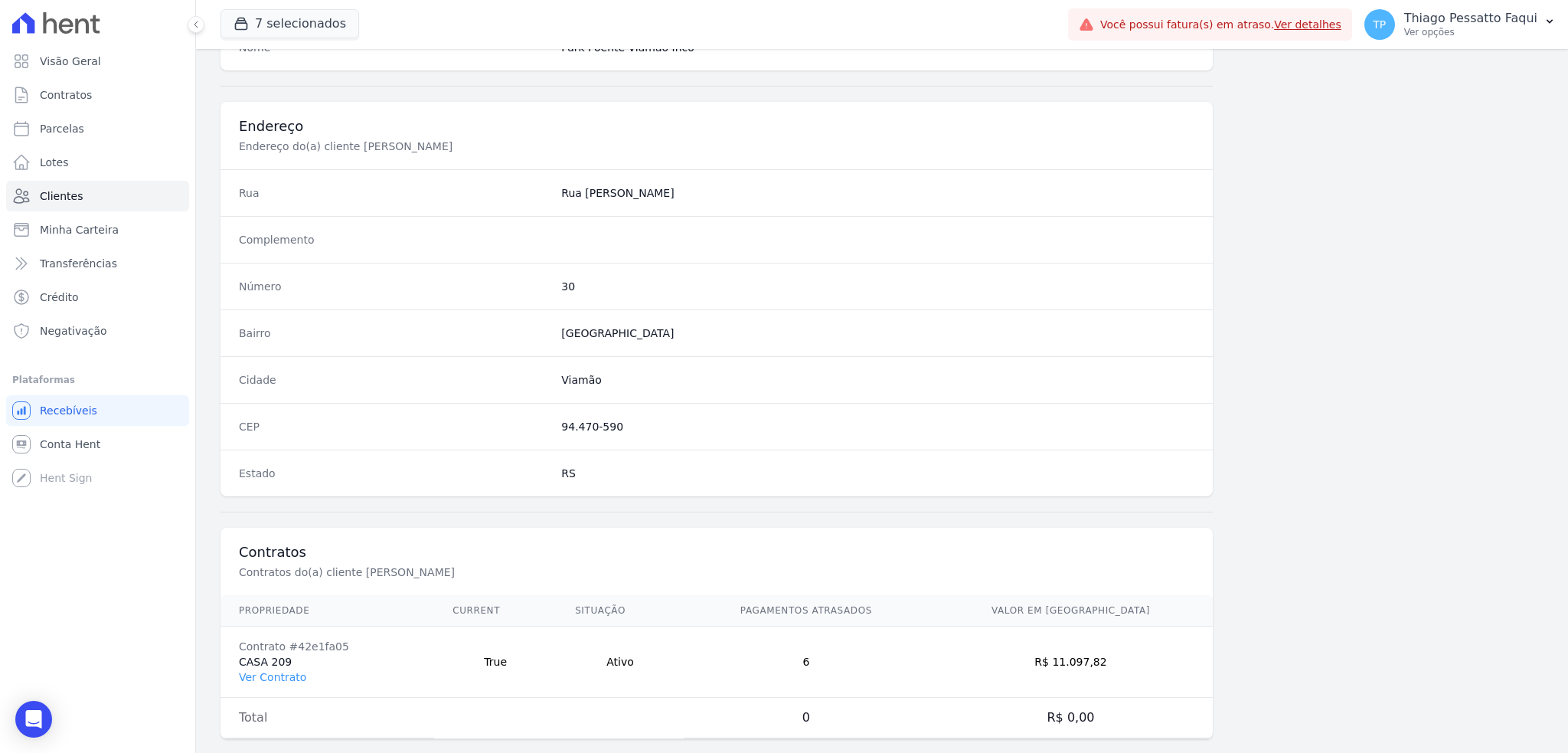
scroll to position [681, 0]
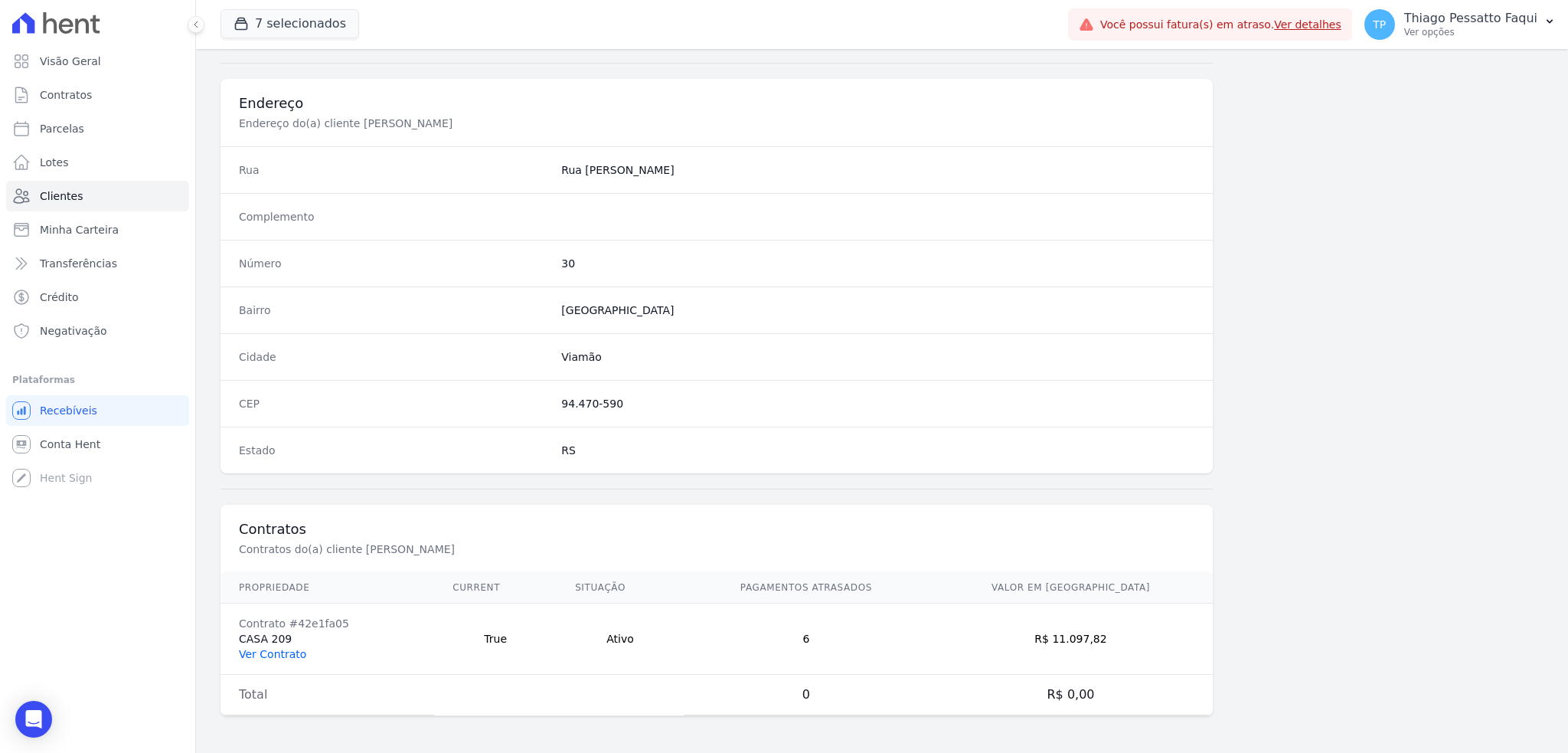
click at [287, 655] on link "Ver Contrato" at bounding box center [272, 654] width 67 height 13
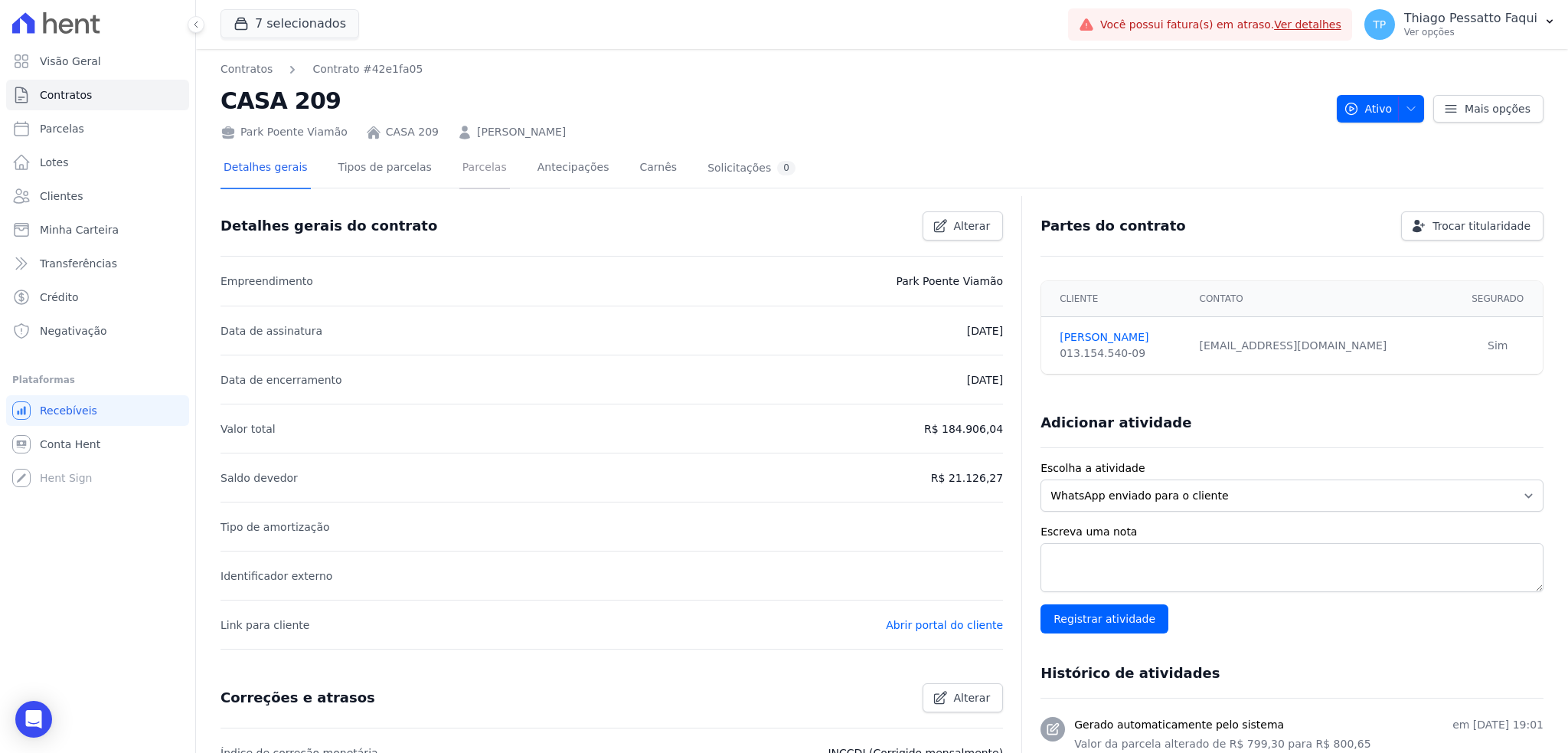
click at [472, 176] on link "Parcelas" at bounding box center [485, 169] width 51 height 41
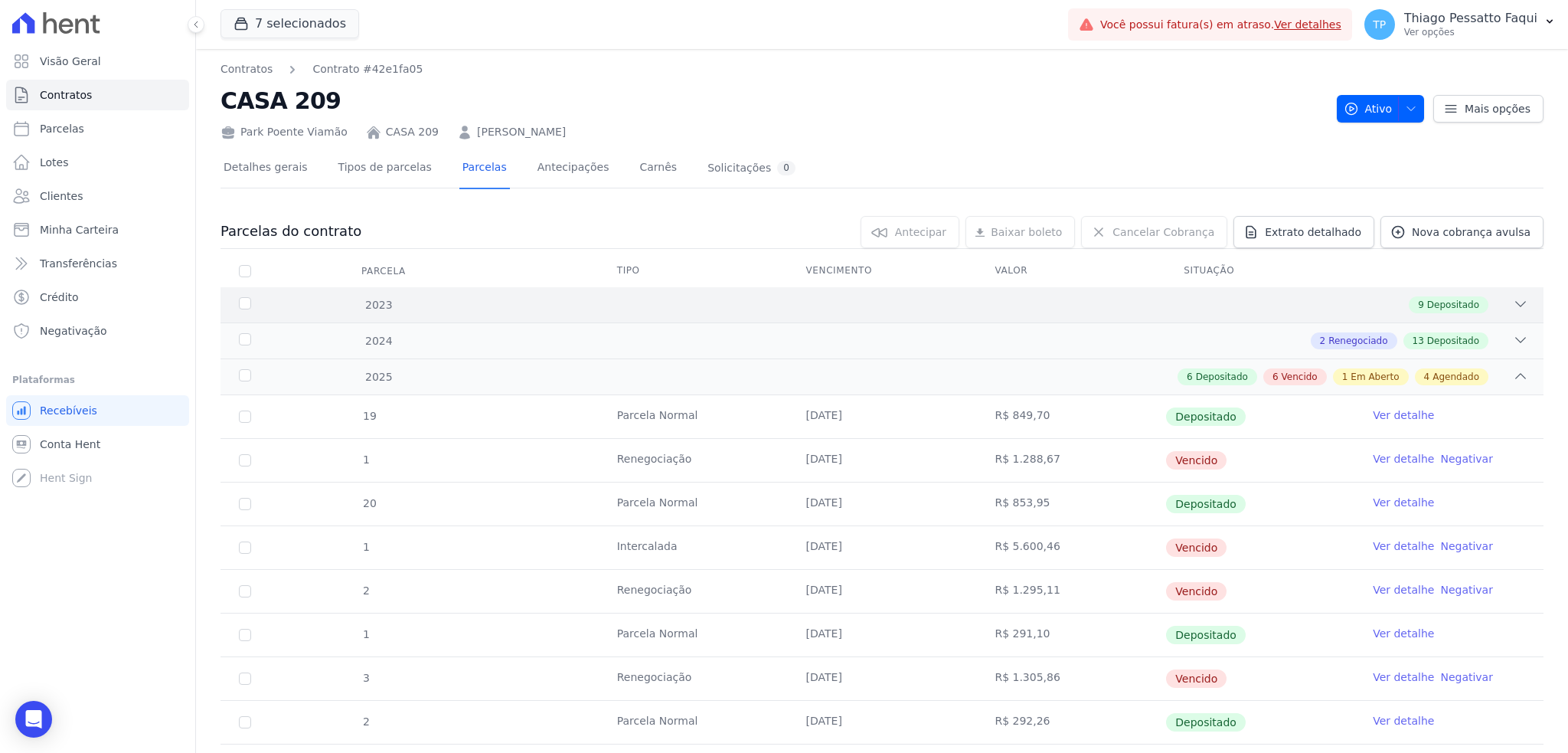
click at [832, 317] on div "2023 9 Depositado" at bounding box center [882, 305] width 1323 height 35
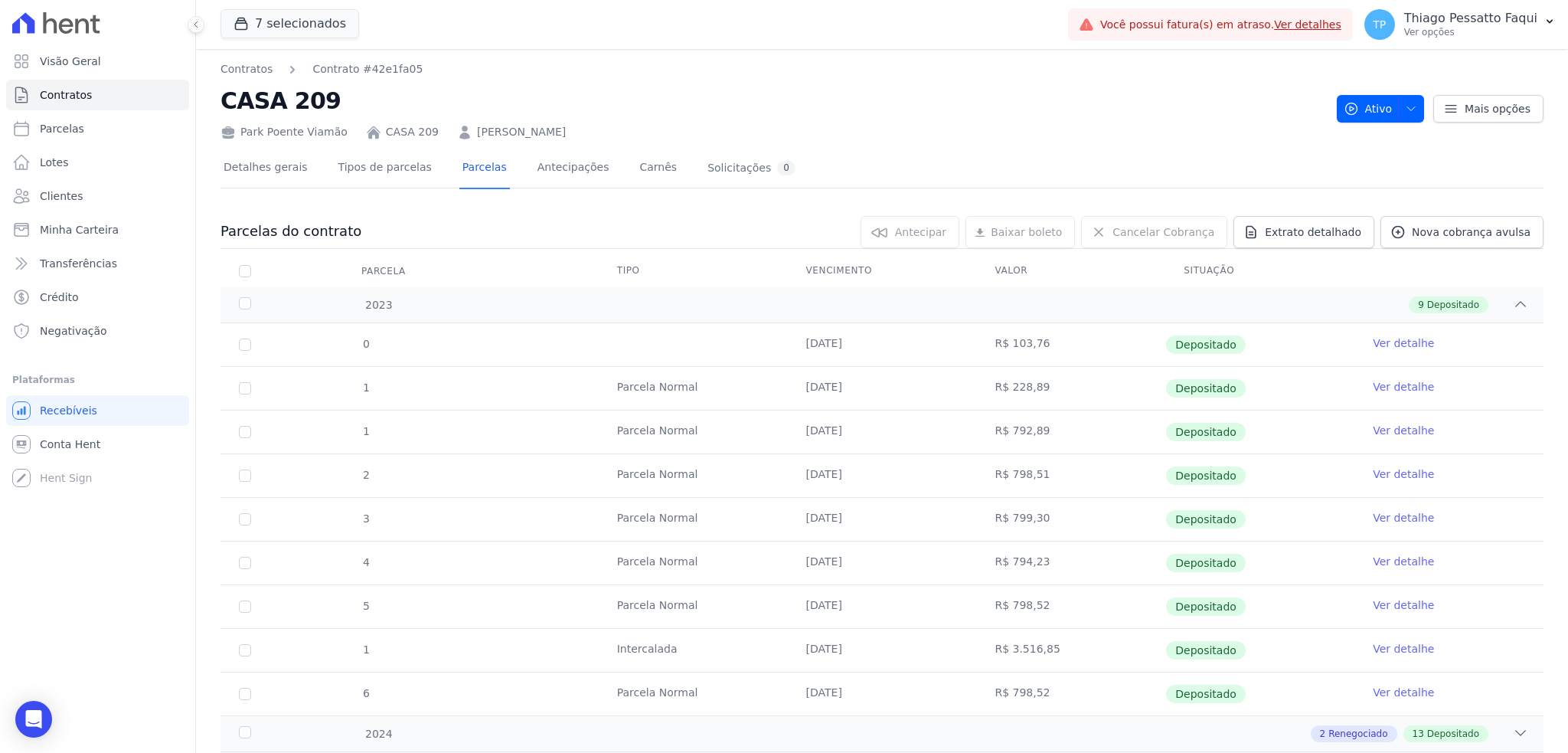
click at [821, 319] on div "0 [DATE] R$ 103,76 Depositado Ver detalhe 1 [GEOGRAPHIC_DATA] [DATE] R$ 228,89 1" at bounding box center [882, 519] width 1372 height 404
click at [811, 307] on div "9 Depositado" at bounding box center [947, 304] width 1162 height 17
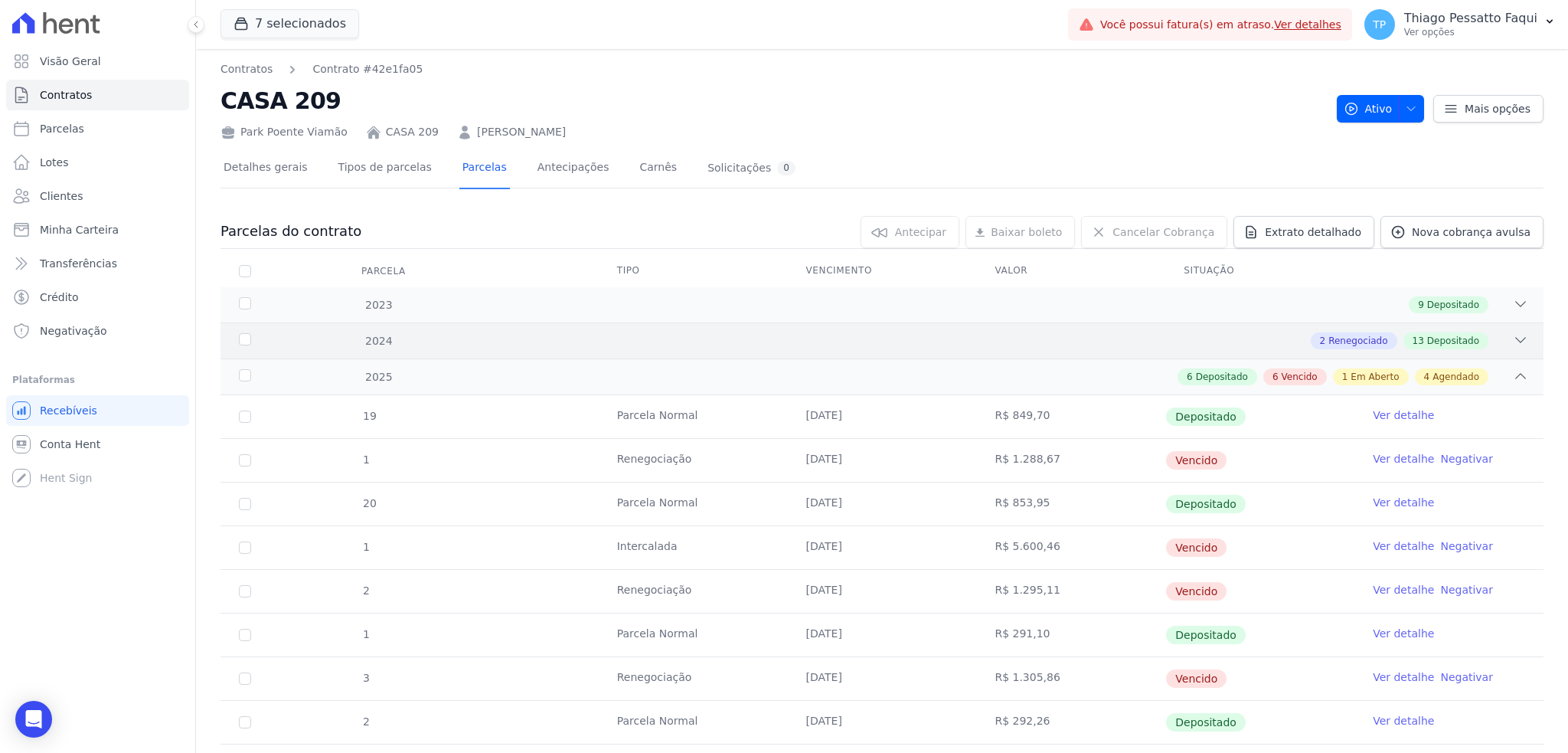
click at [801, 347] on div "2 Renegociado 13 Depositado" at bounding box center [947, 340] width 1162 height 17
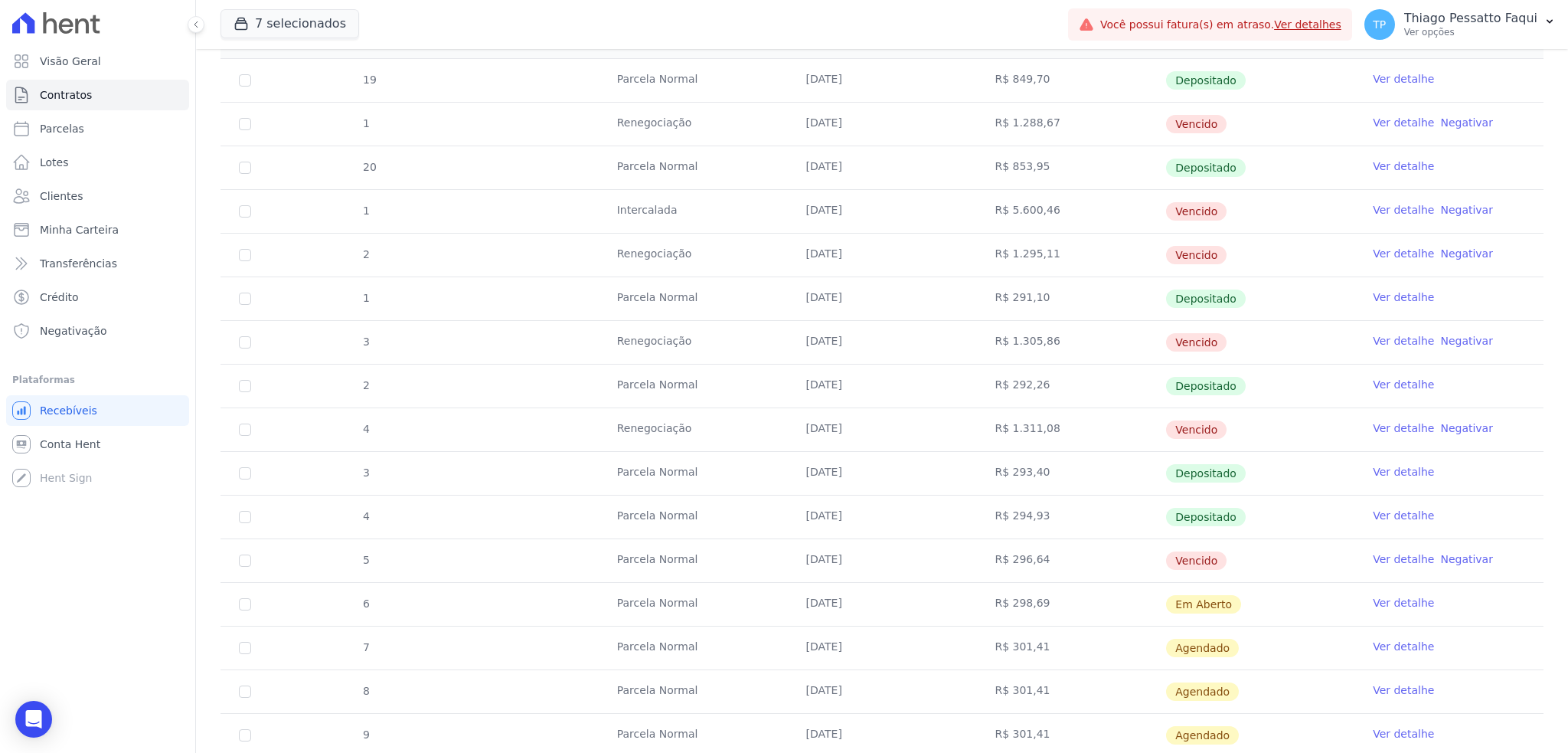
scroll to position [1021, 0]
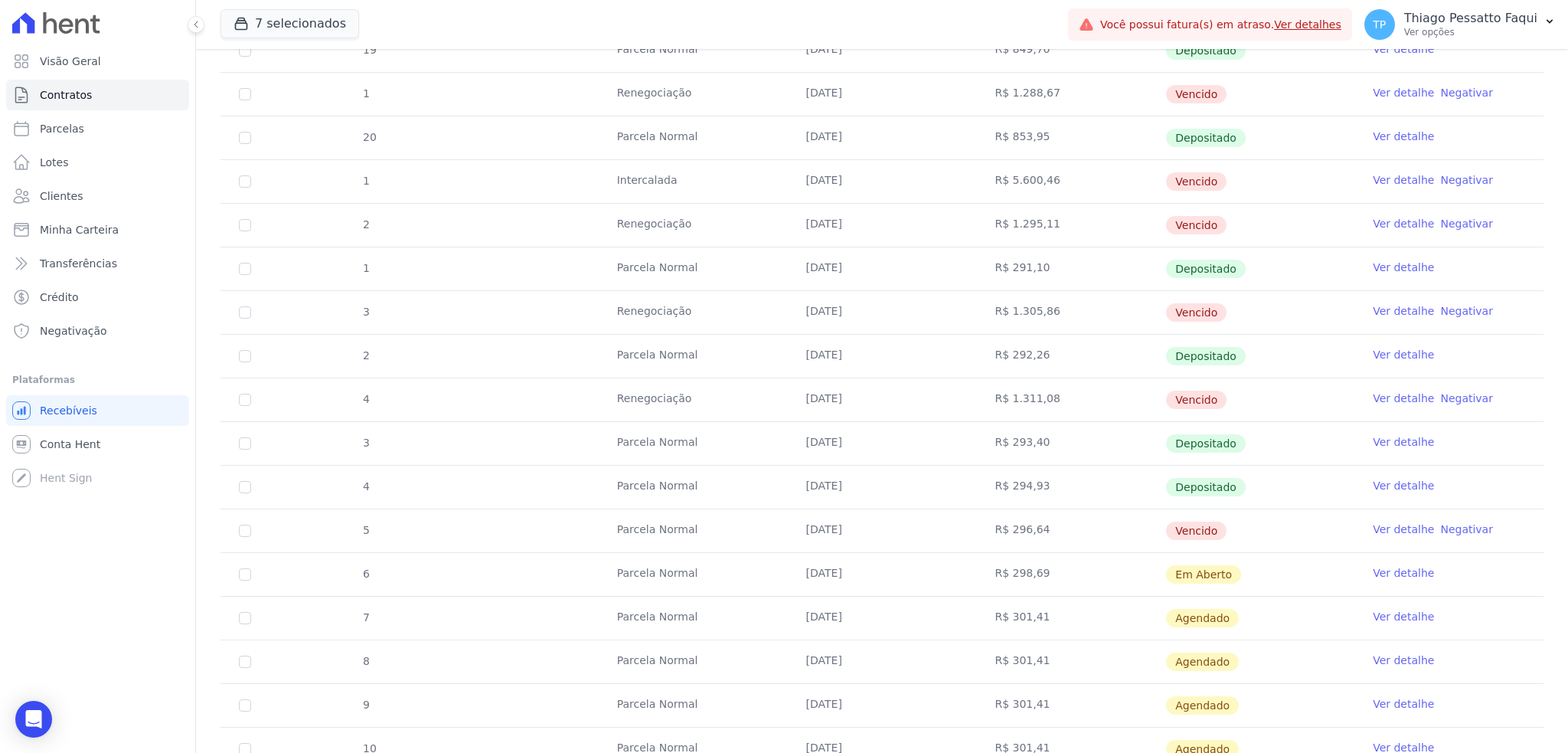
click at [834, 181] on td "[DATE]" at bounding box center [882, 182] width 189 height 43
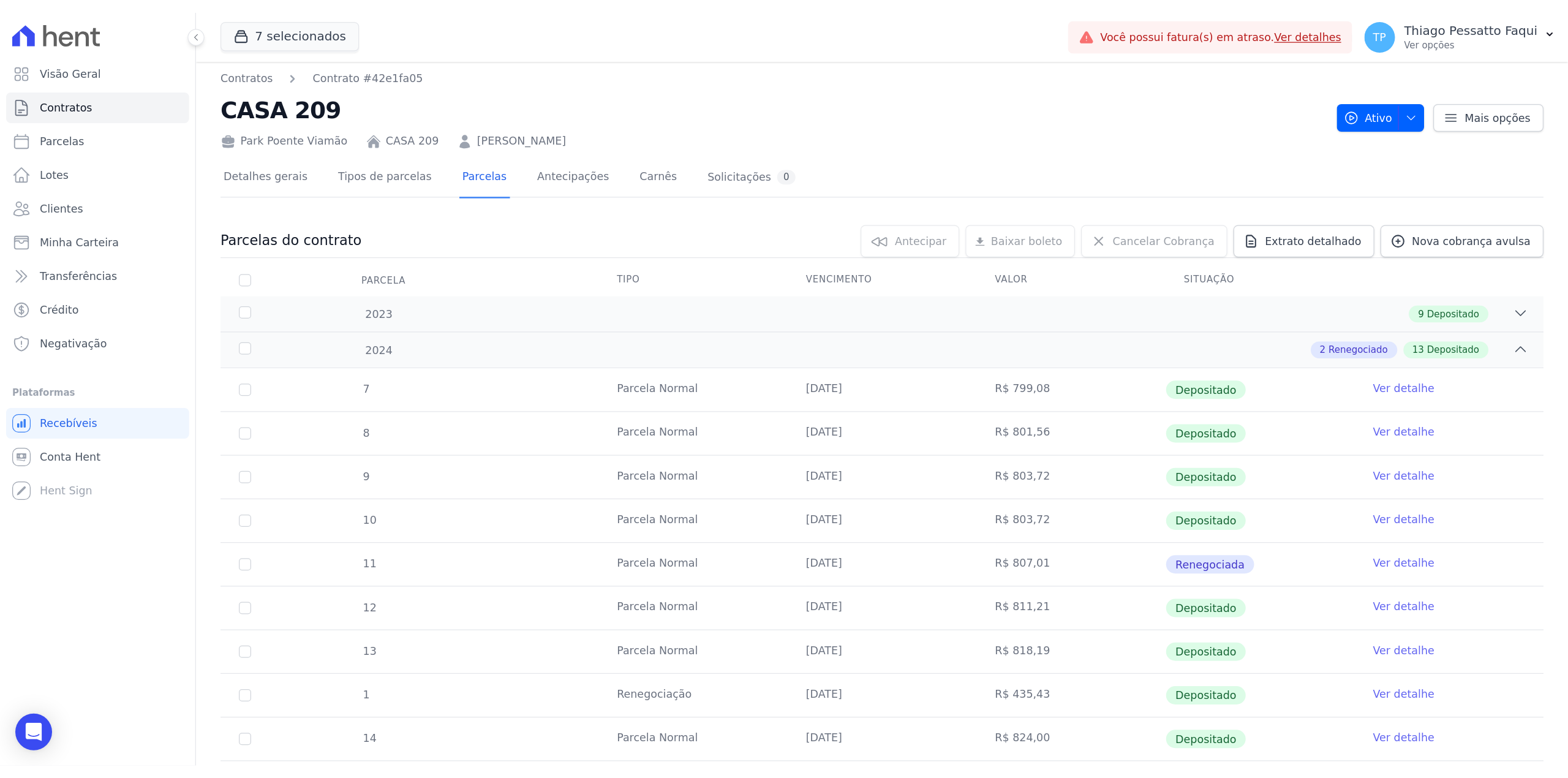
scroll to position [0, 0]
